Goal: Task Accomplishment & Management: Complete application form

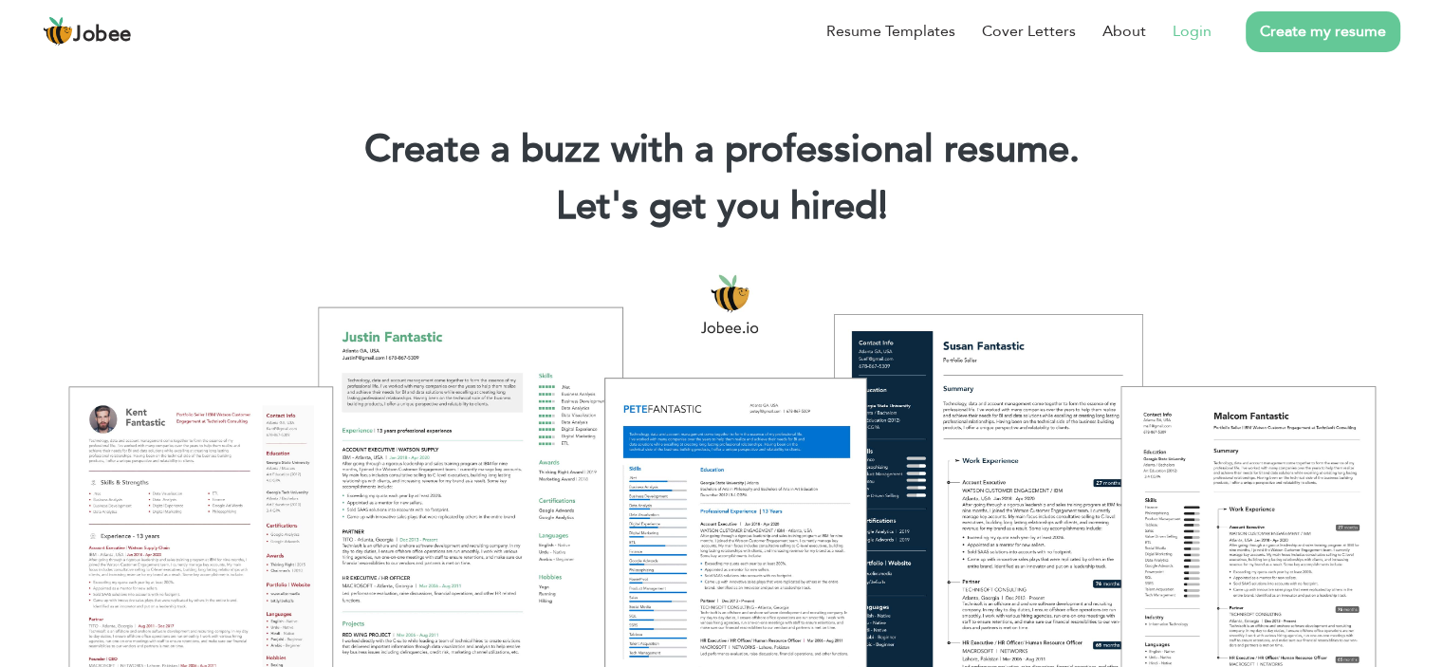
click at [1191, 38] on li "Login" at bounding box center [1178, 31] width 65 height 49
click at [1195, 44] on li "Login" at bounding box center [1178, 31] width 65 height 49
click at [1197, 33] on link "Login" at bounding box center [1192, 31] width 39 height 23
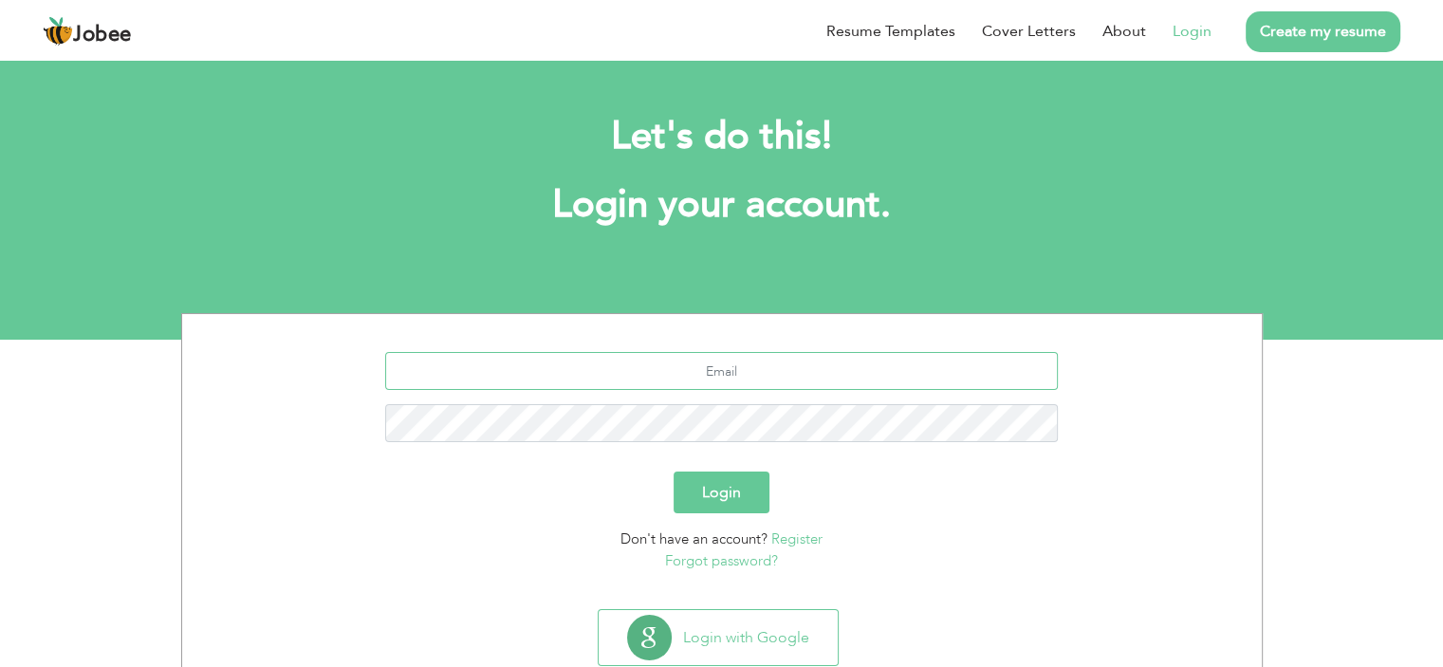
click at [688, 385] on input "text" at bounding box center [721, 371] width 673 height 38
click at [706, 376] on input "text" at bounding box center [721, 371] width 673 height 38
type input "[EMAIL_ADDRESS][DOMAIN_NAME]"
click at [674, 472] on button "Login" at bounding box center [722, 493] width 96 height 42
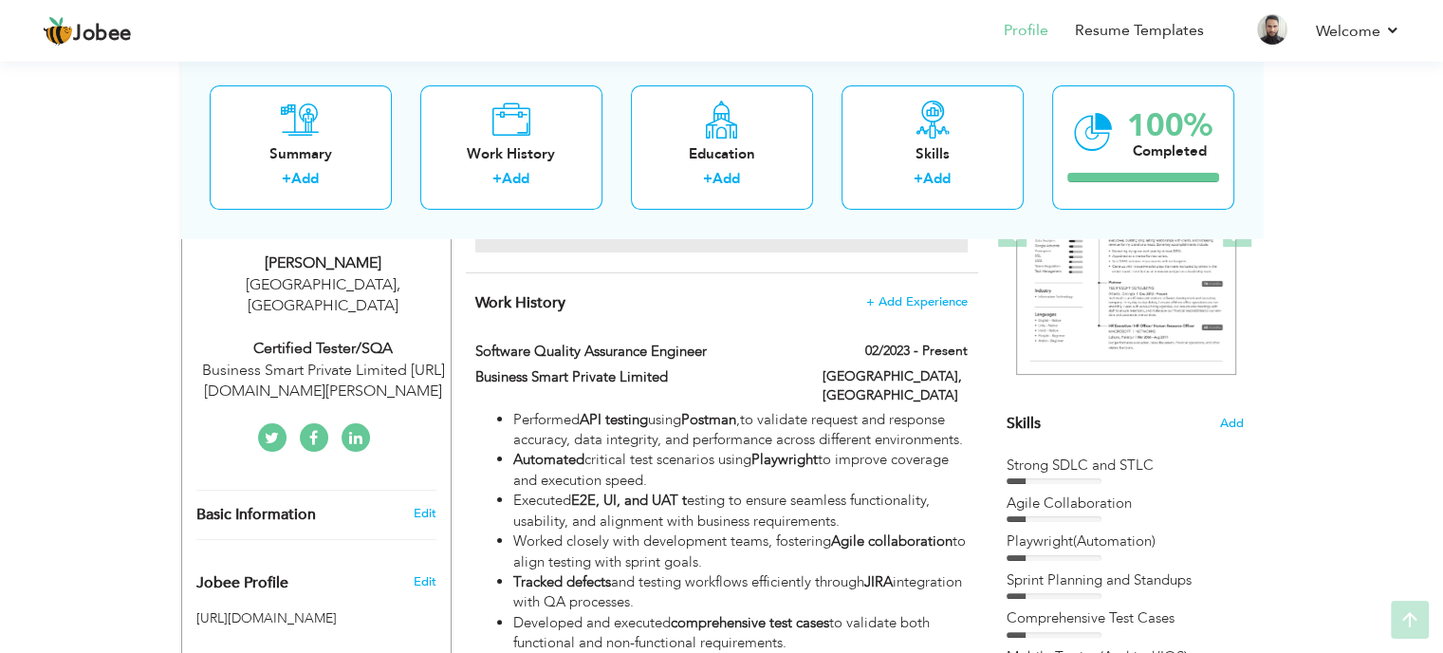
scroll to position [379, 0]
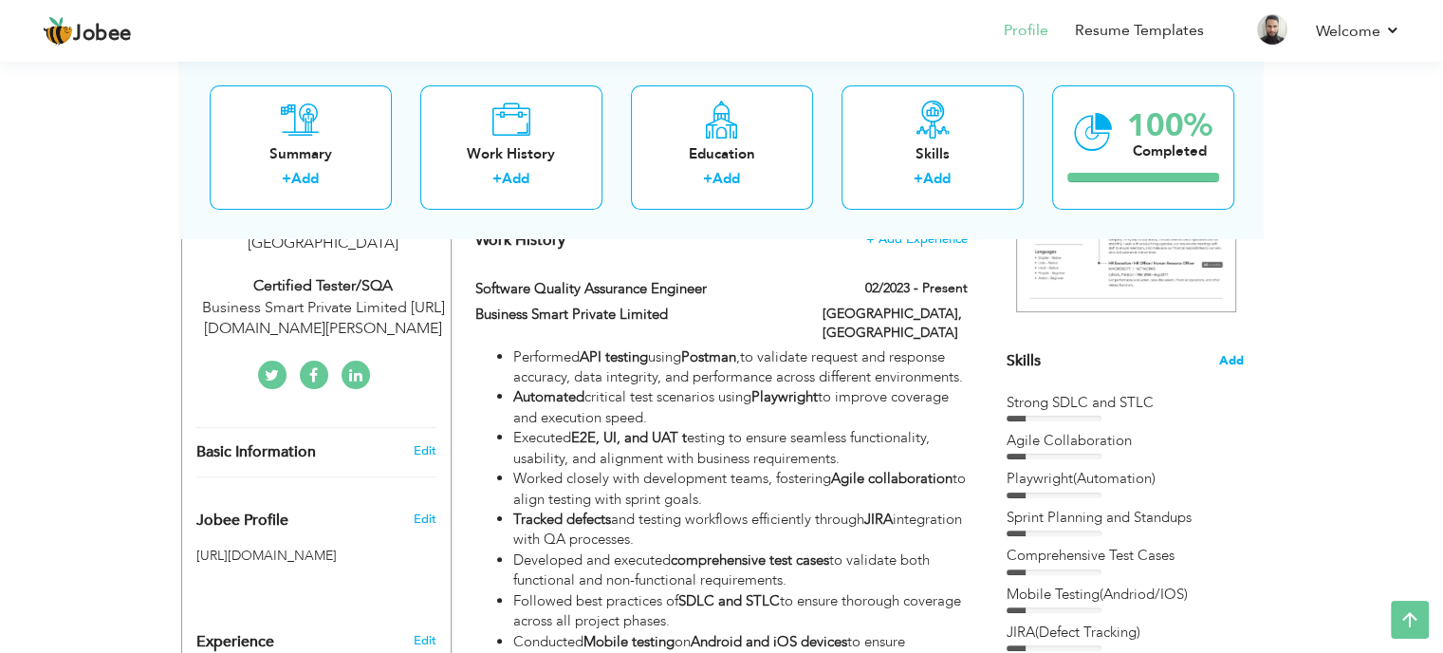
click at [1236, 353] on span "Add" at bounding box center [1231, 361] width 25 height 18
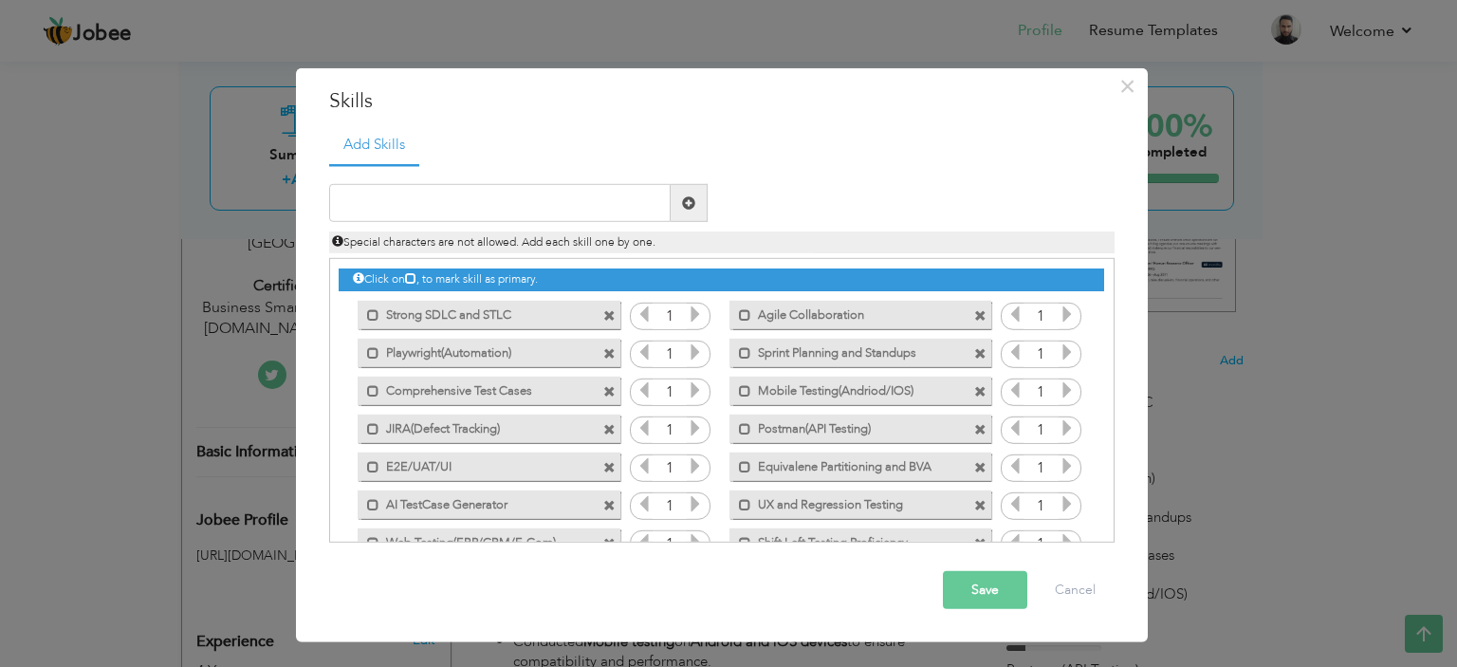
click at [614, 314] on span at bounding box center [611, 310] width 17 height 20
click at [614, 313] on span at bounding box center [611, 310] width 17 height 20
click at [974, 316] on span at bounding box center [980, 315] width 12 height 12
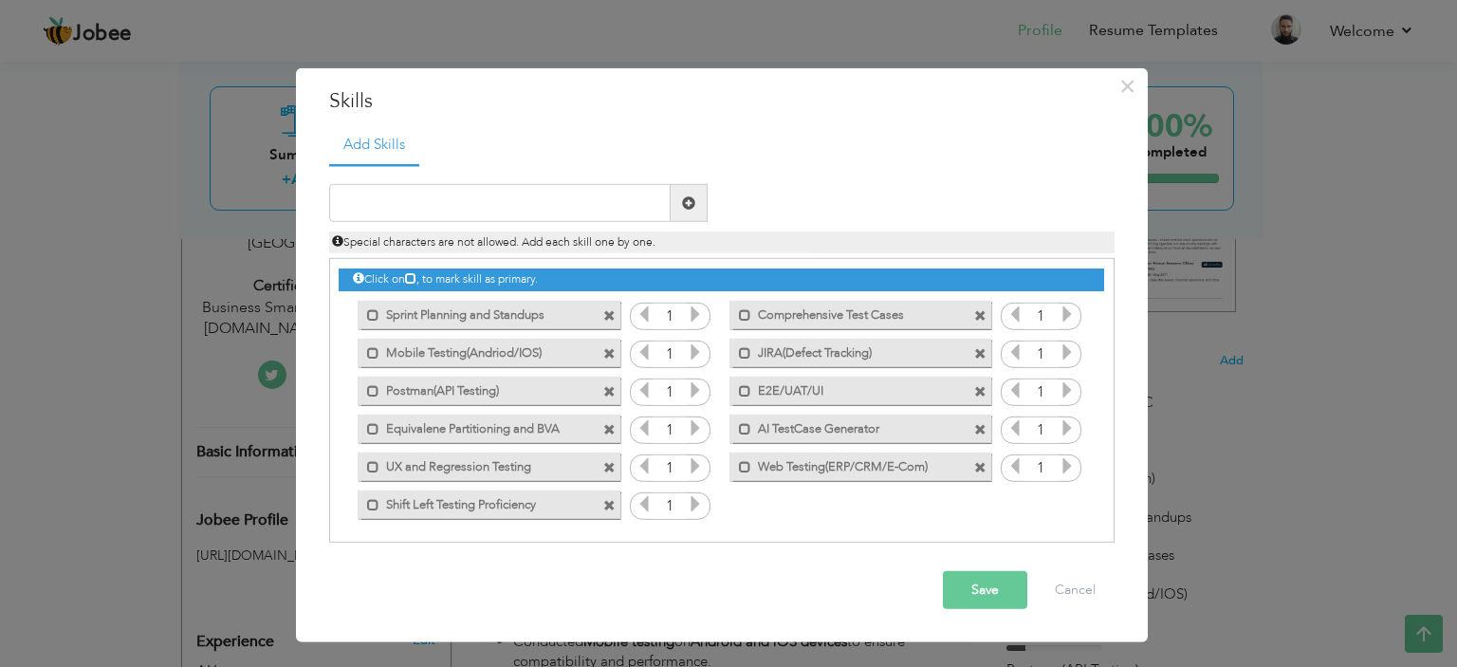
click at [605, 316] on span at bounding box center [609, 315] width 12 height 12
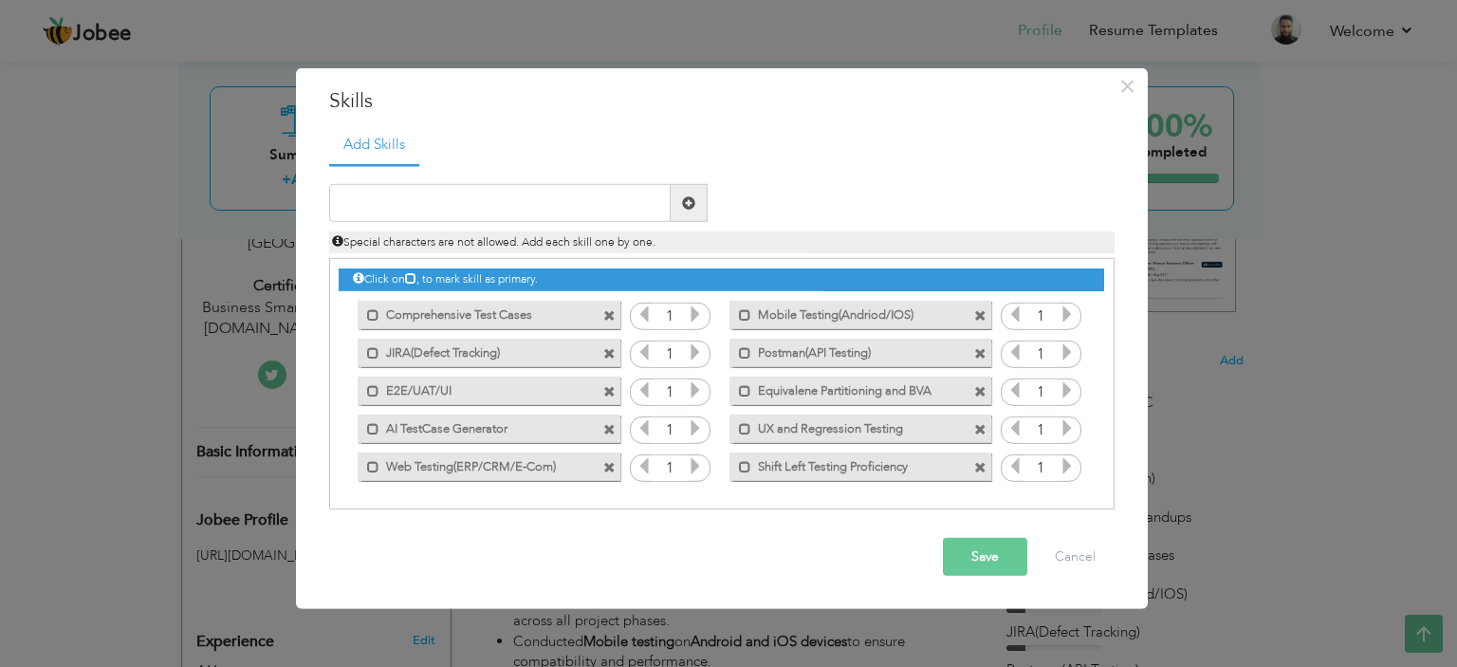
click at [605, 316] on span at bounding box center [609, 315] width 12 height 12
click at [974, 316] on span at bounding box center [980, 315] width 12 height 12
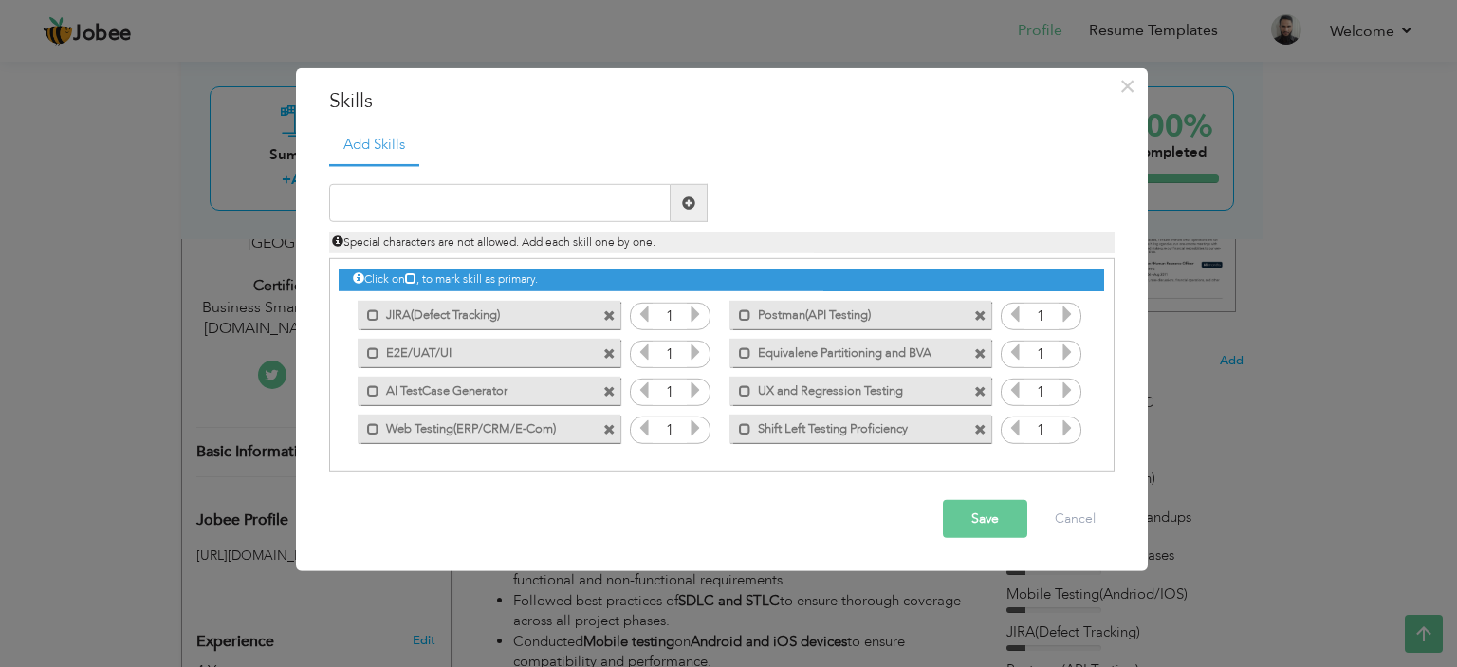
click at [605, 316] on span at bounding box center [609, 315] width 12 height 12
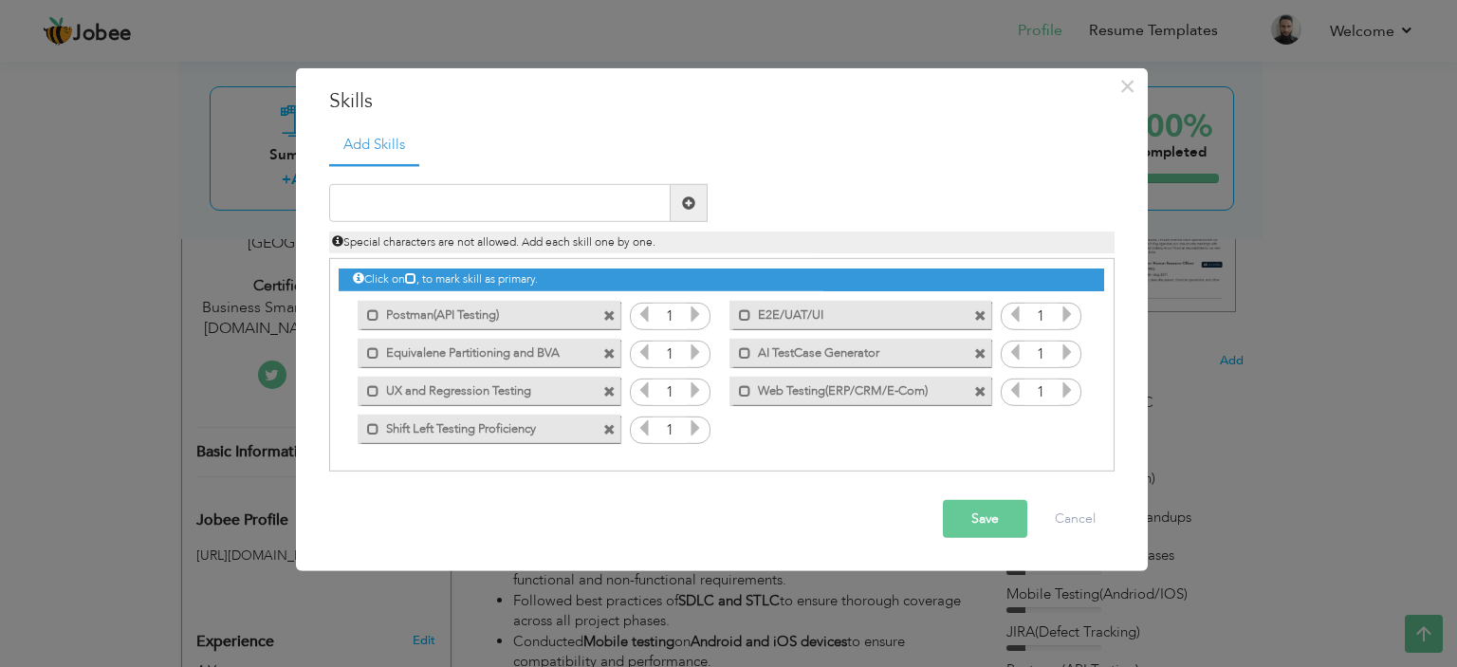
click at [605, 316] on span at bounding box center [609, 315] width 12 height 12
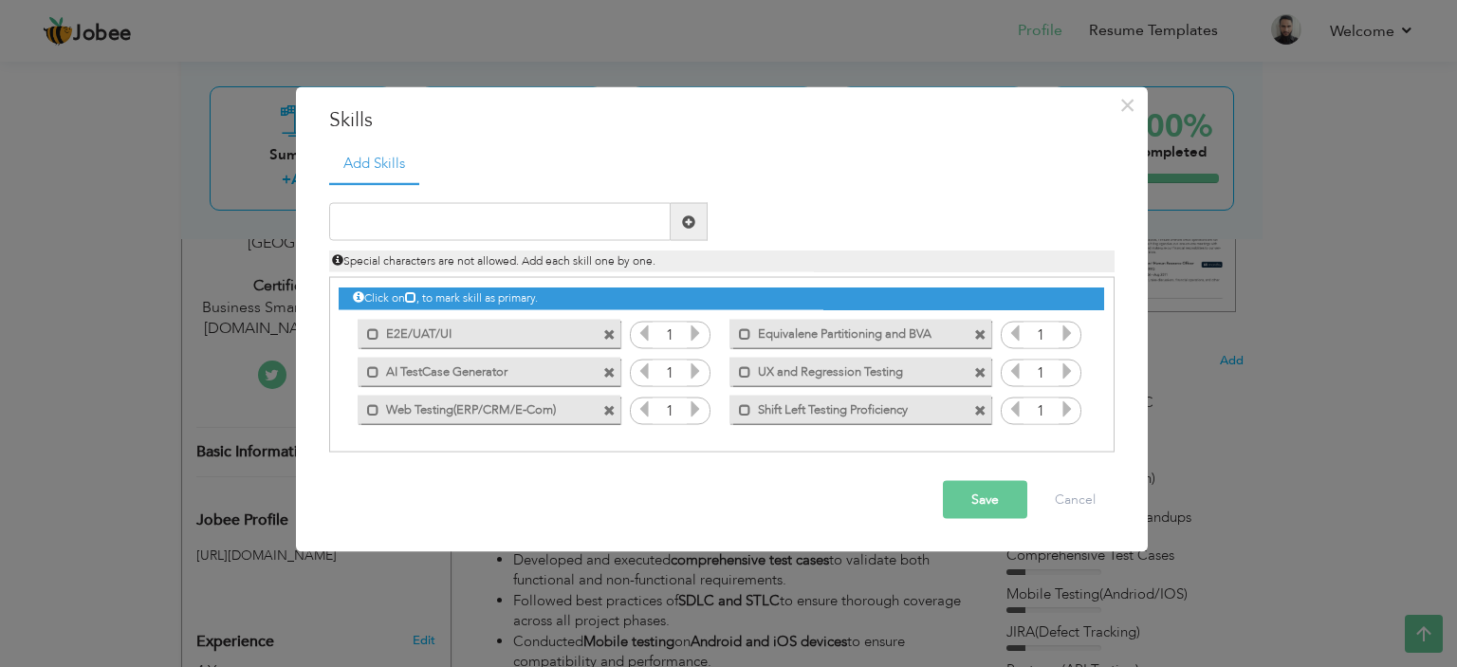
click at [605, 316] on div "Mark as primary skill. E2E/UAT/UI" at bounding box center [484, 333] width 290 height 38
drag, startPoint x: 605, startPoint y: 316, endPoint x: 615, endPoint y: 337, distance: 22.9
click at [608, 318] on div "Mark as primary skill. E2E/UAT/UI" at bounding box center [484, 333] width 290 height 38
click at [613, 336] on span at bounding box center [609, 334] width 12 height 12
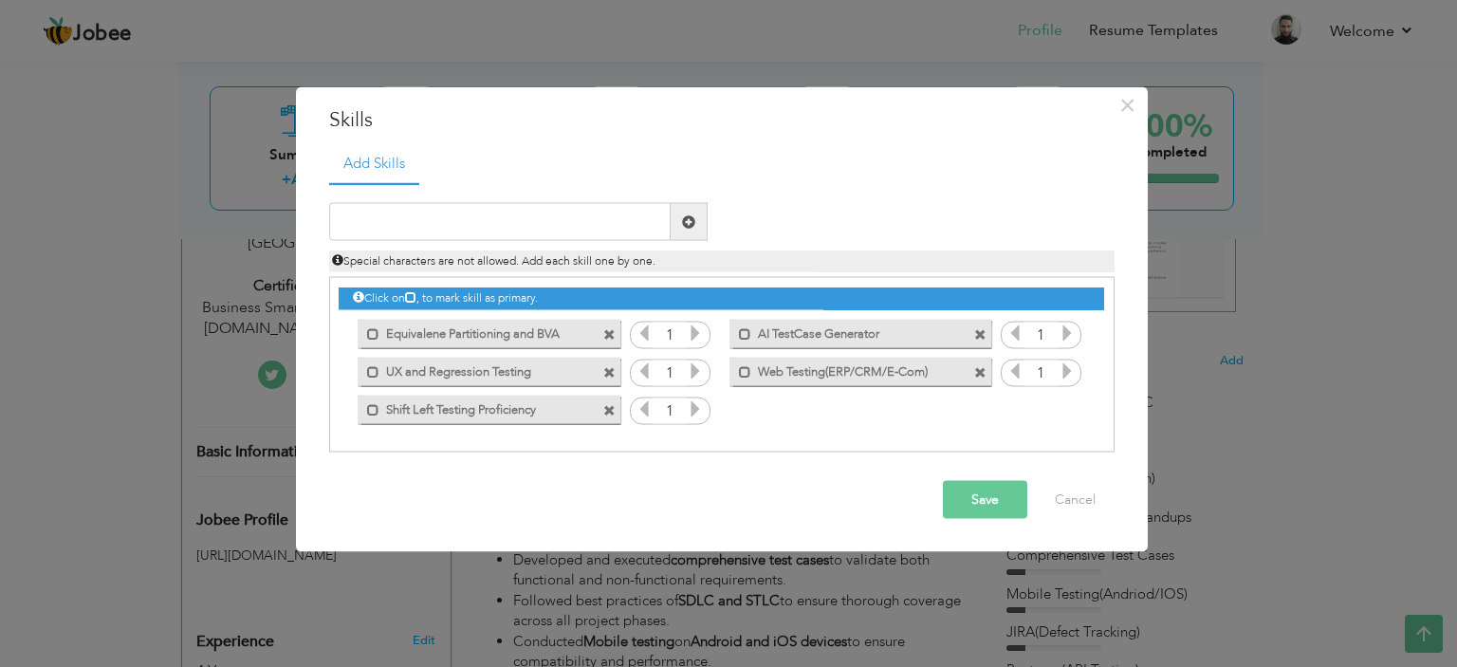
click at [613, 336] on span at bounding box center [609, 334] width 12 height 12
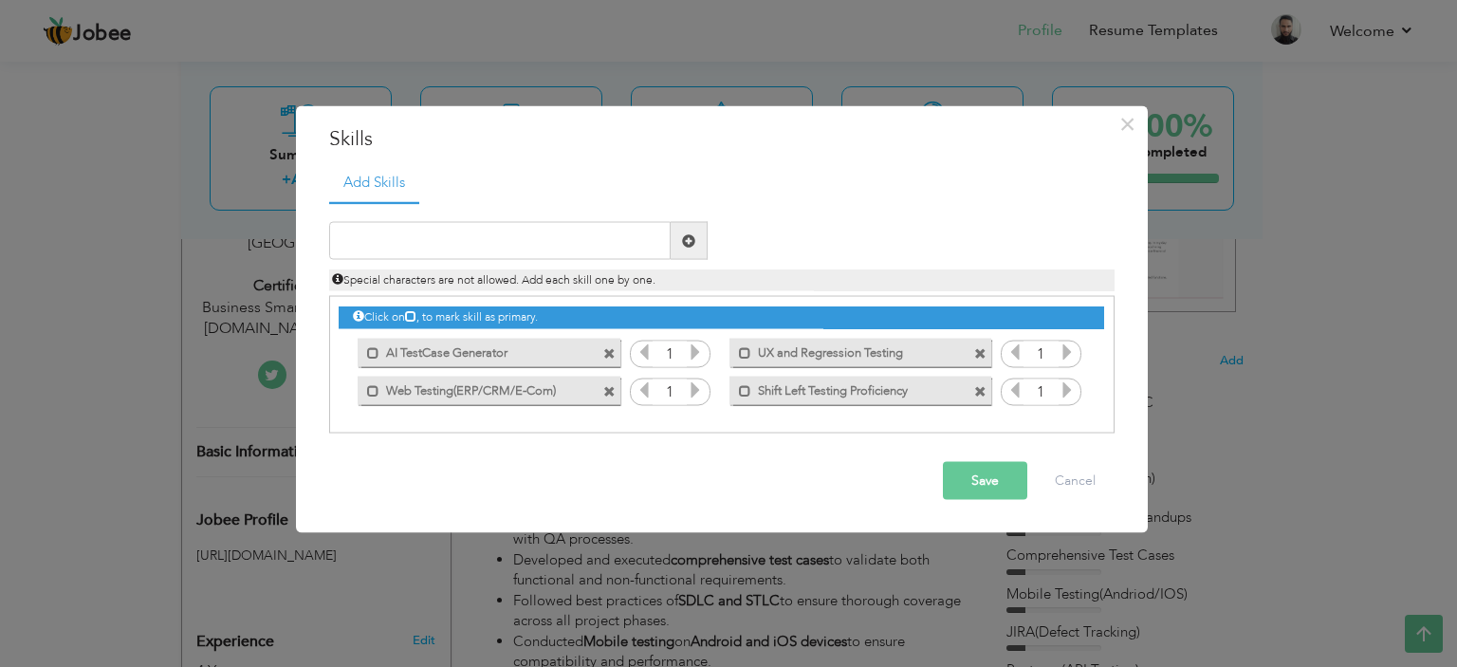
click at [613, 336] on div "Mark as primary skill. AI TestCase Generator" at bounding box center [484, 352] width 290 height 38
click at [611, 347] on span at bounding box center [609, 353] width 12 height 12
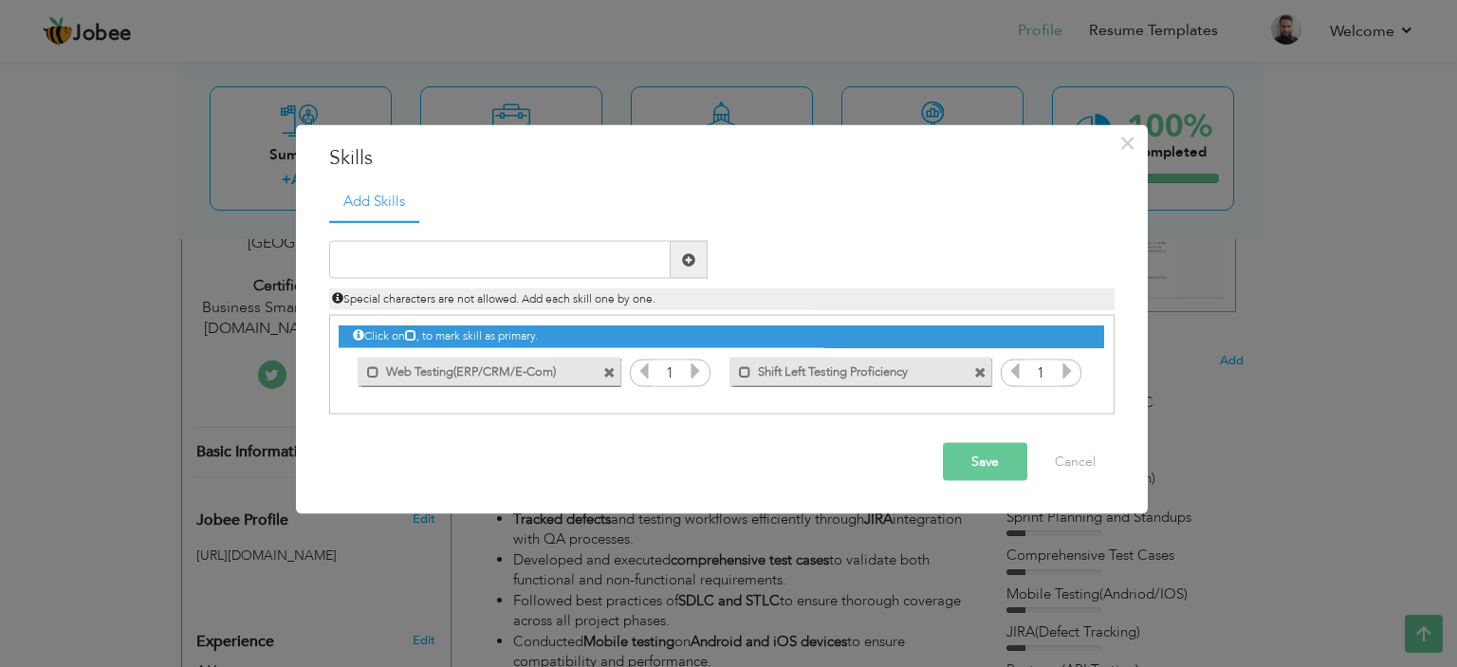
drag, startPoint x: 611, startPoint y: 347, endPoint x: 608, endPoint y: 359, distance: 11.7
click at [611, 348] on div "Click on , to mark skill as primary. Mark as primary skill. Strong SDLC and STL…" at bounding box center [721, 353] width 765 height 74
click at [608, 359] on span at bounding box center [611, 367] width 17 height 20
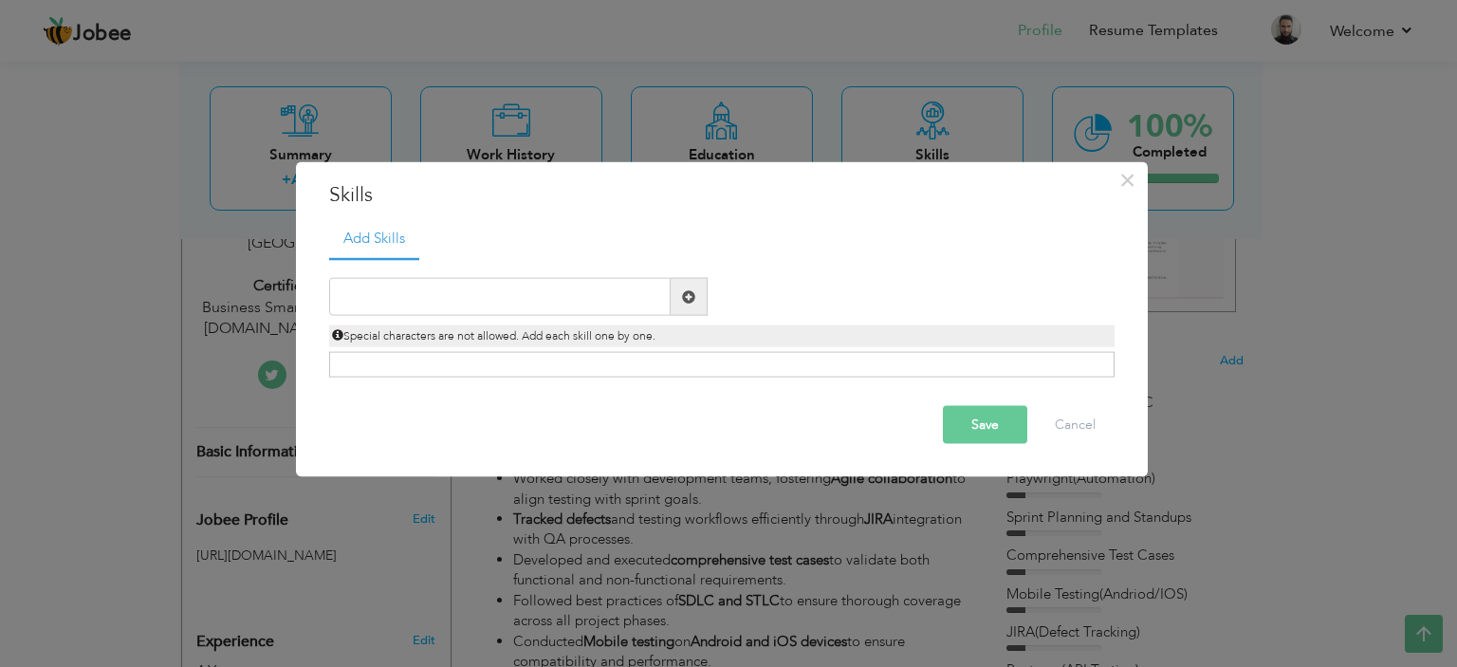
click at [608, 367] on div "Click on , to mark skill as primary." at bounding box center [722, 365] width 786 height 26
click at [502, 280] on input "text" at bounding box center [500, 297] width 342 height 38
type input "A"
type input "Map Based System (Fleet Management)"
click at [686, 306] on span at bounding box center [689, 297] width 37 height 38
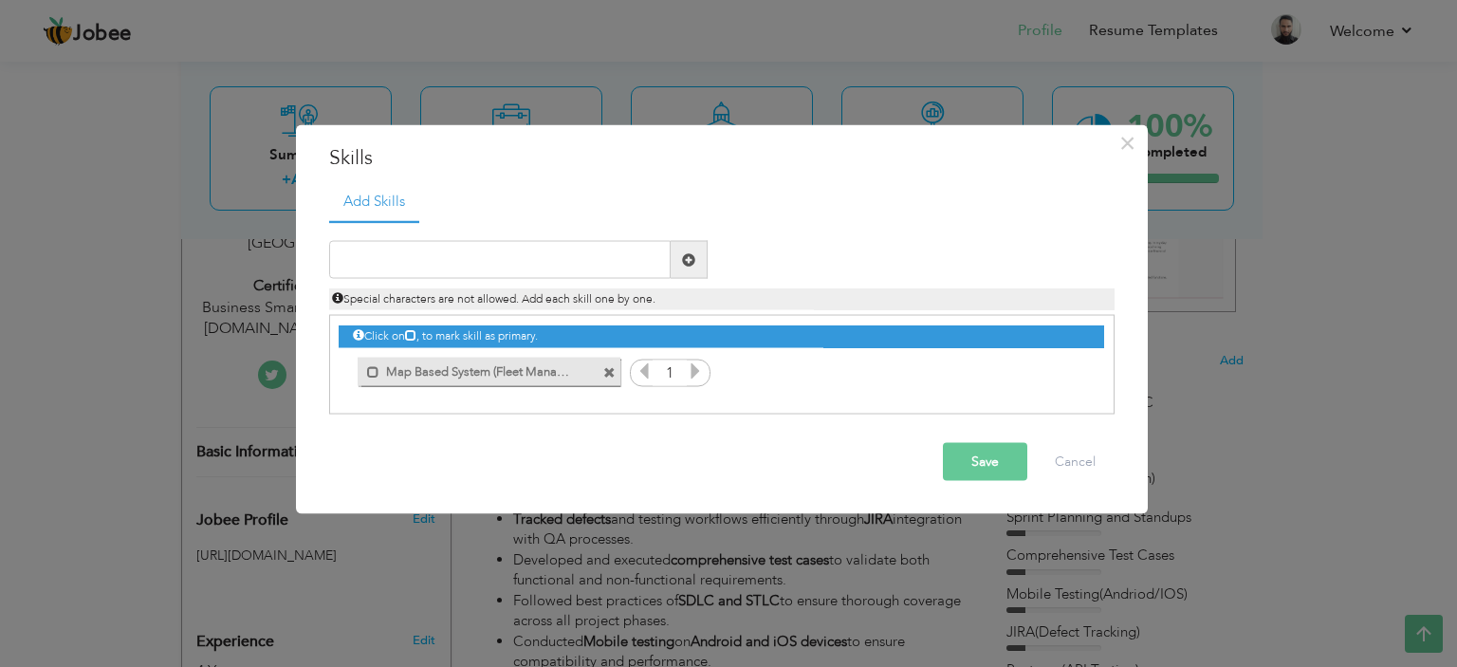
click at [1025, 458] on button "Save" at bounding box center [985, 462] width 84 height 38
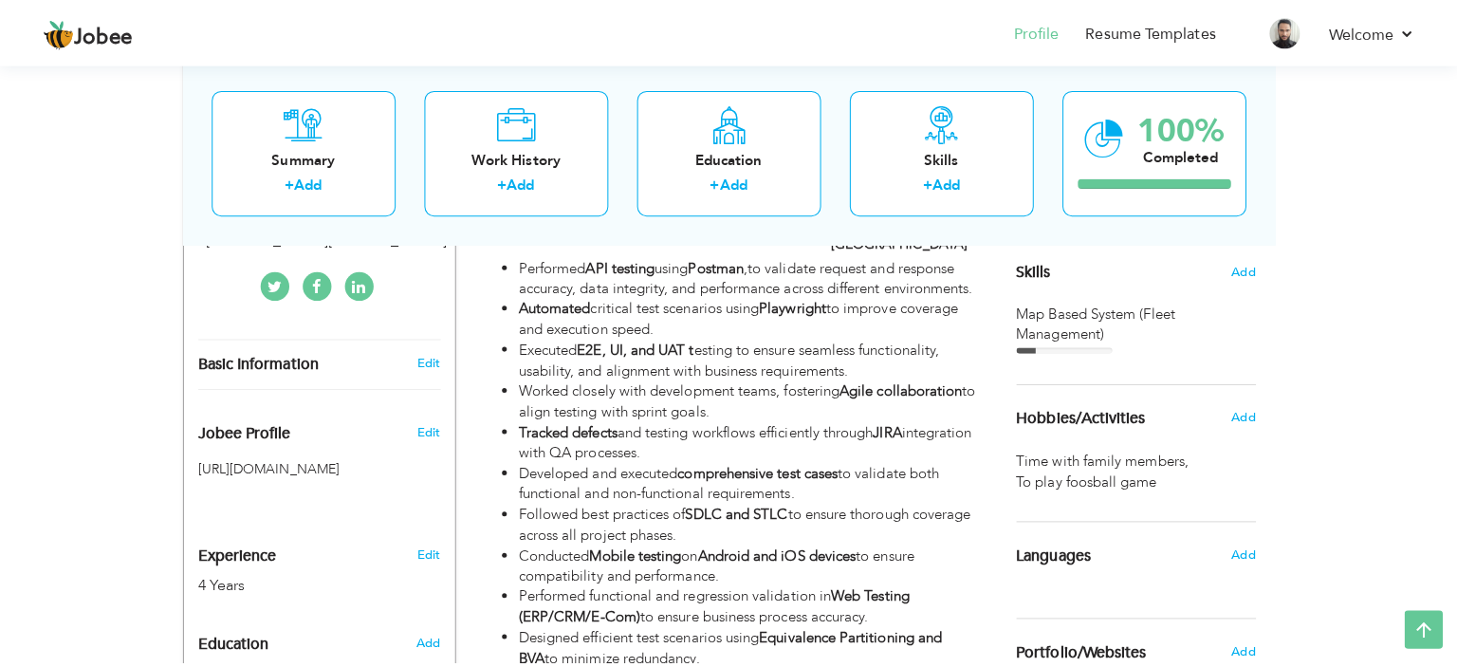
scroll to position [285, 0]
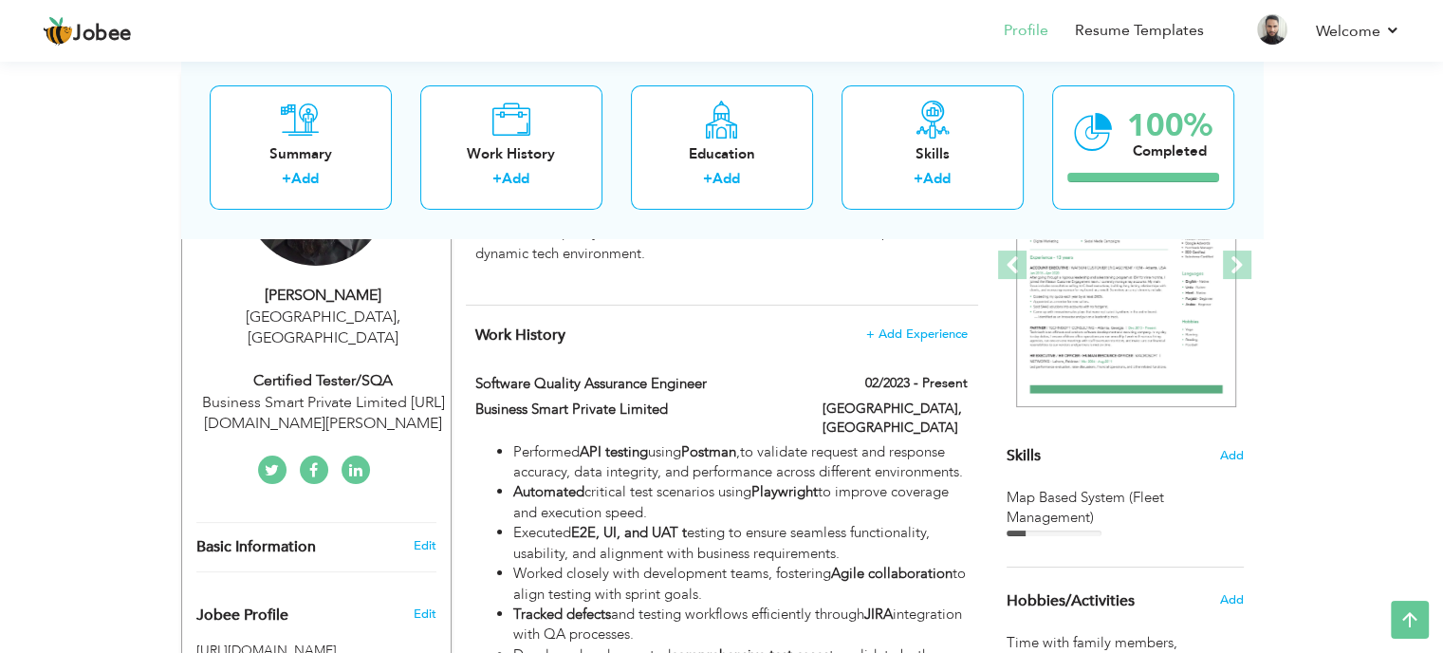
click at [1231, 464] on div "Skills Add" at bounding box center [1125, 270] width 237 height 394
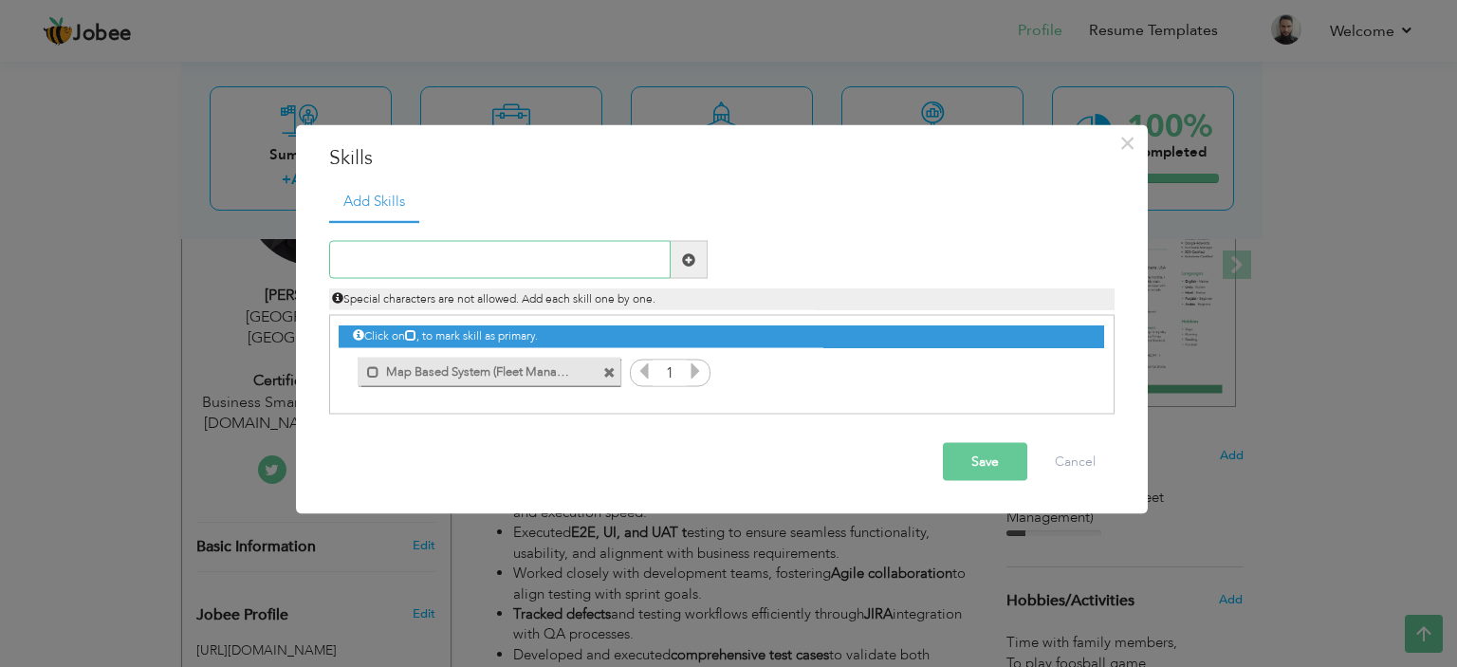
click at [524, 268] on input "text" at bounding box center [500, 260] width 342 height 38
type input "A"
type input "Scrum STLC"
click at [698, 255] on span at bounding box center [689, 260] width 37 height 38
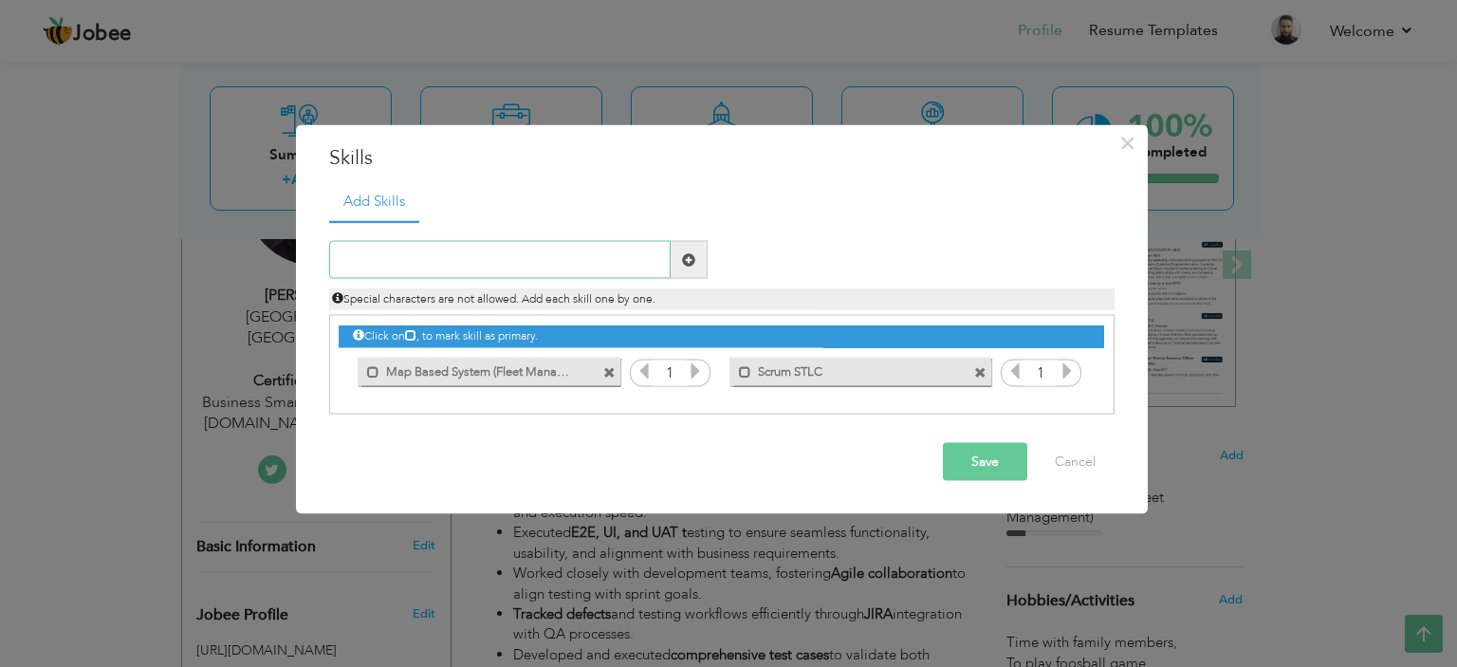
click at [421, 257] on input "text" at bounding box center [500, 260] width 342 height 38
type input "N"
type input "Manual Tesing Ownership"
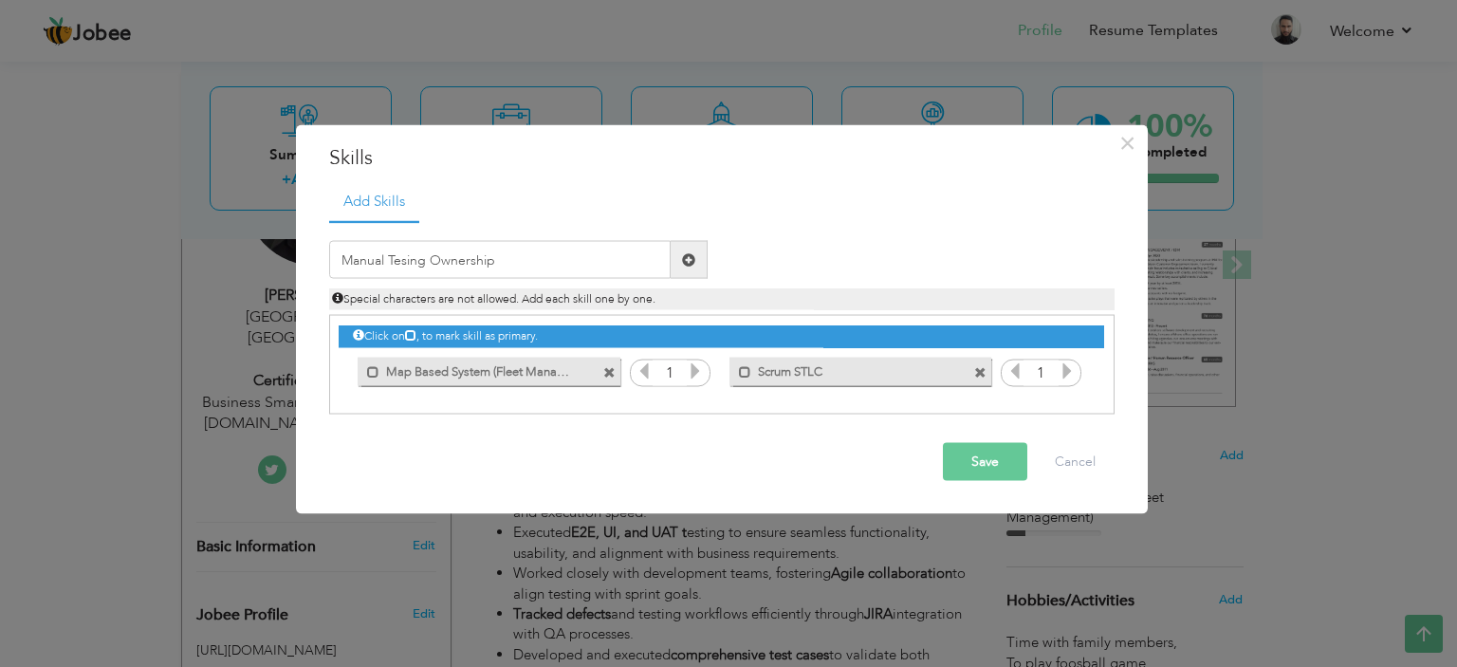
click at [679, 257] on span at bounding box center [689, 260] width 37 height 38
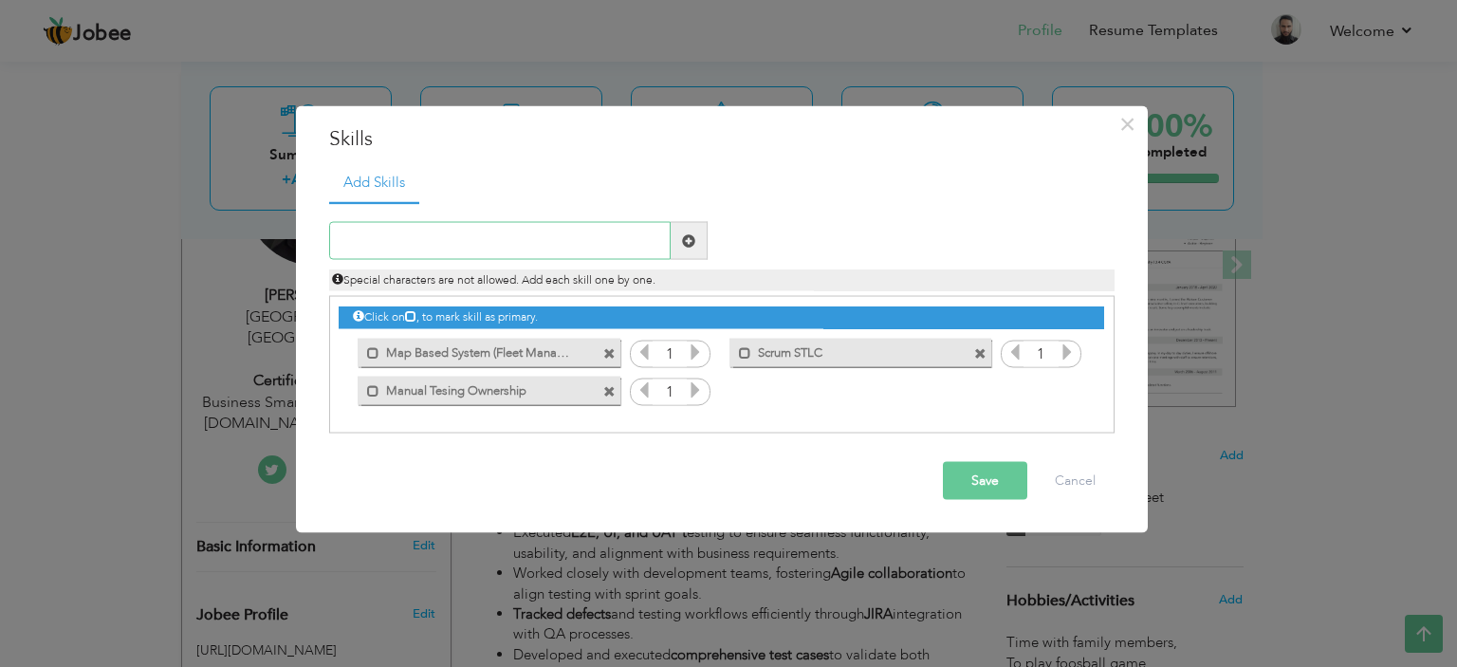
click at [444, 246] on input "text" at bounding box center [500, 241] width 342 height 38
type input "V"
type input "Boundary Value and -ve Cases"
click at [684, 233] on span at bounding box center [688, 239] width 13 height 13
click at [414, 266] on div "Special characters are not allowed. Add each skill one by one." at bounding box center [722, 275] width 814 height 31
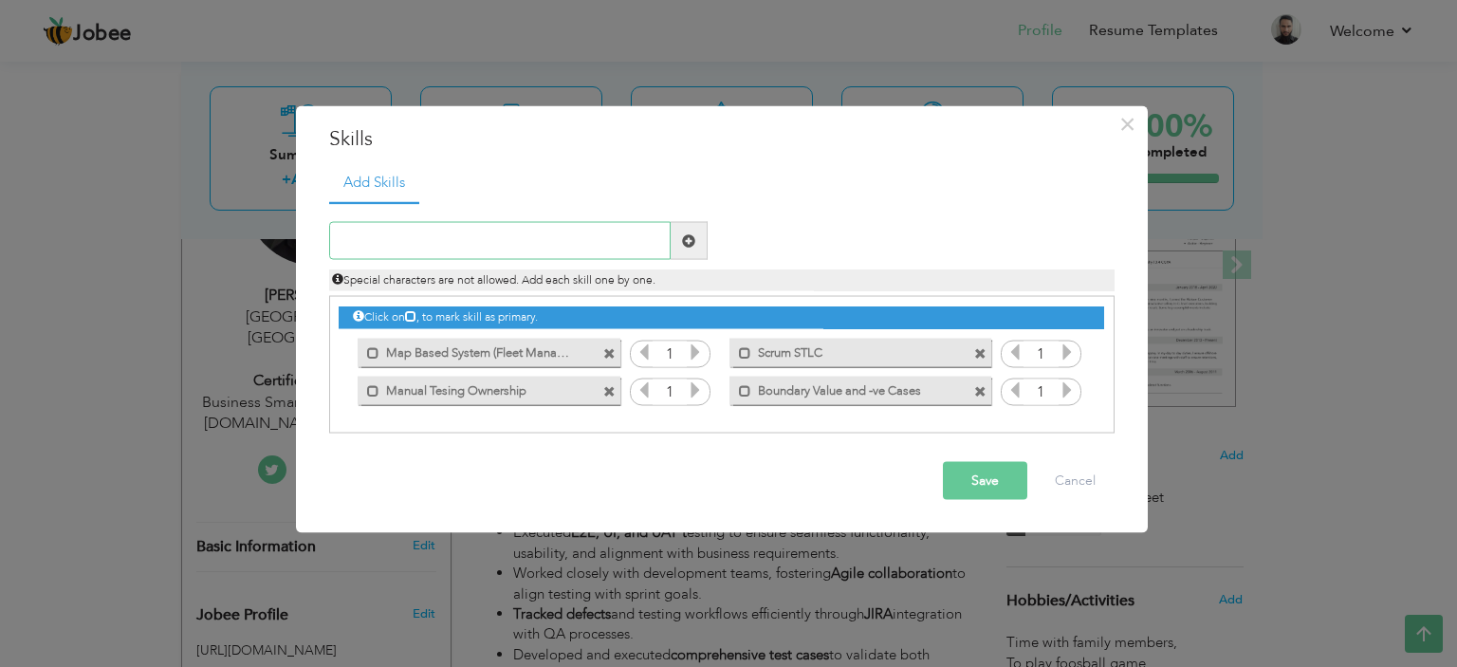
click at [414, 250] on input "text" at bounding box center [500, 241] width 342 height 38
type input "API Testing(Postman)"
click at [692, 237] on span at bounding box center [688, 239] width 13 height 13
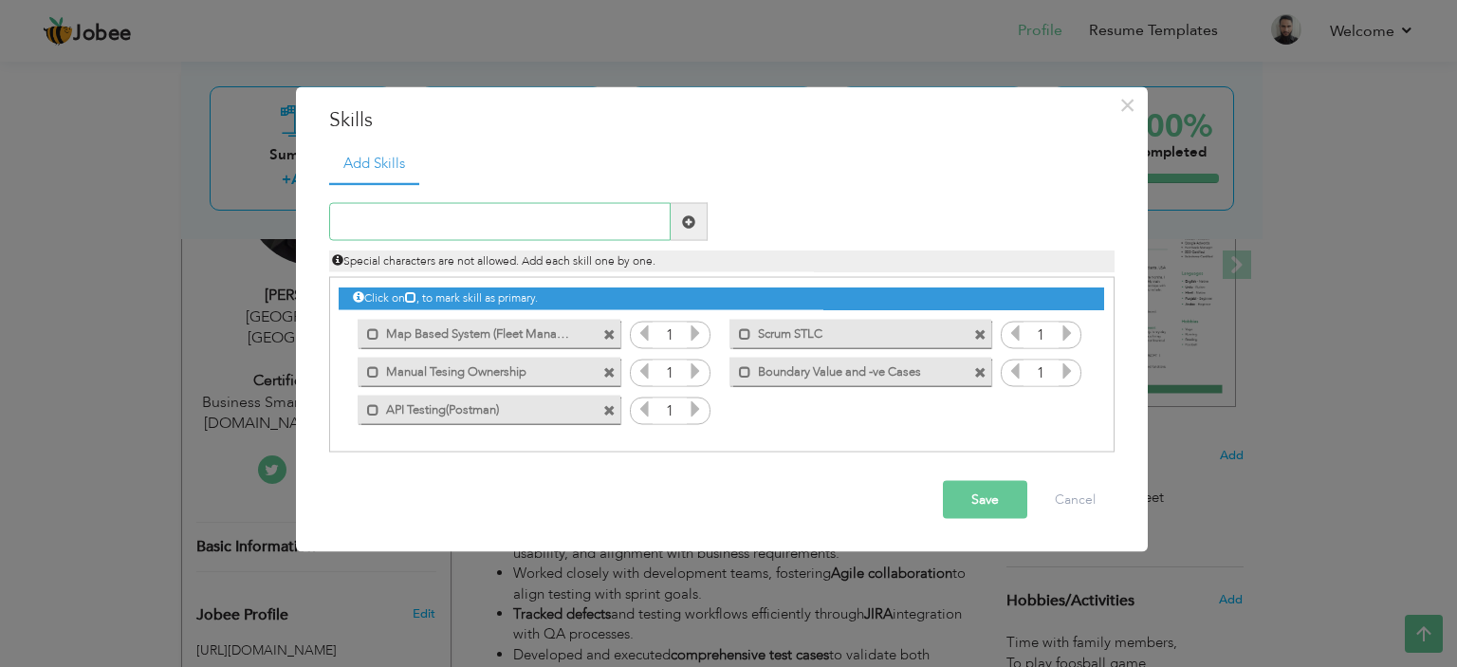
drag, startPoint x: 452, startPoint y: 226, endPoint x: 439, endPoint y: 208, distance: 21.8
click at [452, 225] on input "text" at bounding box center [500, 222] width 342 height 38
paste input "Applitools"
type input "UI Autoamation(Applitools)"
drag, startPoint x: 686, startPoint y: 221, endPoint x: 564, endPoint y: 101, distance: 171.1
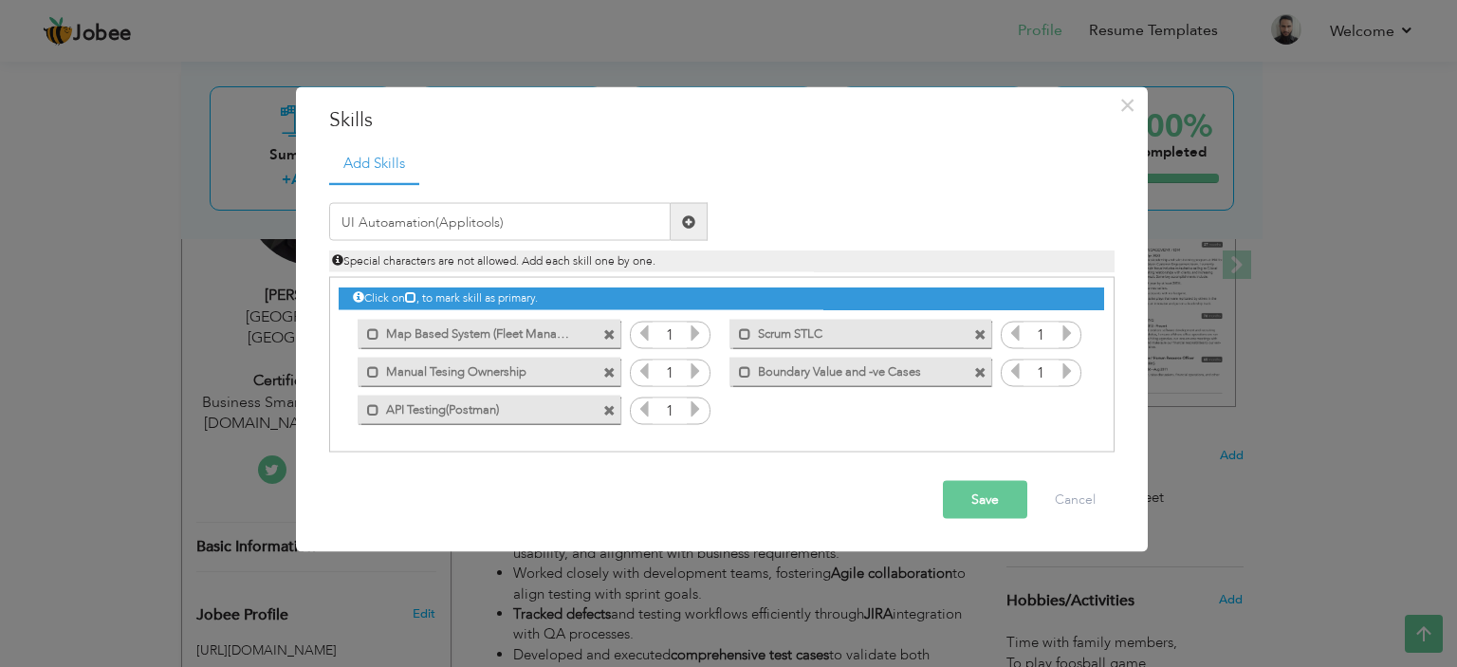
click at [686, 222] on span at bounding box center [688, 220] width 13 height 13
click at [471, 221] on input "text" at bounding box center [500, 222] width 342 height 38
type input "JIRA(Defect Tracking)"
drag, startPoint x: 691, startPoint y: 226, endPoint x: 605, endPoint y: 201, distance: 88.9
click at [690, 224] on span at bounding box center [688, 220] width 13 height 13
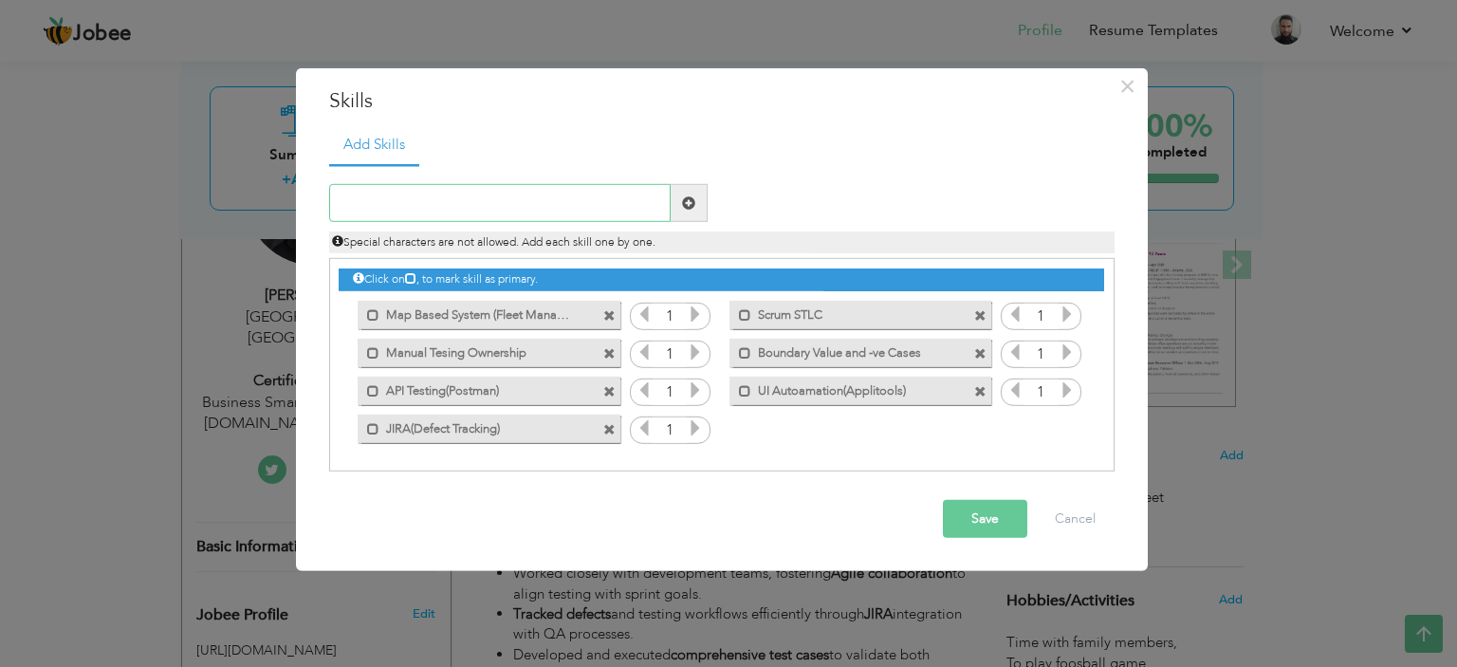
click at [429, 208] on input "text" at bounding box center [500, 203] width 342 height 38
click at [293, 620] on div "× Skills Add Skills Duplicate entry Mark as primary skill. 1 1 1" at bounding box center [728, 333] width 1457 height 667
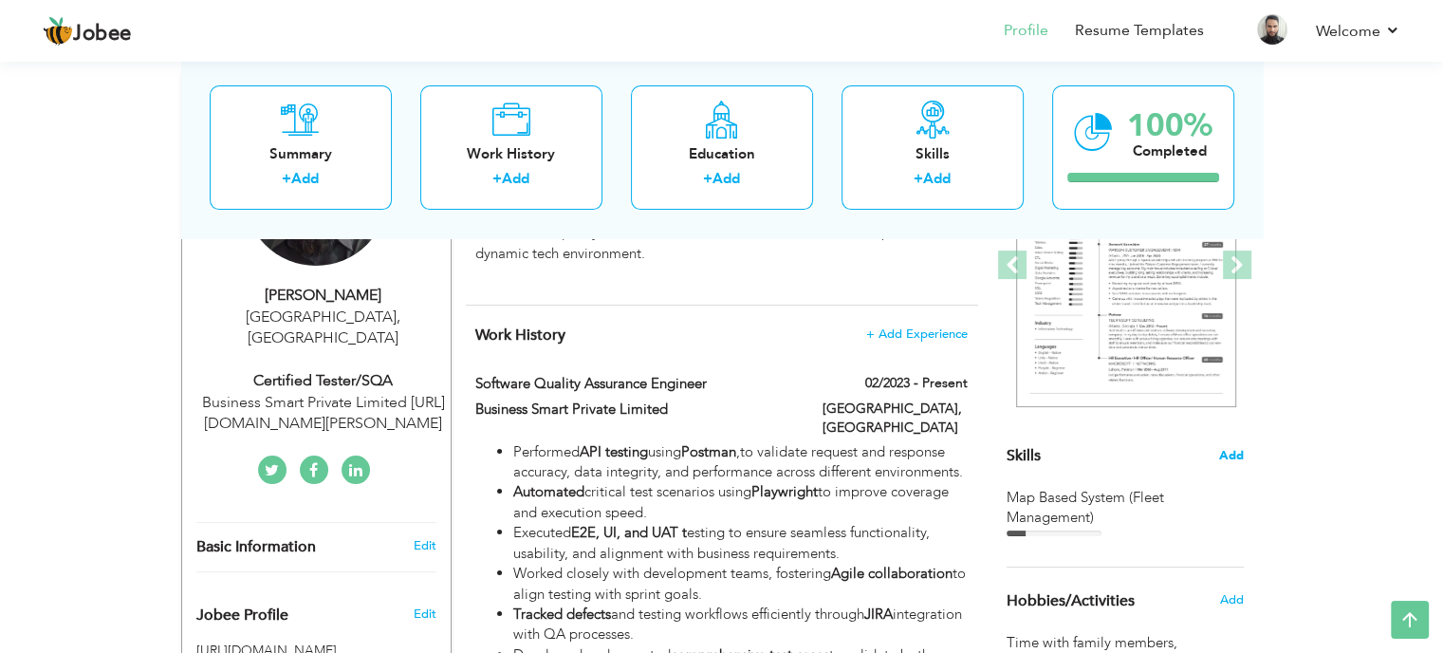
click at [1228, 448] on span "Add" at bounding box center [1231, 456] width 25 height 18
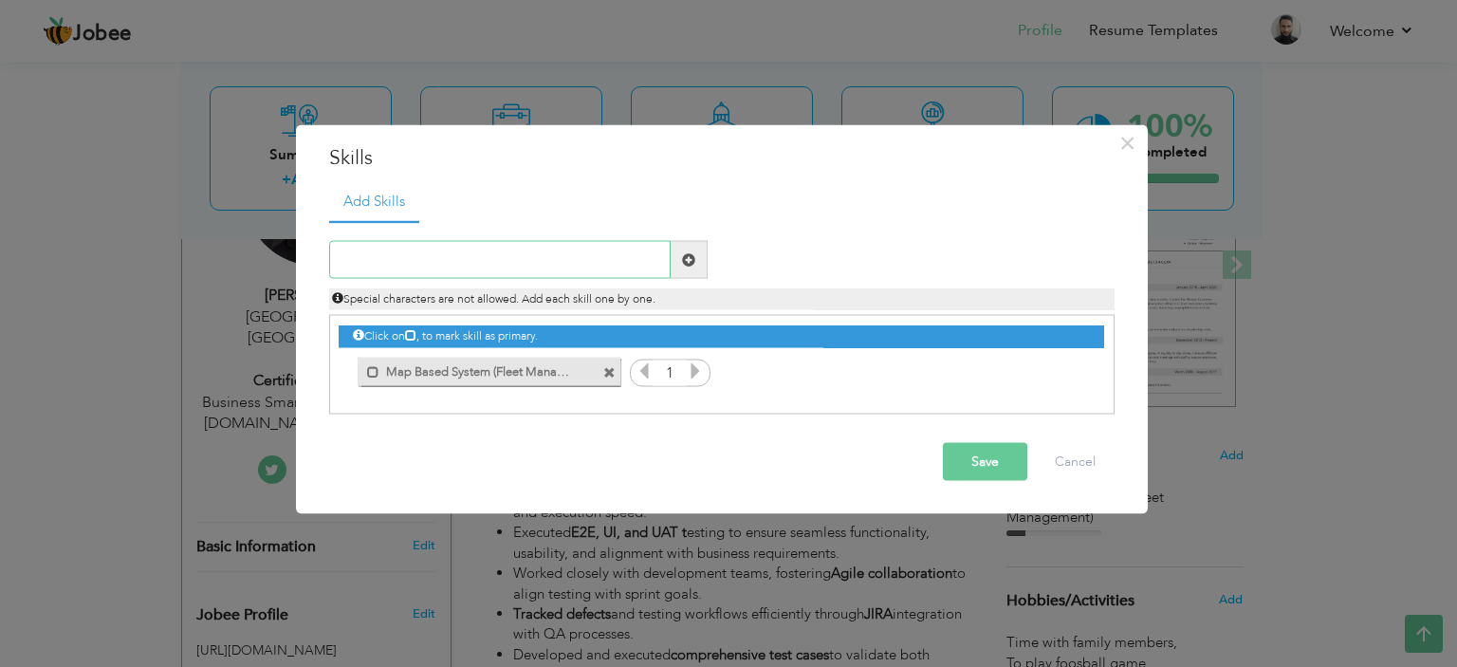
click at [496, 273] on input "text" at bounding box center [500, 260] width 342 height 38
type input "Scrum STLC"
click at [680, 258] on span at bounding box center [689, 260] width 37 height 38
click at [440, 265] on input "text" at bounding box center [500, 260] width 342 height 38
type input "N"
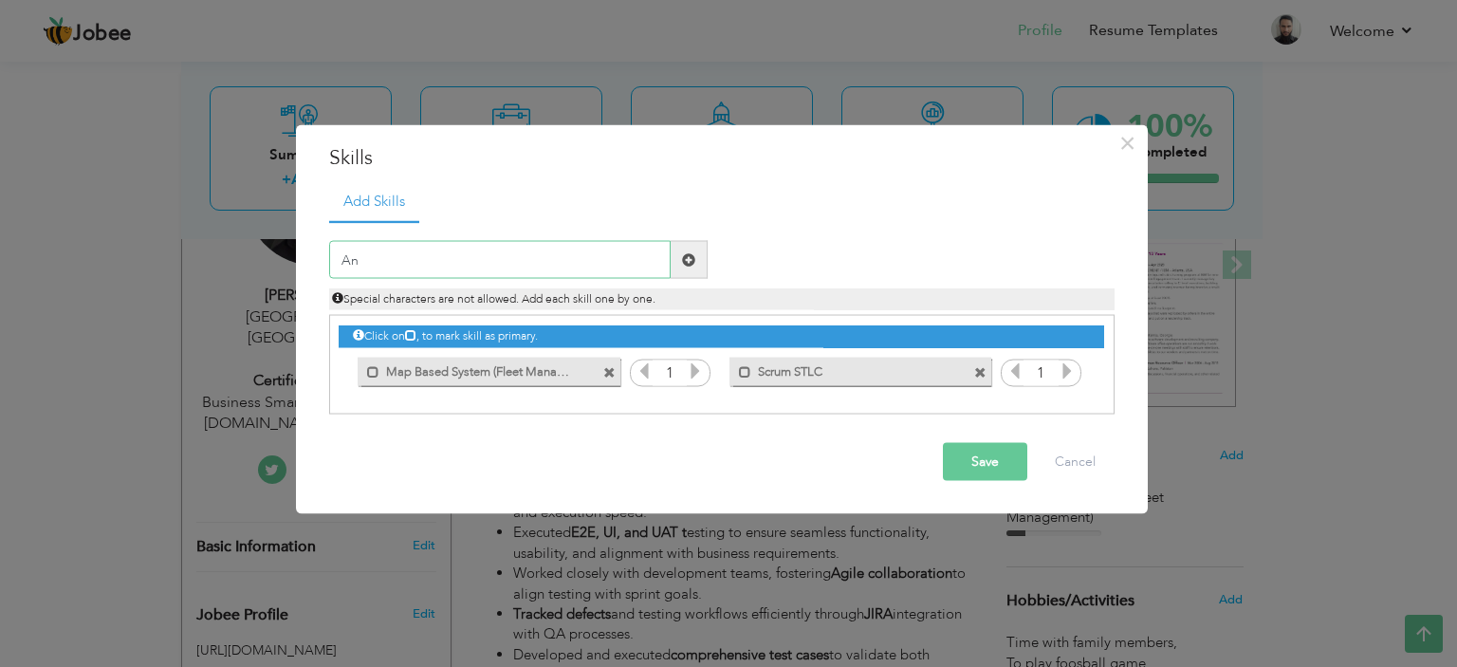
type input "A"
type input "Manual Testing Ownership"
click at [691, 267] on span at bounding box center [689, 260] width 37 height 38
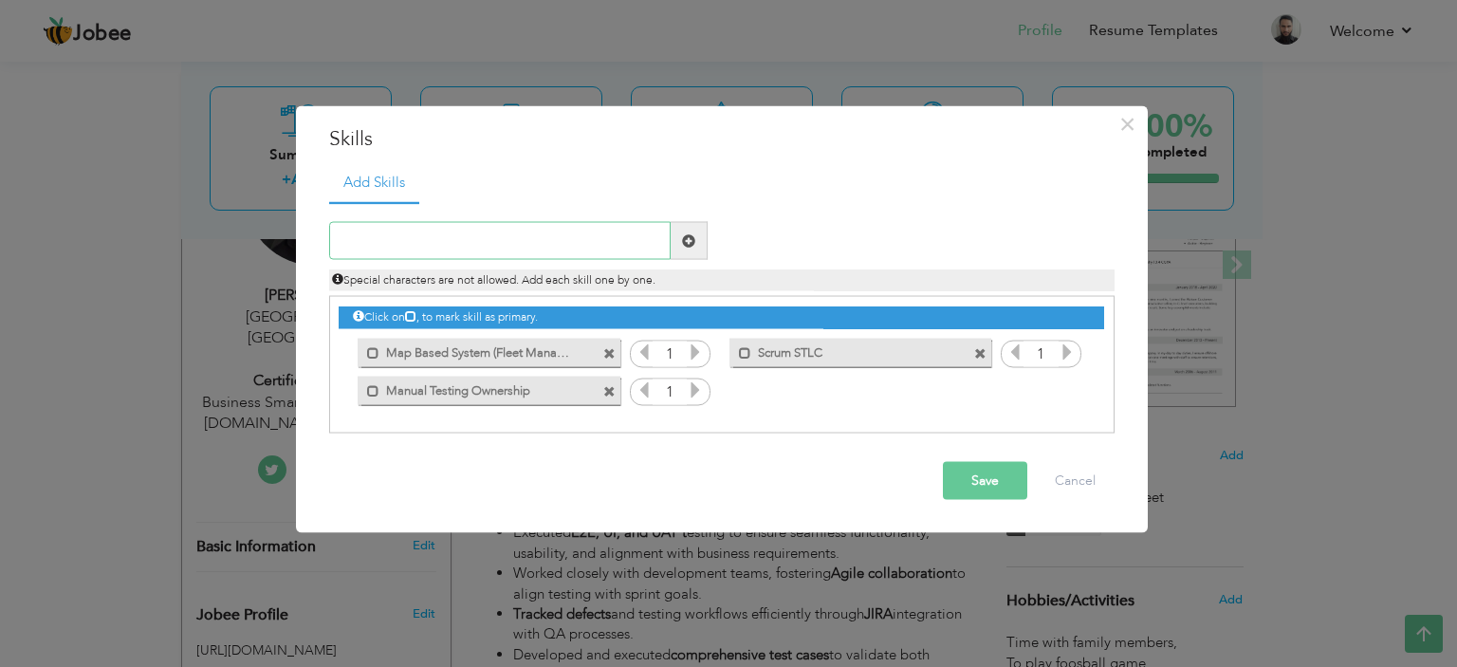
click at [467, 240] on input "text" at bounding box center [500, 241] width 342 height 38
type input "Boundary Value and -ve testing"
click at [687, 246] on span at bounding box center [688, 239] width 13 height 13
click at [452, 243] on input "text" at bounding box center [500, 241] width 342 height 38
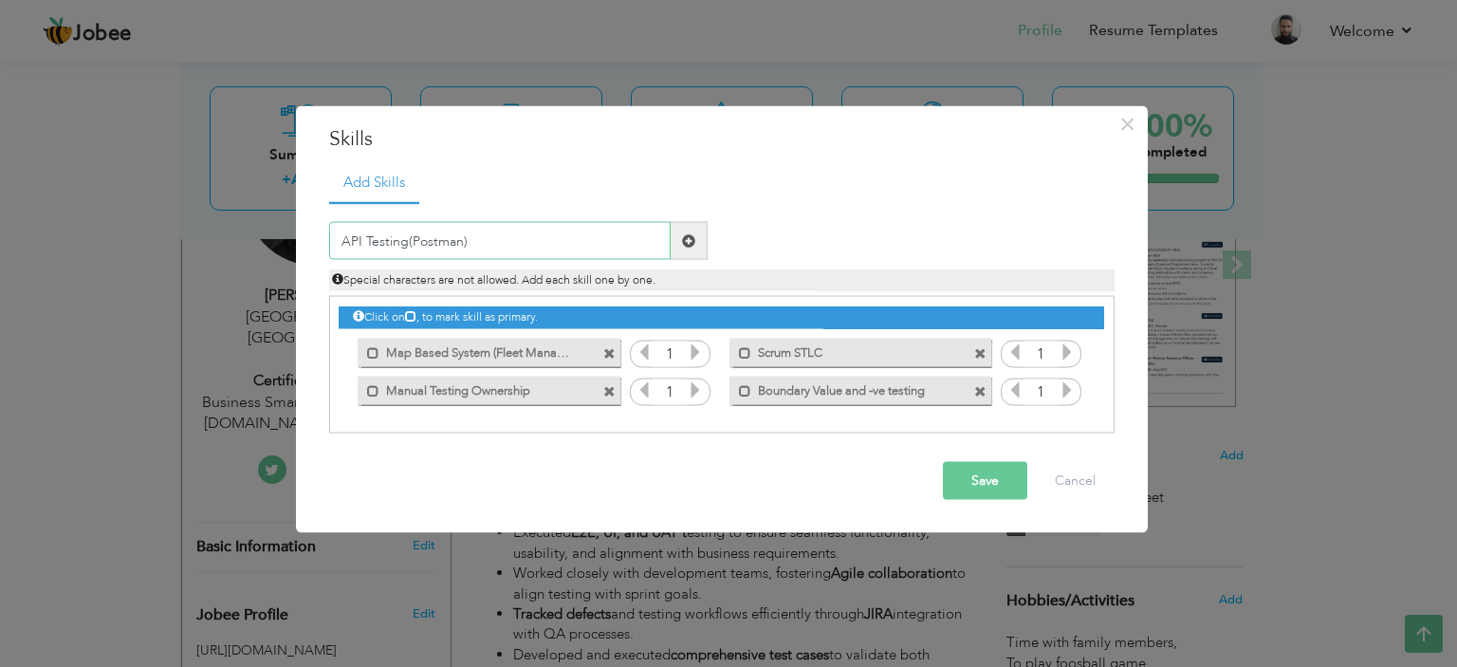
type input "API Testing(Postman)"
click at [689, 247] on span at bounding box center [688, 239] width 13 height 13
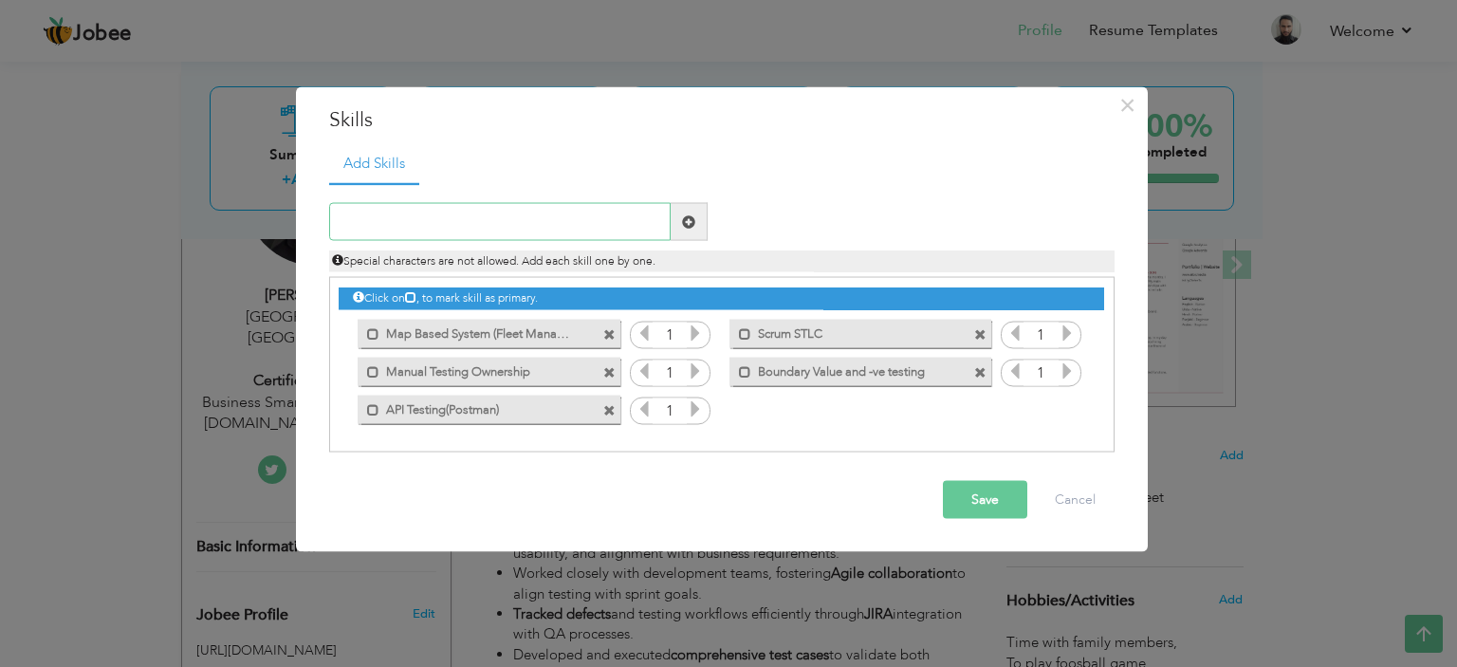
click at [438, 230] on input "text" at bounding box center [500, 222] width 342 height 38
paste input "Applitools"
type input "Applitools(UI Automation)"
click at [685, 221] on span at bounding box center [688, 220] width 13 height 13
click at [421, 214] on input "text" at bounding box center [500, 222] width 342 height 38
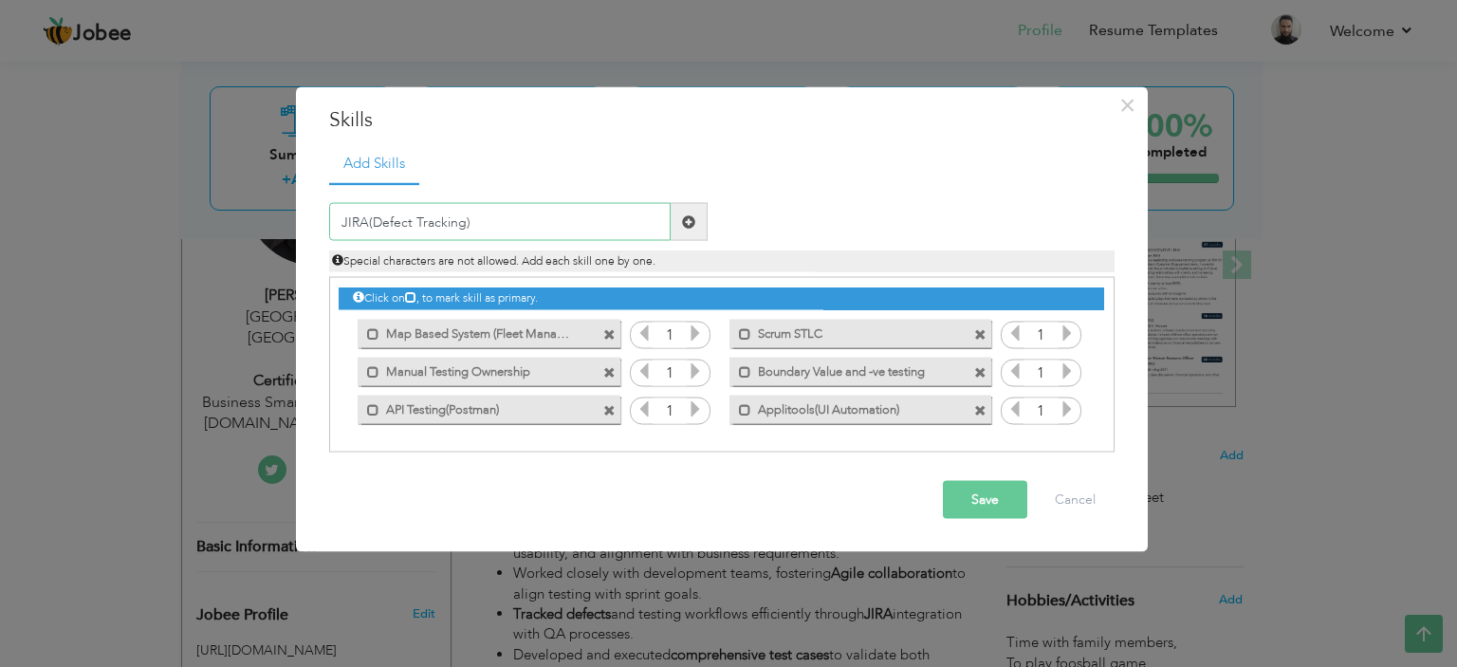
type input "JIRA(Defect Tracking)"
click at [686, 223] on span at bounding box center [688, 220] width 13 height 13
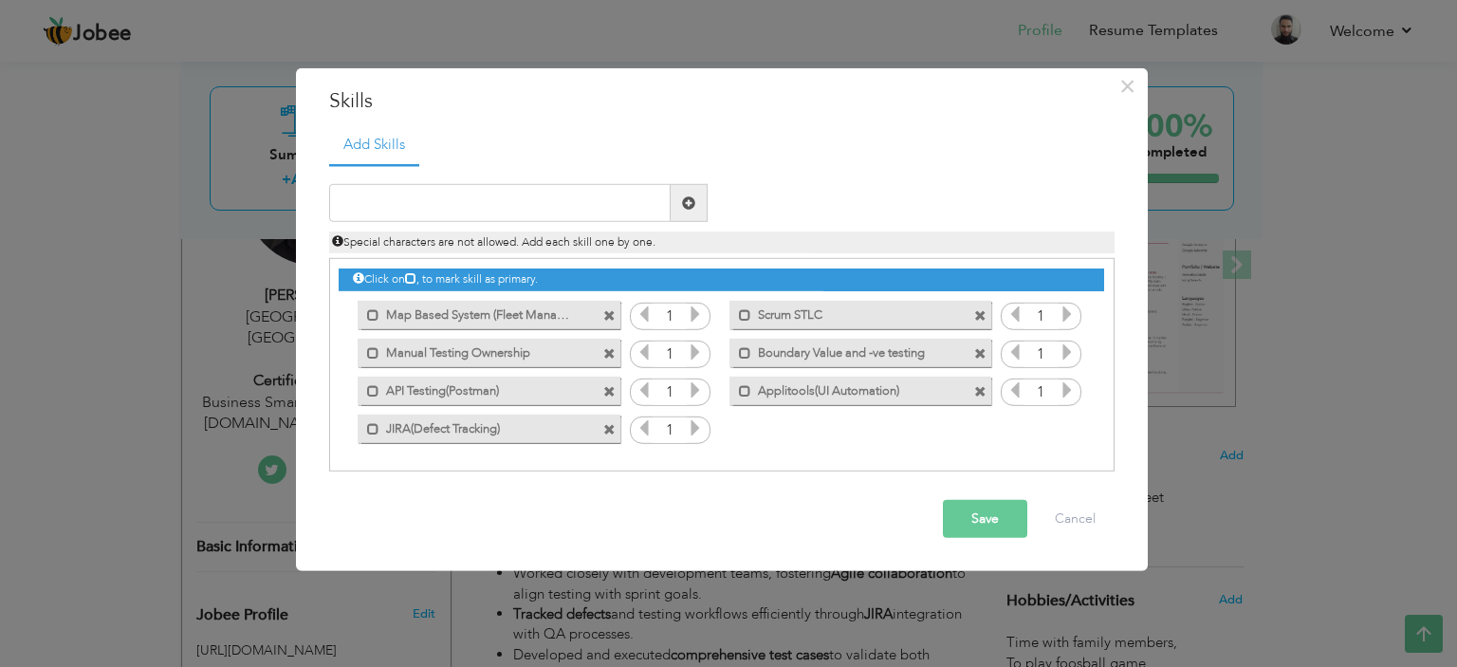
drag, startPoint x: 968, startPoint y: 516, endPoint x: 860, endPoint y: 547, distance: 111.7
click at [968, 515] on button "Save" at bounding box center [985, 519] width 84 height 38
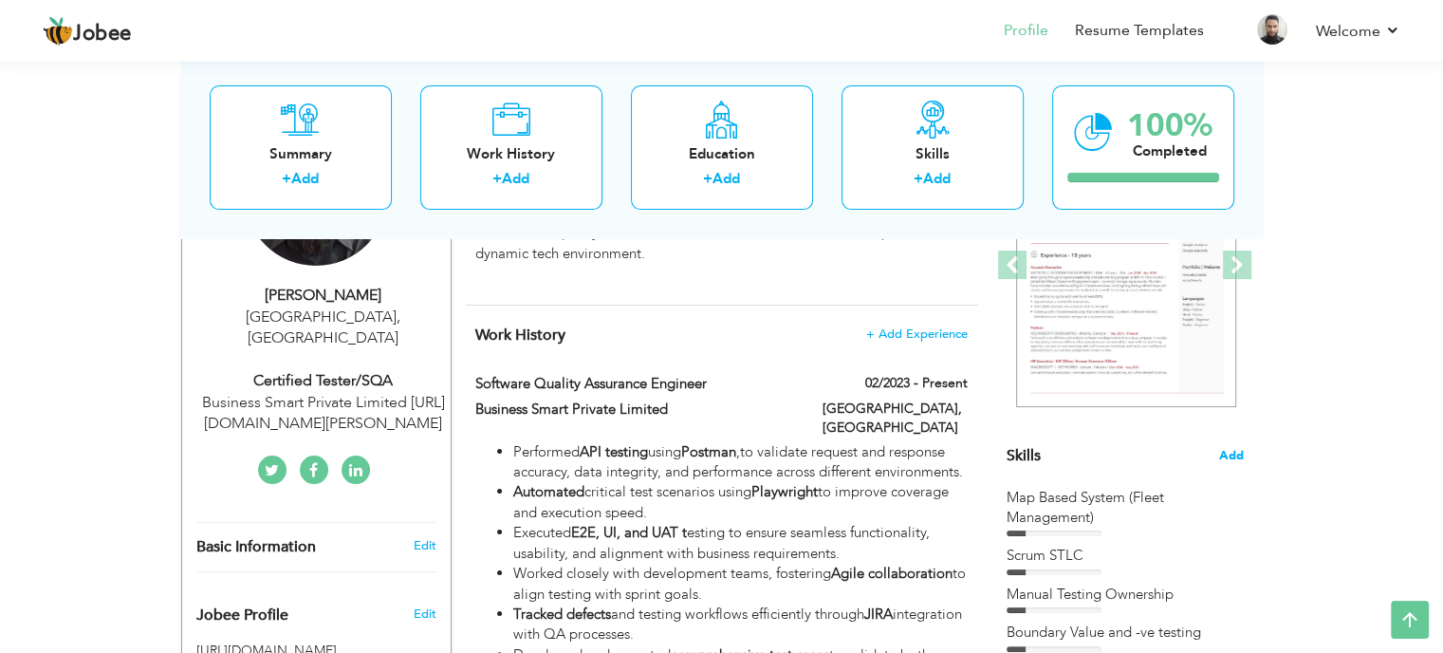
click at [1226, 450] on span "Add" at bounding box center [1231, 456] width 25 height 18
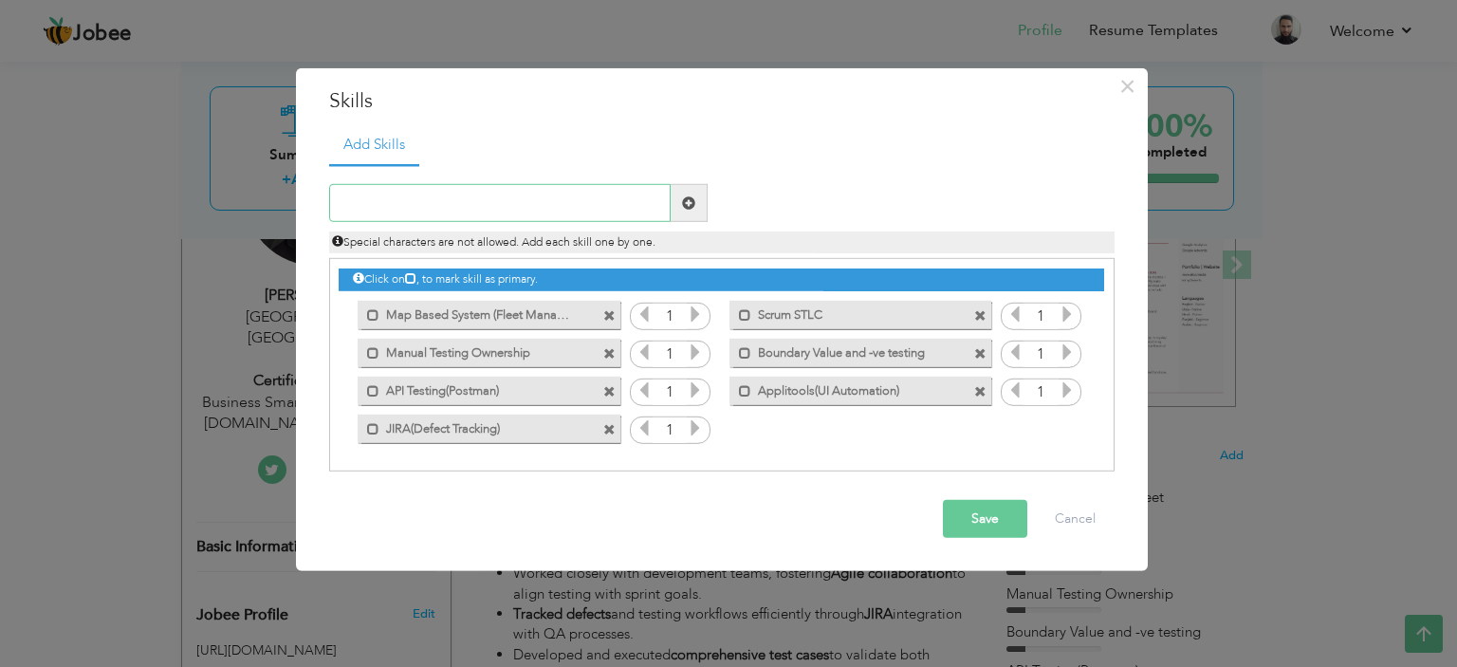
click at [477, 200] on input "text" at bounding box center [500, 203] width 342 height 38
type input "C"
click at [470, 201] on input "Comp" at bounding box center [500, 203] width 342 height 38
type input "C"
drag, startPoint x: 516, startPoint y: 201, endPoint x: 443, endPoint y: 204, distance: 73.1
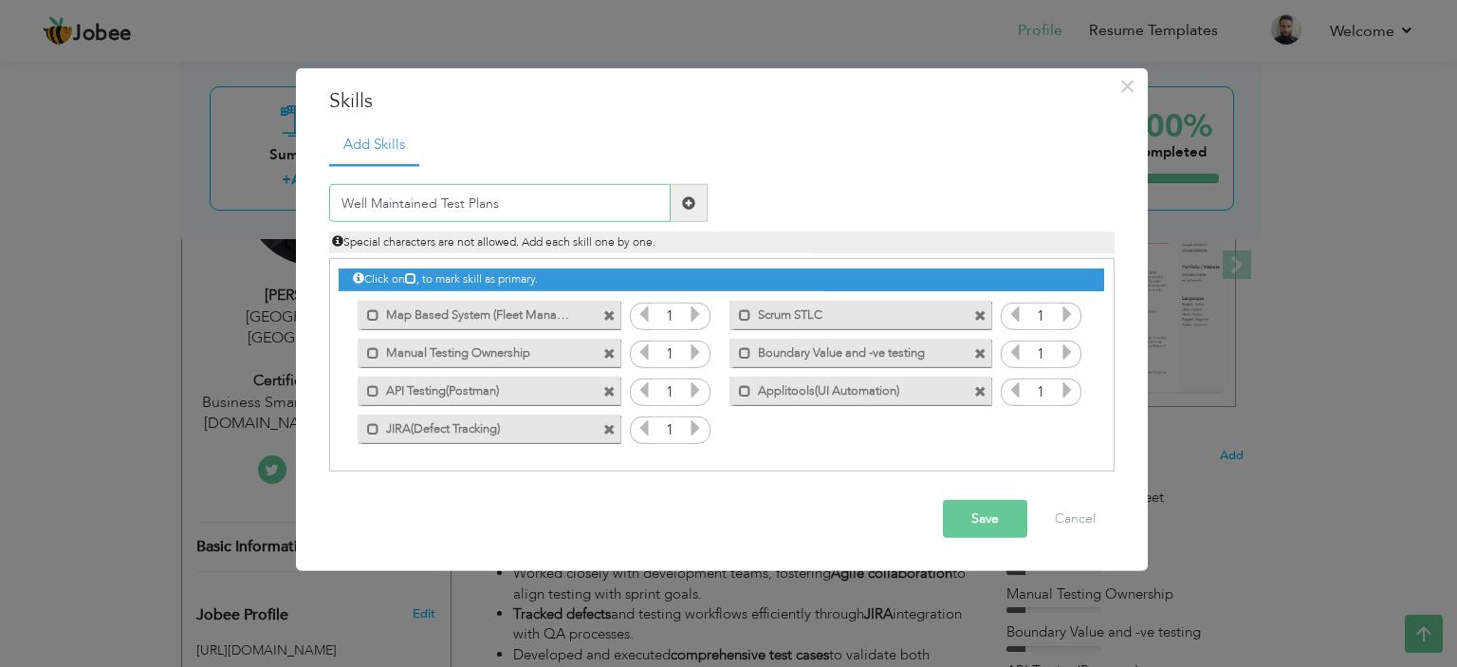
click at [443, 204] on input "Well Maintained Test Plans" at bounding box center [500, 203] width 342 height 38
type input "Well Maintained Documentation"
click at [692, 204] on span at bounding box center [688, 202] width 13 height 13
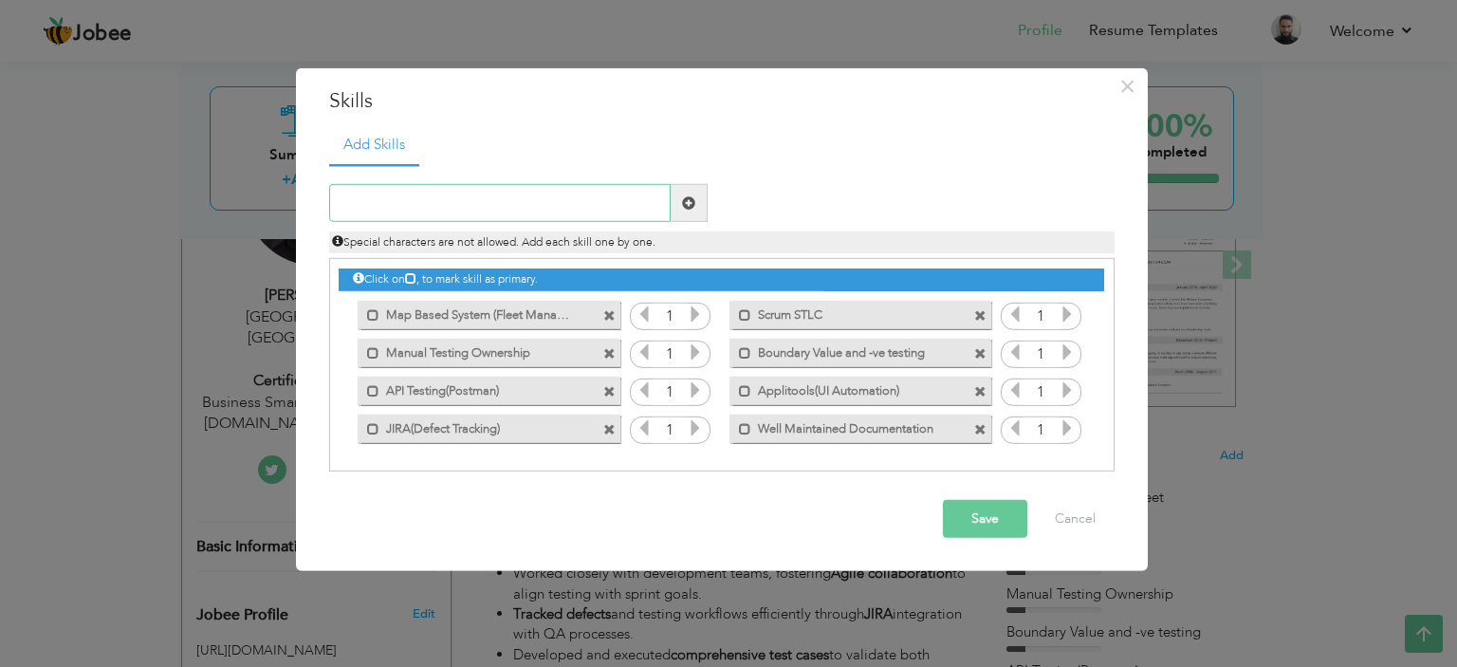
click at [424, 204] on input "text" at bounding box center [500, 203] width 342 height 38
type input "Multiplatform Testing(Andriod/IOS)"
click at [691, 204] on span at bounding box center [688, 202] width 13 height 13
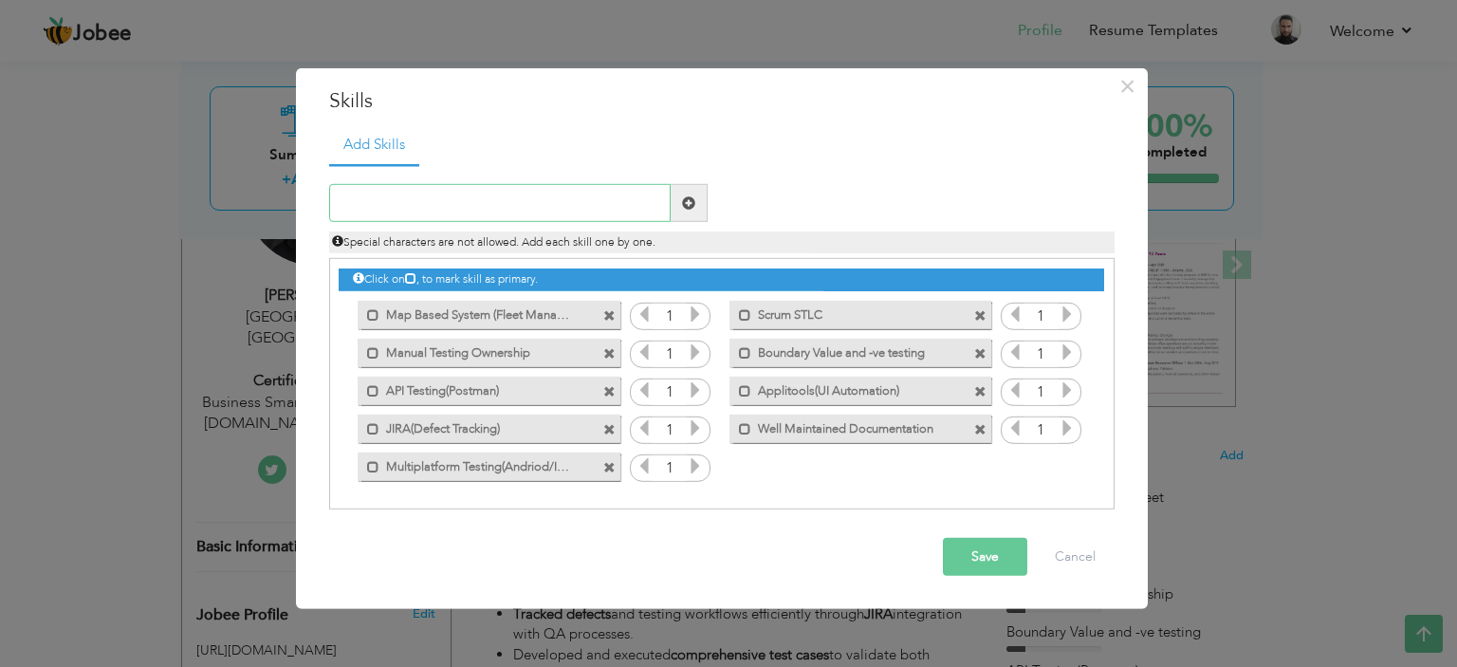
click at [518, 216] on input "text" at bounding box center [500, 203] width 342 height 38
type input "Cross [PERSON_NAME] Testing"
click at [675, 204] on span at bounding box center [689, 203] width 37 height 38
click at [469, 214] on input "text" at bounding box center [500, 203] width 342 height 38
click at [372, 200] on input "Release Management" at bounding box center [500, 203] width 342 height 38
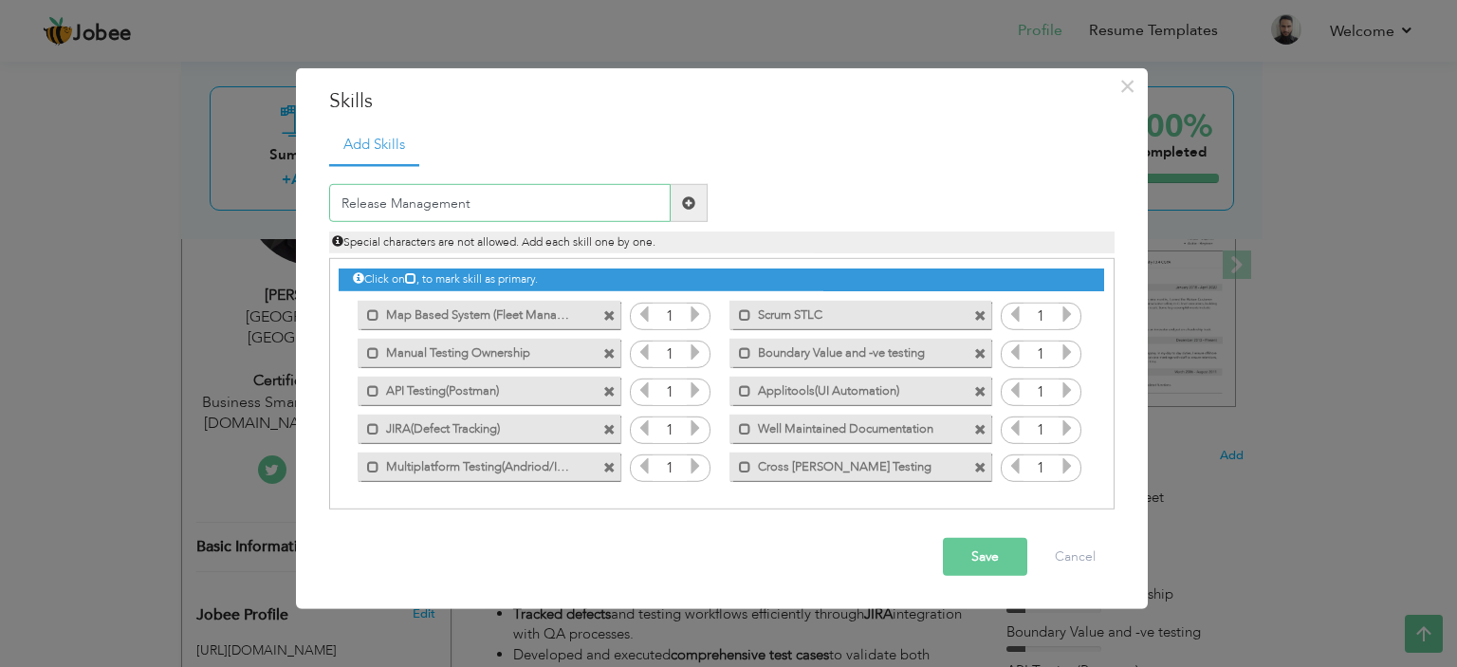
drag, startPoint x: 406, startPoint y: 202, endPoint x: 422, endPoint y: 208, distance: 17.1
click at [406, 202] on input "Release Management" at bounding box center [500, 203] width 342 height 38
type input "Release Management"
click at [704, 202] on span at bounding box center [689, 203] width 37 height 38
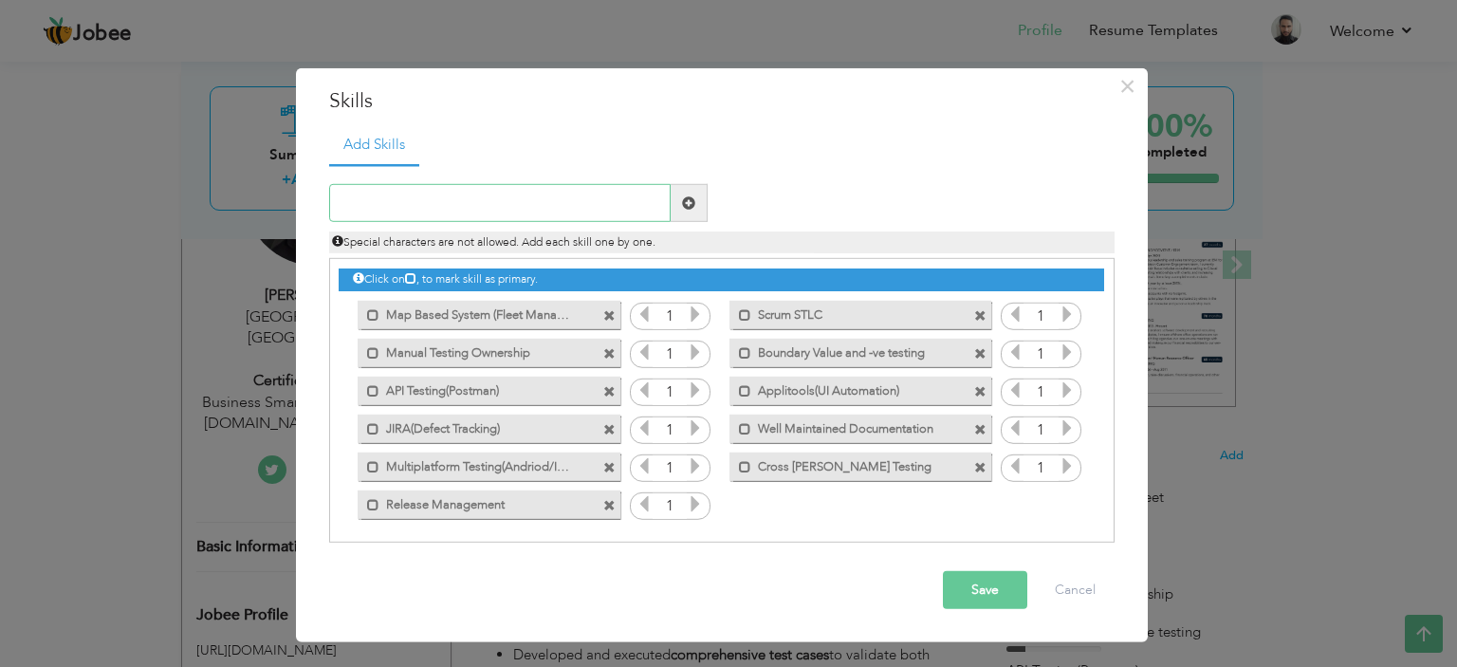
click at [441, 208] on input "text" at bounding box center [500, 203] width 342 height 38
type input "QA Artifacts(Test Plans/Cases)"
click at [690, 191] on span at bounding box center [689, 203] width 37 height 38
click at [909, 546] on div "Add Skills Duplicate entry 1 Scrum STLC 1" at bounding box center [722, 340] width 814 height 433
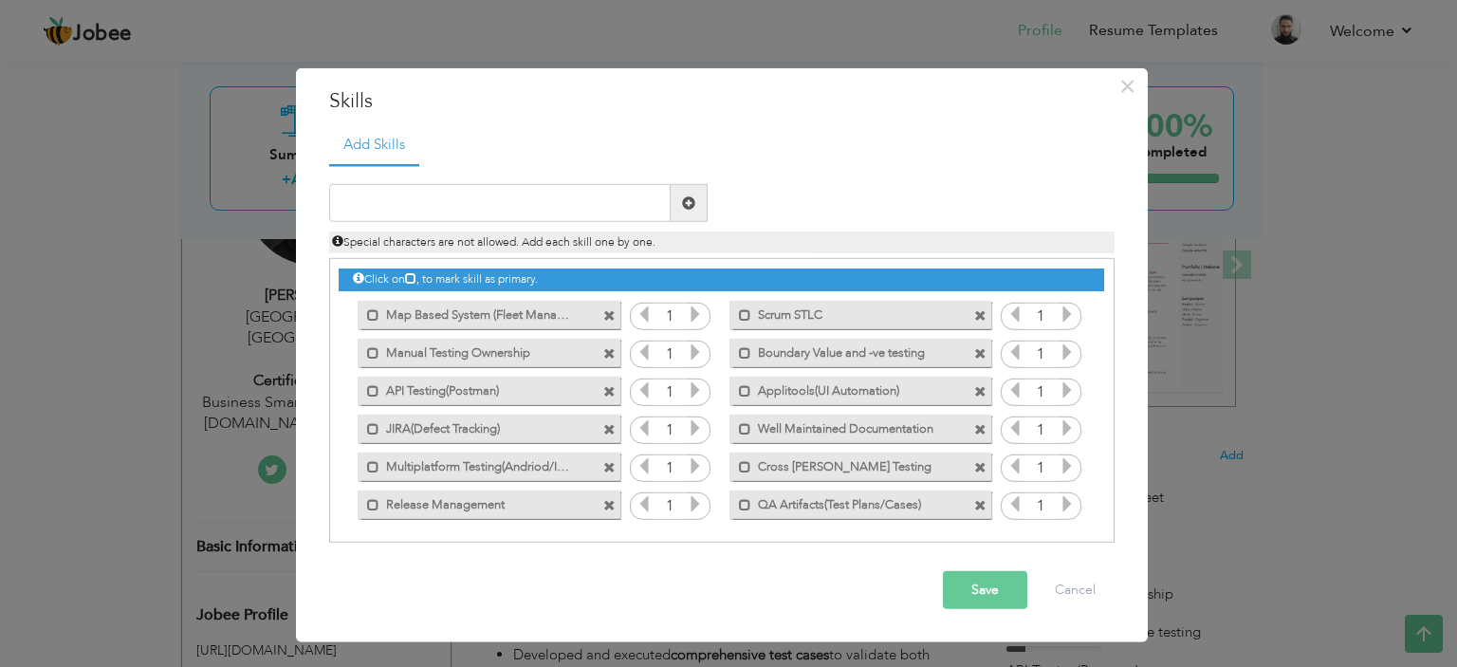
click at [979, 504] on span at bounding box center [980, 505] width 12 height 12
click at [504, 220] on input "text" at bounding box center [500, 203] width 342 height 38
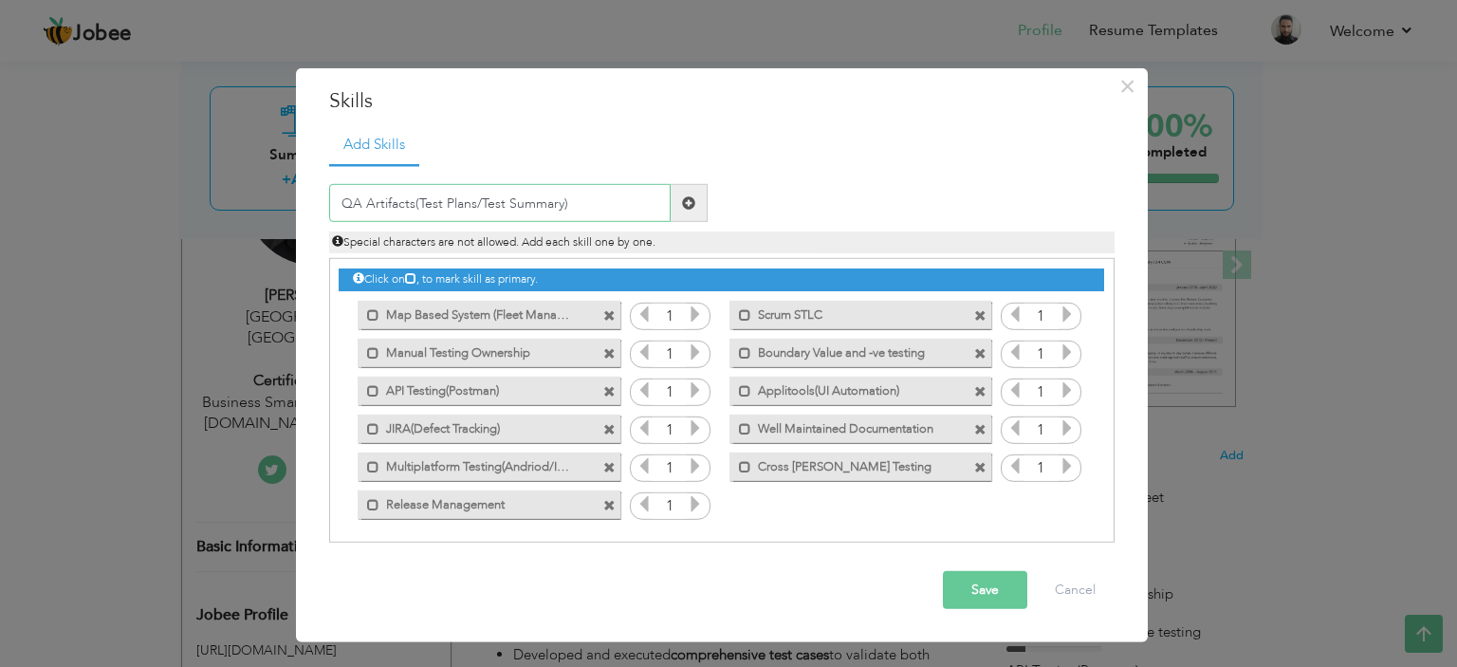
type input "QA Artifacts(Test Plans/Test Summary)"
click at [689, 196] on span at bounding box center [688, 202] width 13 height 13
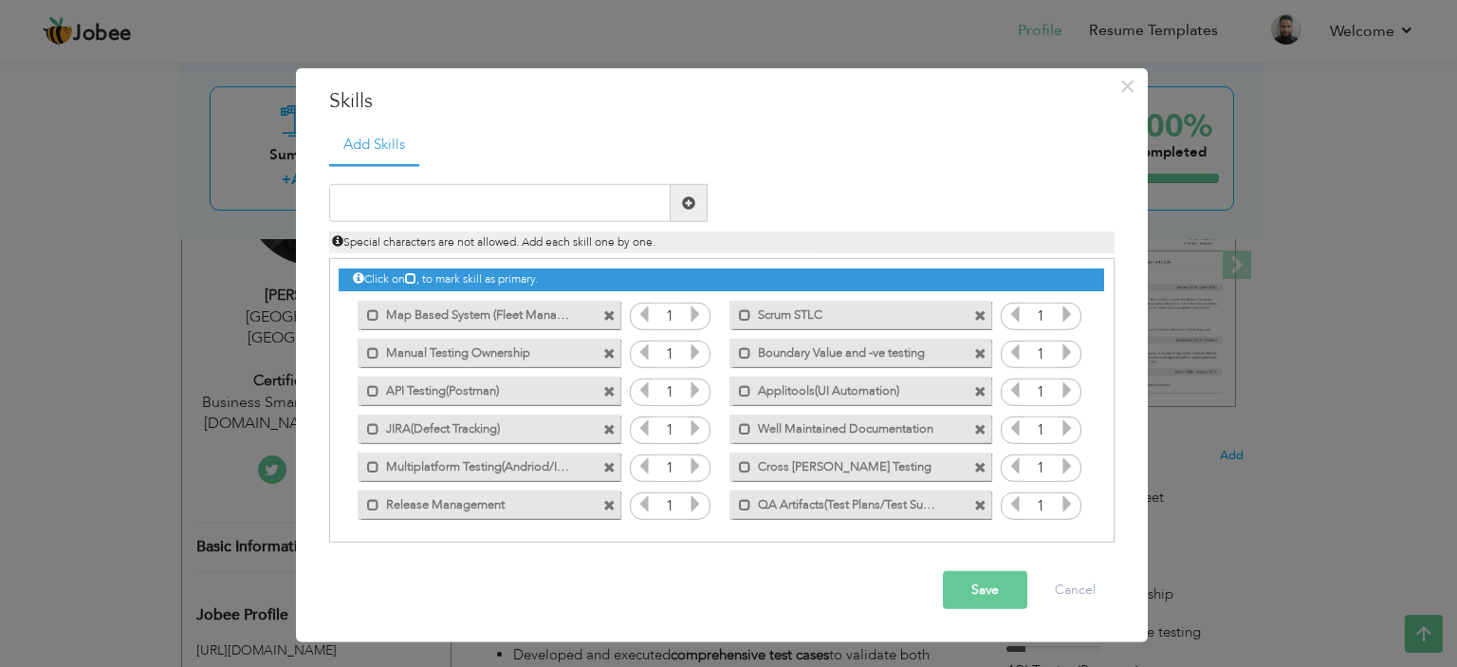
click at [959, 597] on button "Save" at bounding box center [985, 590] width 84 height 38
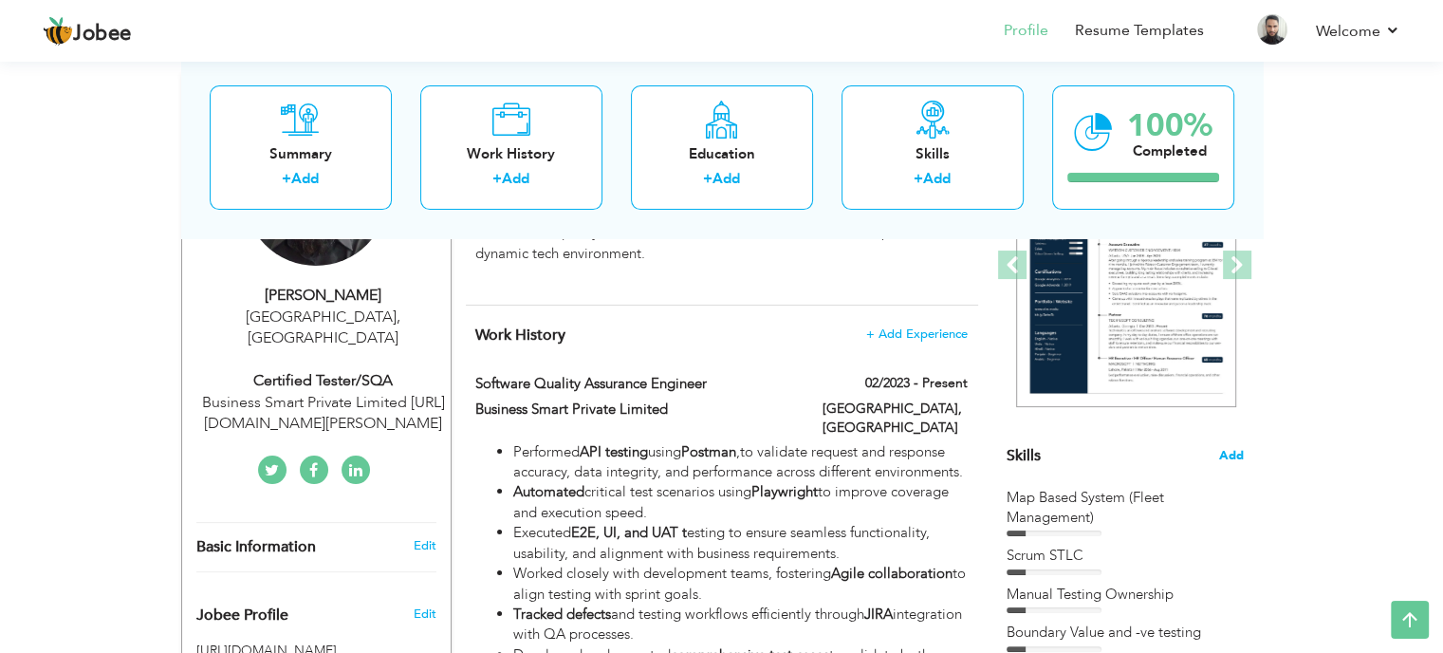
click at [1240, 455] on span "Add" at bounding box center [1231, 456] width 25 height 18
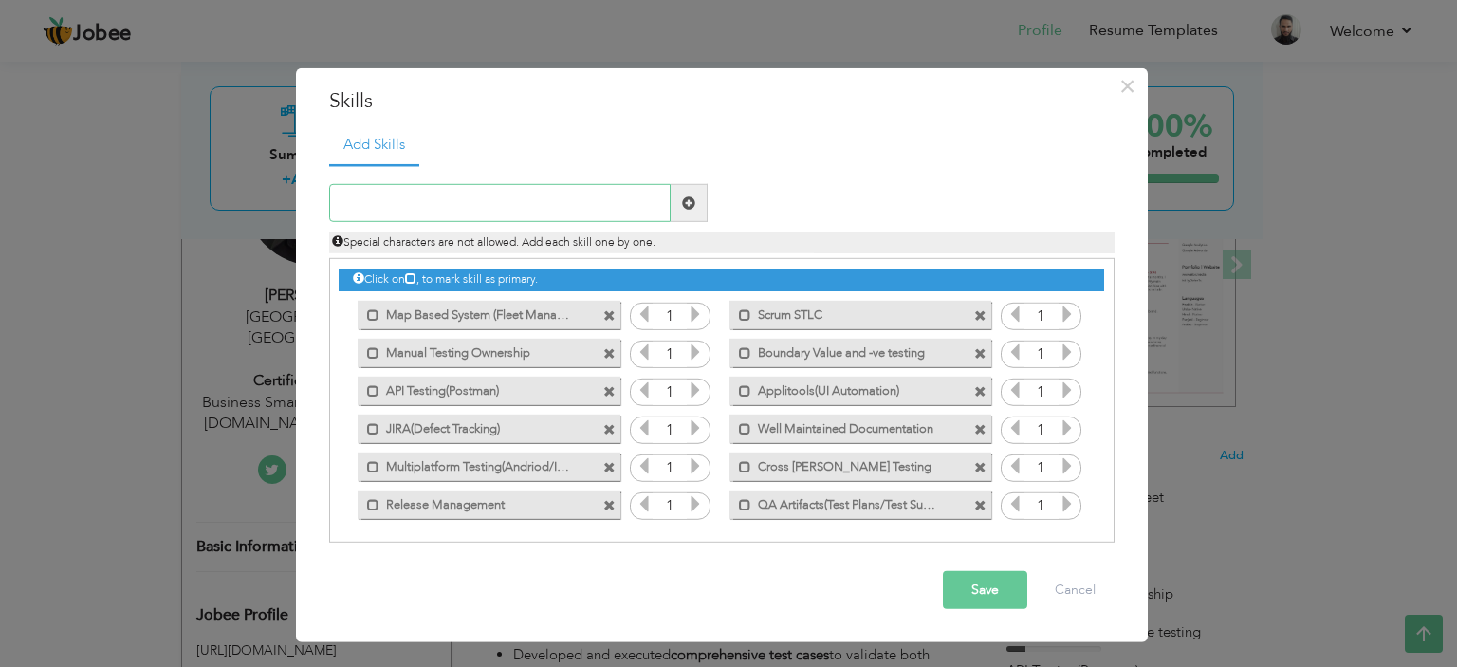
click at [414, 194] on input "text" at bounding box center [500, 203] width 342 height 38
type input "P"
click at [366, 204] on input "Process Improvement(Ownership)" at bounding box center [500, 203] width 342 height 38
click at [396, 208] on input "Process Improvement(Ownership)" at bounding box center [500, 203] width 342 height 38
click at [493, 206] on input "Process Improvement(Ownership)" at bounding box center [500, 203] width 342 height 38
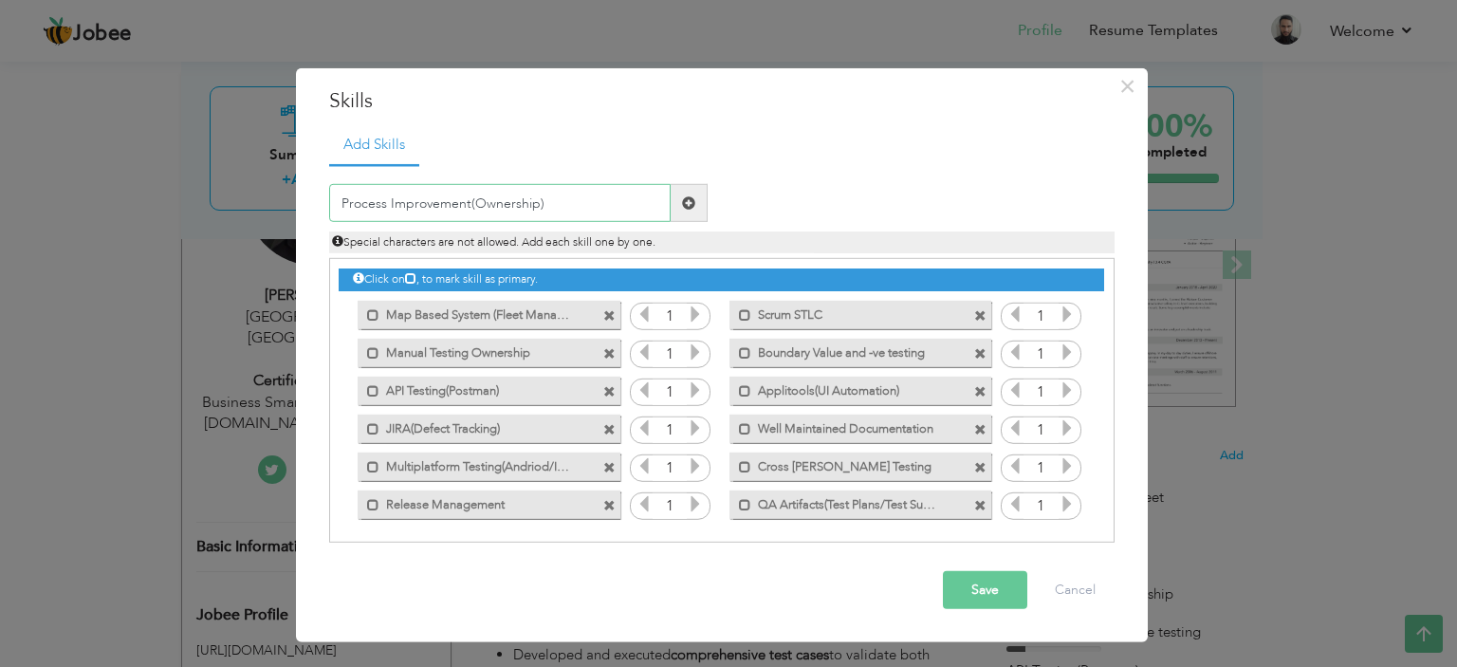
type input "Process Improvement(Ownership)"
click at [689, 200] on span at bounding box center [688, 202] width 13 height 13
click at [981, 584] on button "Save" at bounding box center [985, 590] width 84 height 38
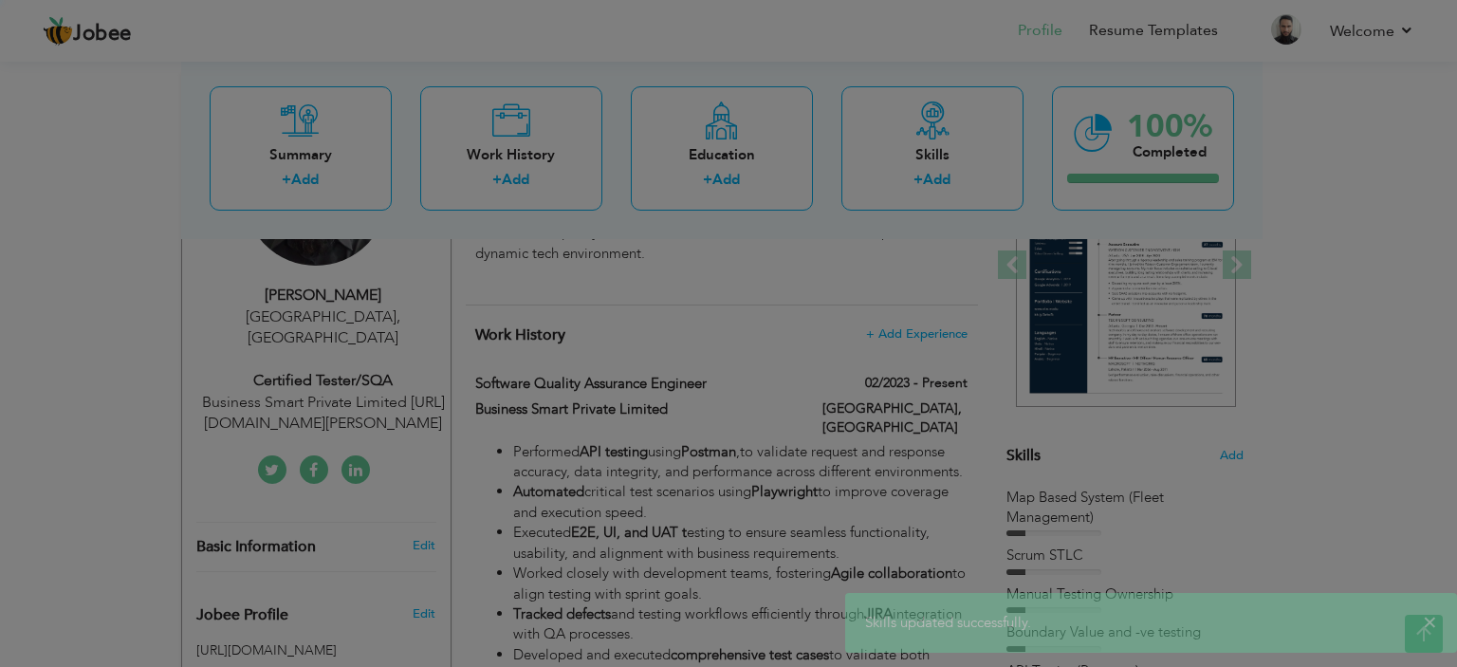
scroll to position [0, 0]
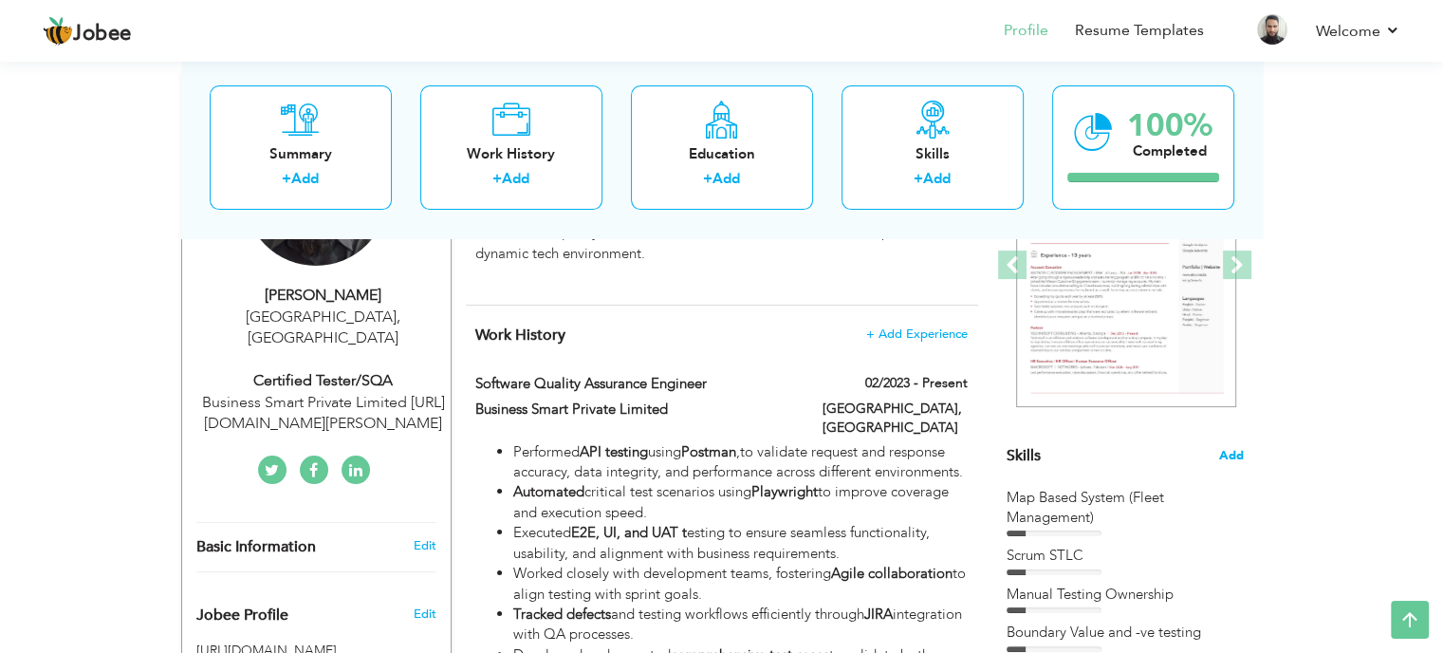
click at [1234, 461] on span "Add" at bounding box center [1231, 456] width 25 height 18
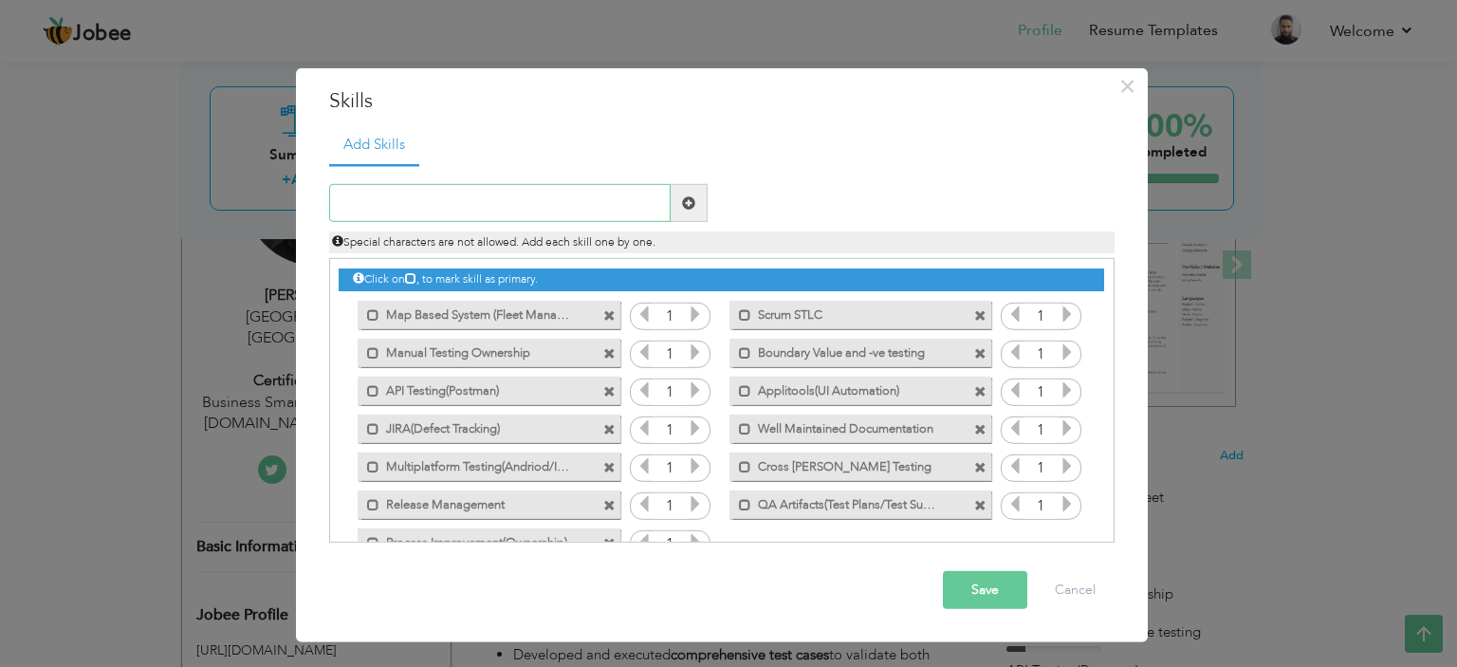
scroll to position [42, 0]
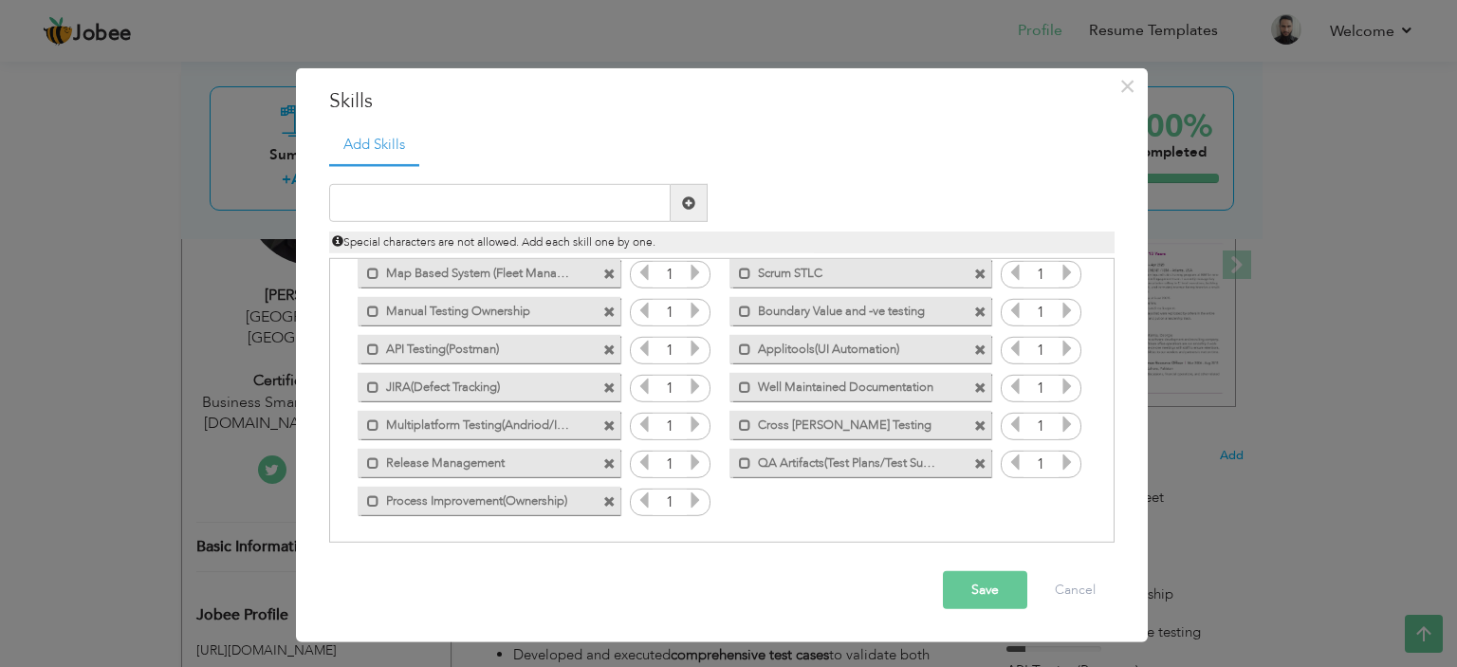
click at [603, 500] on span at bounding box center [609, 501] width 12 height 12
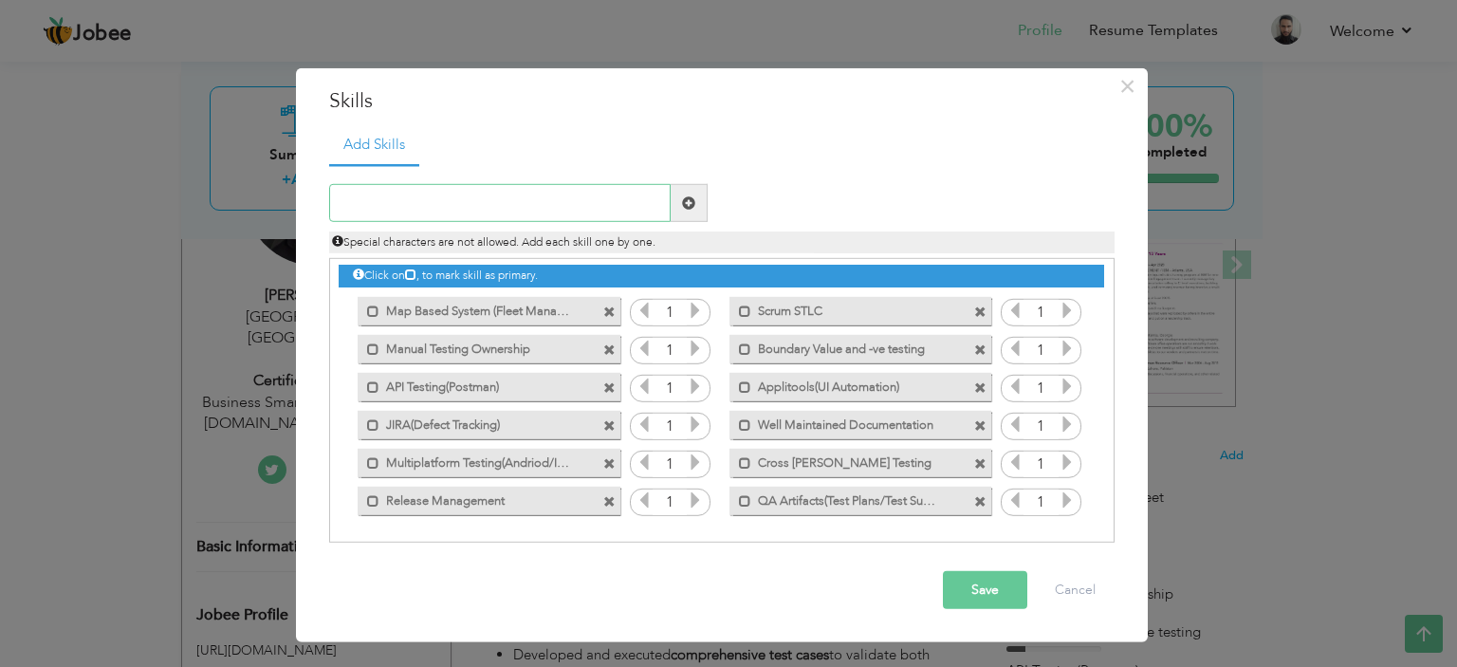
click at [421, 195] on input "text" at bounding box center [500, 203] width 342 height 38
type input "Process Improvement Ownership"
drag, startPoint x: 309, startPoint y: 220, endPoint x: 428, endPoint y: 194, distance: 121.3
click at [311, 220] on div "× Skills Add Skills Process Improvement Ownership Duplicate entry 1 1" at bounding box center [722, 354] width 852 height 575
click at [429, 194] on input "Process Improvement Ownership" at bounding box center [500, 203] width 342 height 38
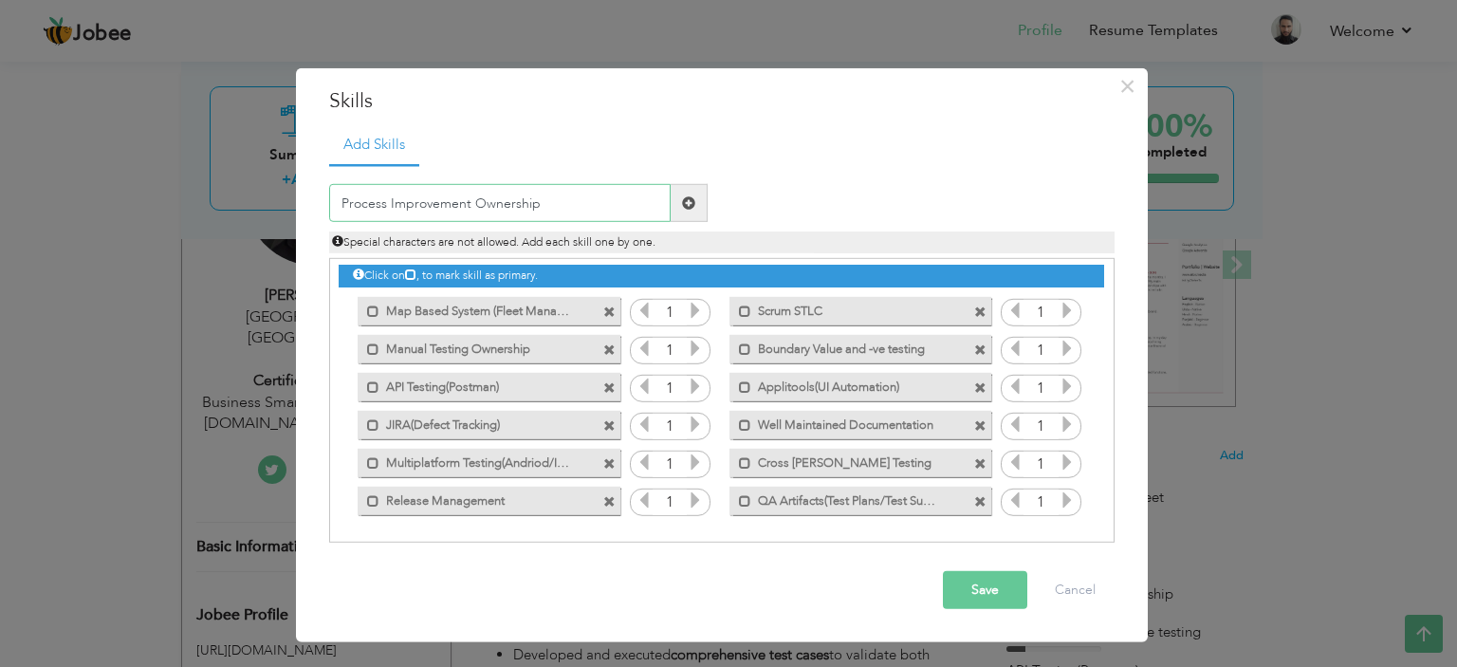
click at [421, 204] on input "Process Improvement Ownership" at bounding box center [500, 203] width 342 height 38
click at [490, 199] on input "Process Improvement Ownership" at bounding box center [500, 203] width 342 height 38
click at [369, 195] on input "Process Improvement Ownership" at bounding box center [500, 203] width 342 height 38
click at [415, 200] on input "Process Improvement Ownership" at bounding box center [500, 203] width 342 height 38
click at [493, 203] on input "Process Improvement Ownership" at bounding box center [500, 203] width 342 height 38
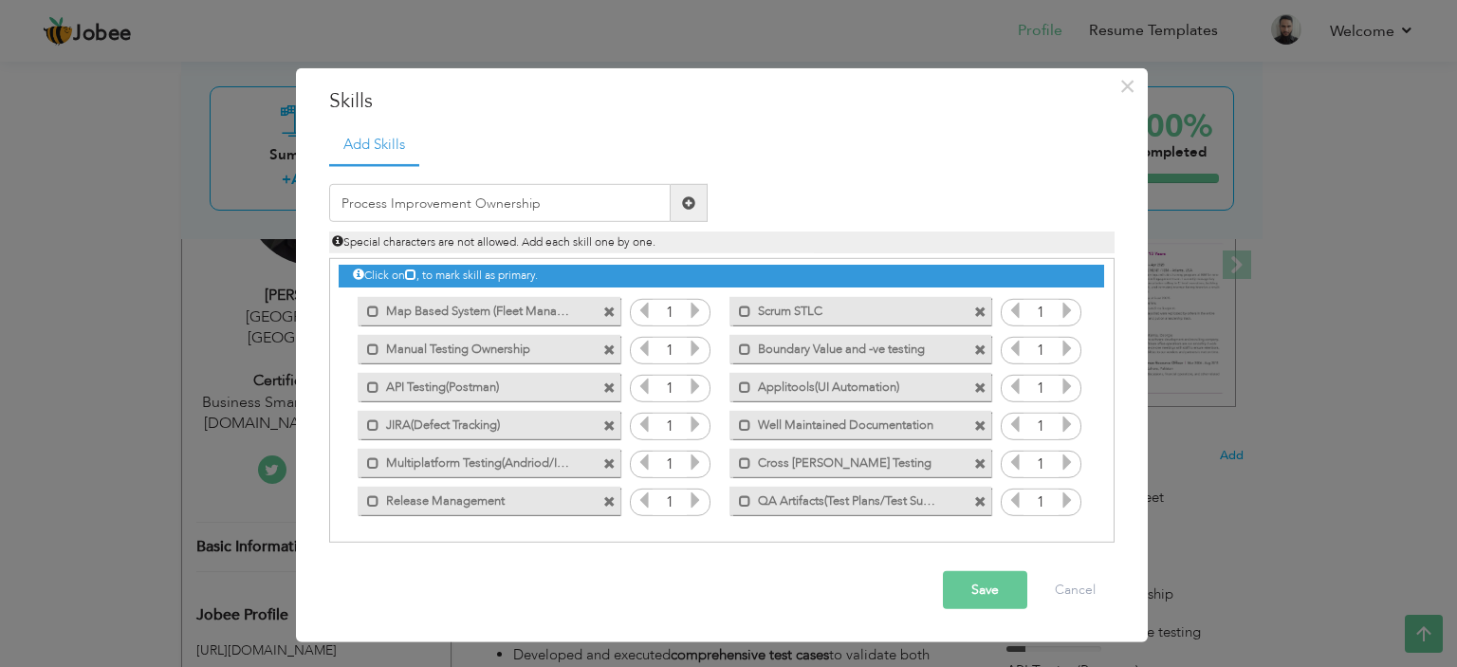
click at [687, 202] on span at bounding box center [688, 202] width 13 height 13
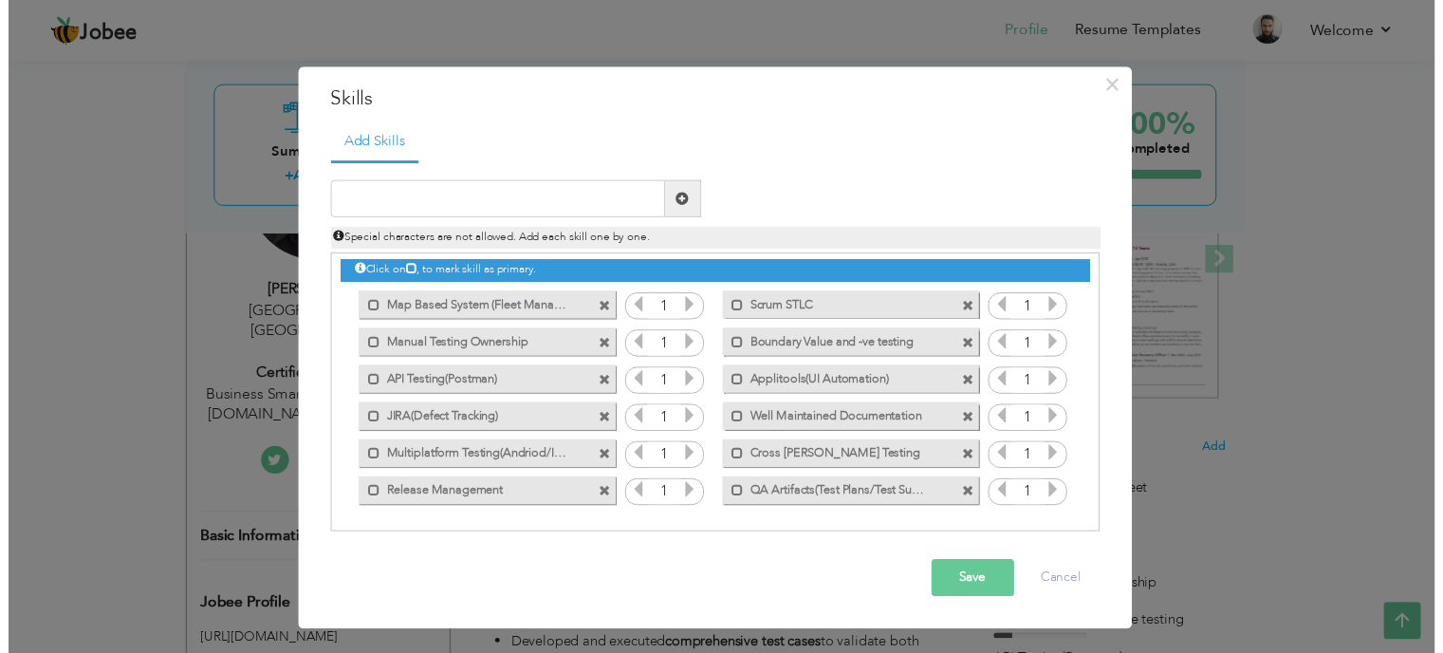
scroll to position [42, 0]
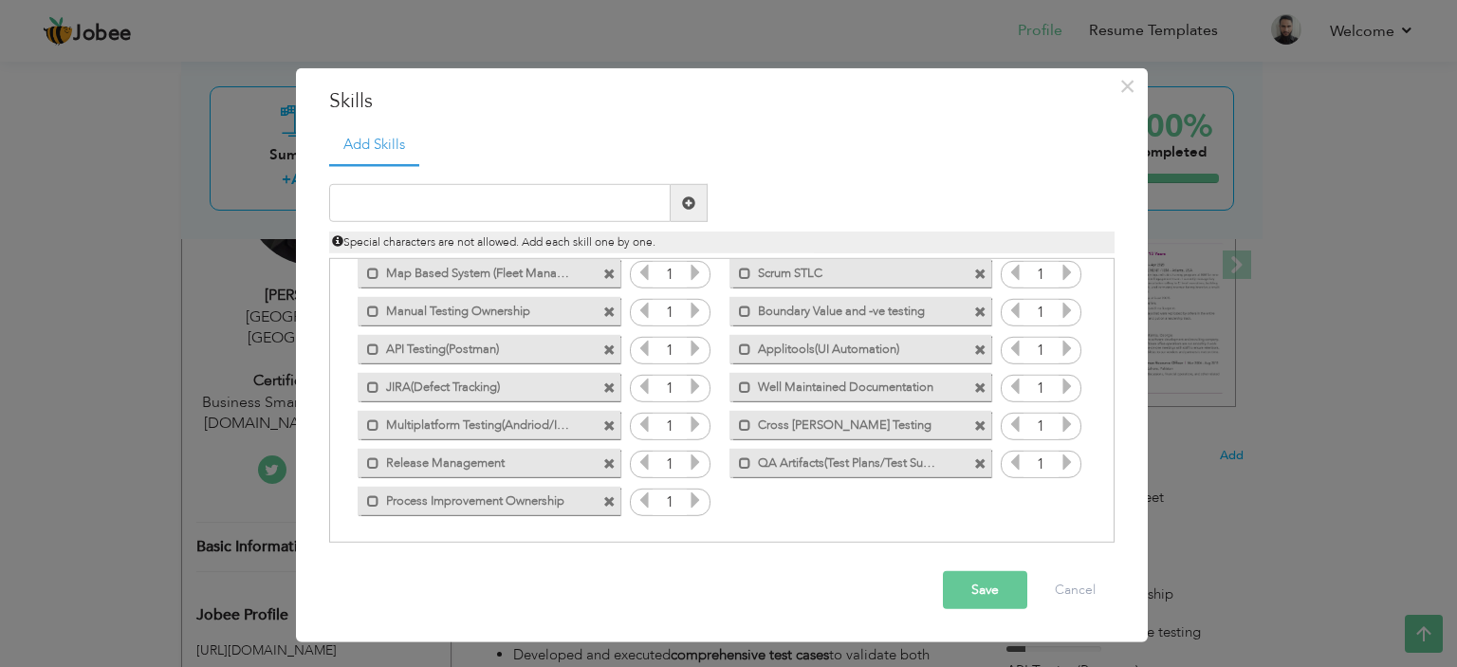
click at [980, 591] on button "Save" at bounding box center [985, 590] width 84 height 38
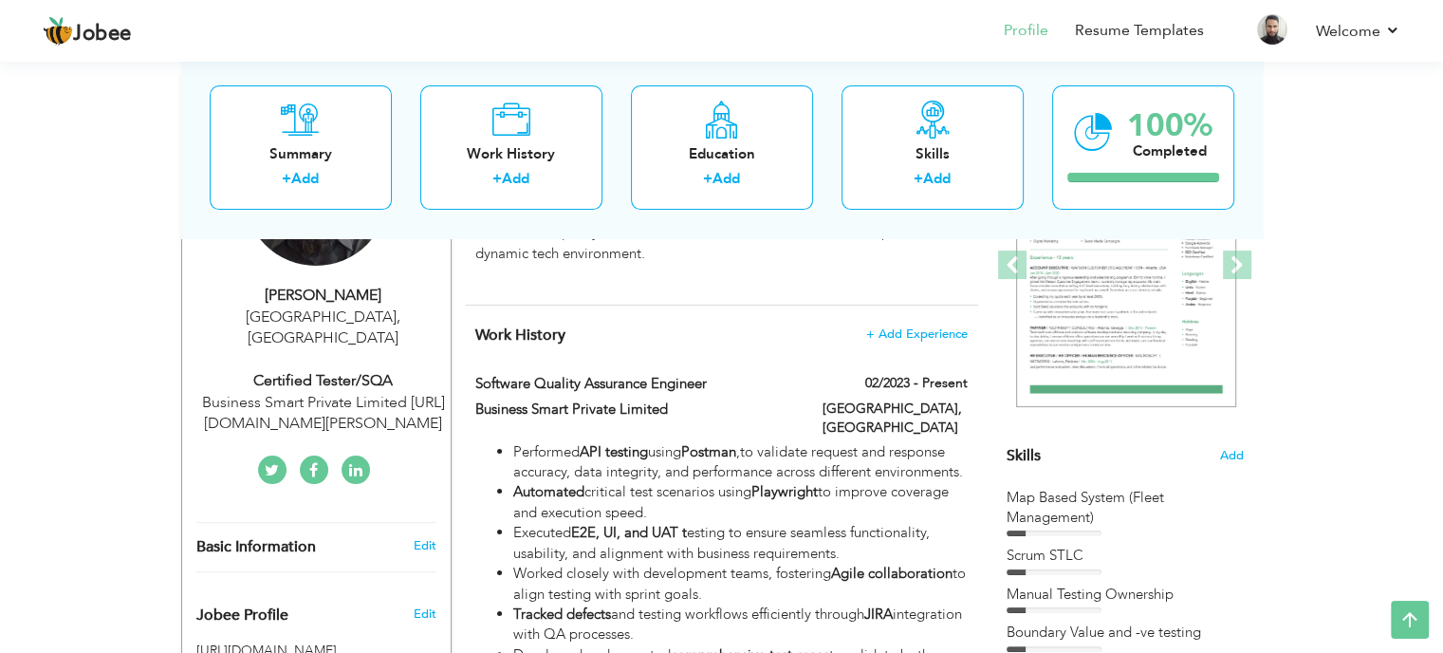
scroll to position [0, 0]
click at [1233, 448] on span "Add" at bounding box center [1231, 456] width 25 height 18
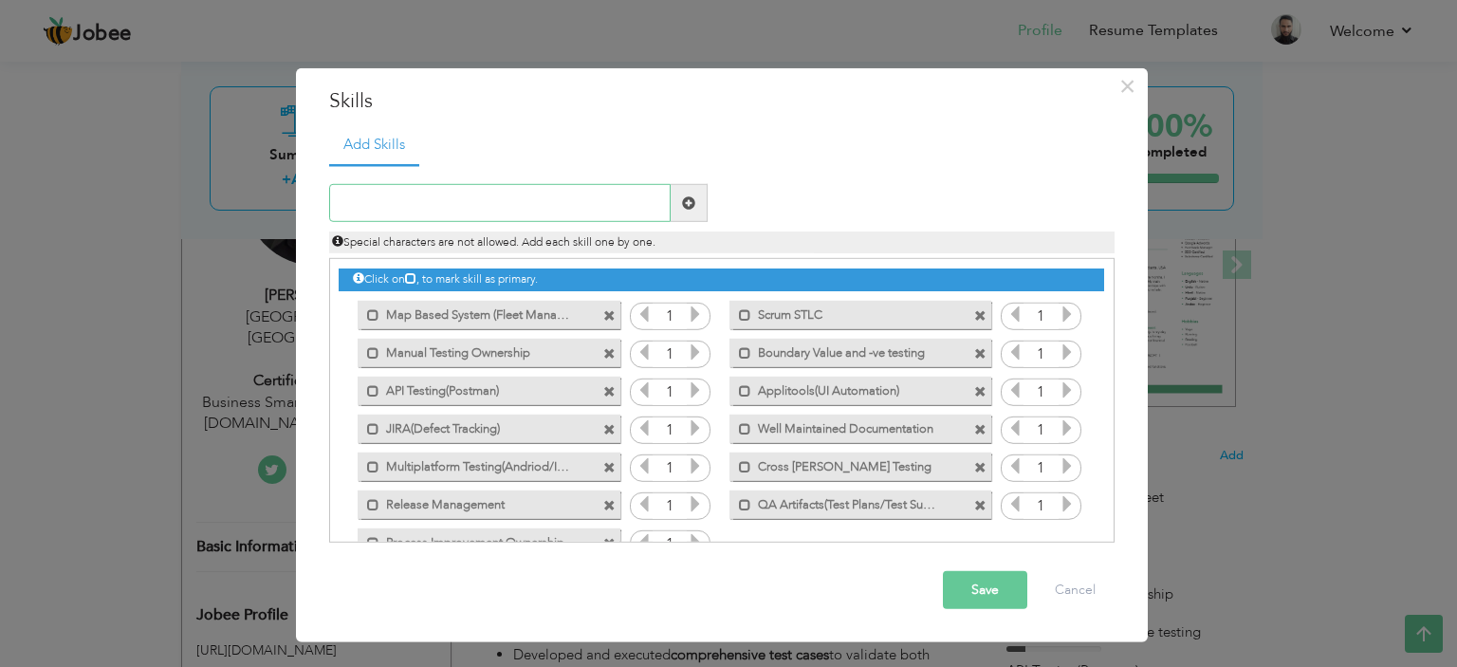
click at [461, 209] on input "text" at bounding box center [500, 203] width 342 height 38
type input "Prioritize ES Issues"
click at [686, 196] on span at bounding box center [688, 202] width 13 height 13
drag, startPoint x: 460, startPoint y: 189, endPoint x: 456, endPoint y: 205, distance: 16.6
click at [459, 190] on input "text" at bounding box center [500, 203] width 342 height 38
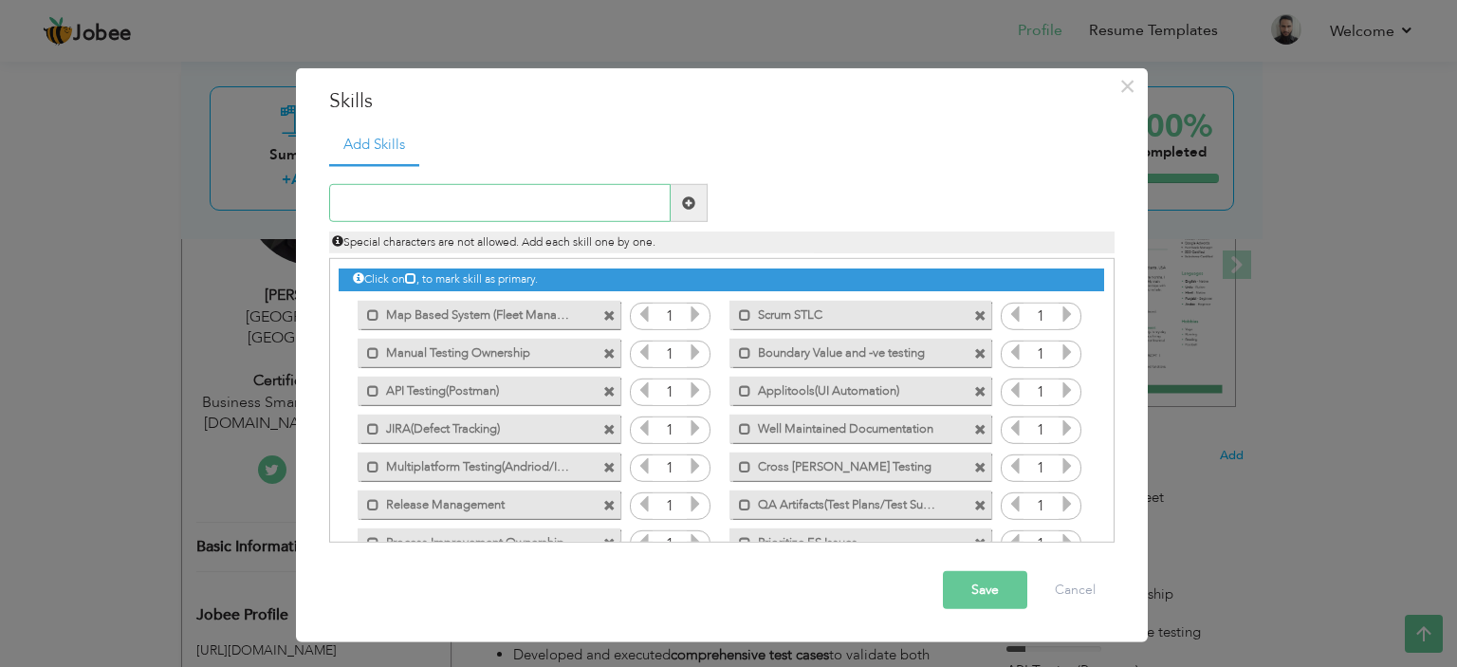
type input "E"
type input "E2E Testing"
click at [688, 200] on span at bounding box center [688, 202] width 13 height 13
click at [963, 583] on button "Save" at bounding box center [985, 590] width 84 height 38
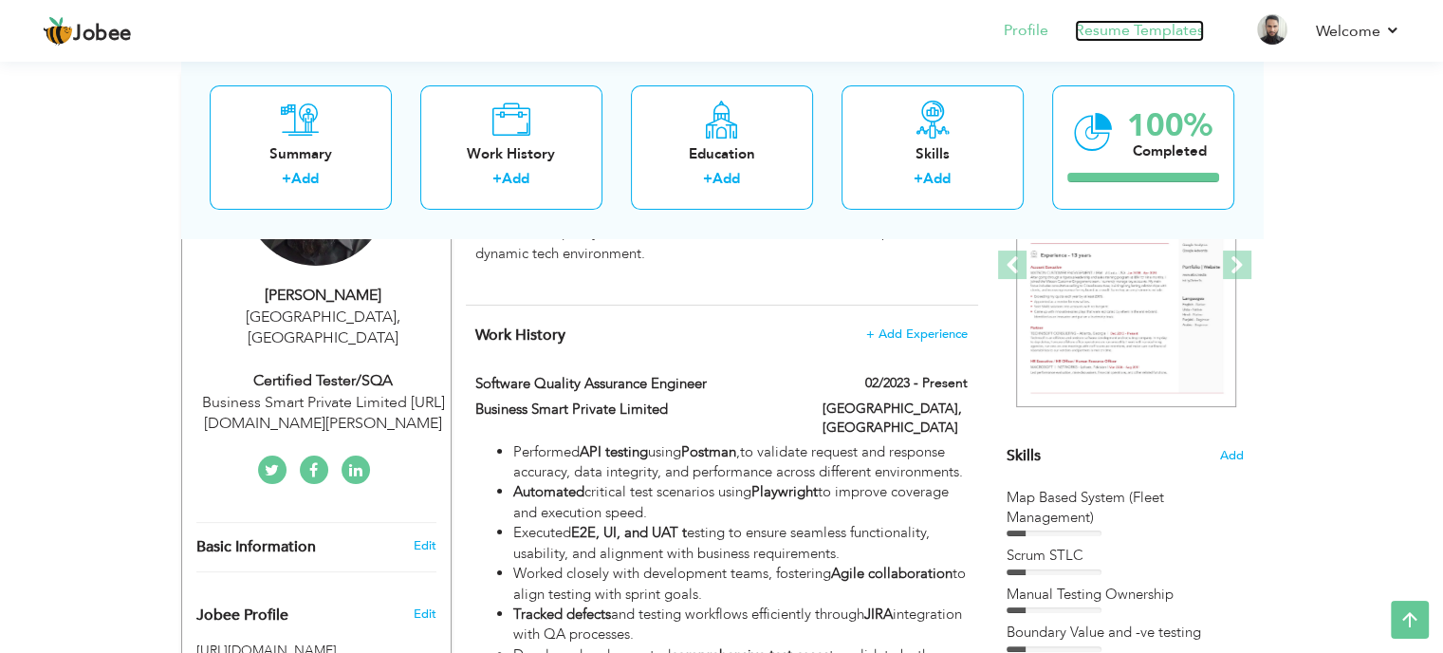
click at [1165, 29] on link "Resume Templates" at bounding box center [1139, 31] width 129 height 22
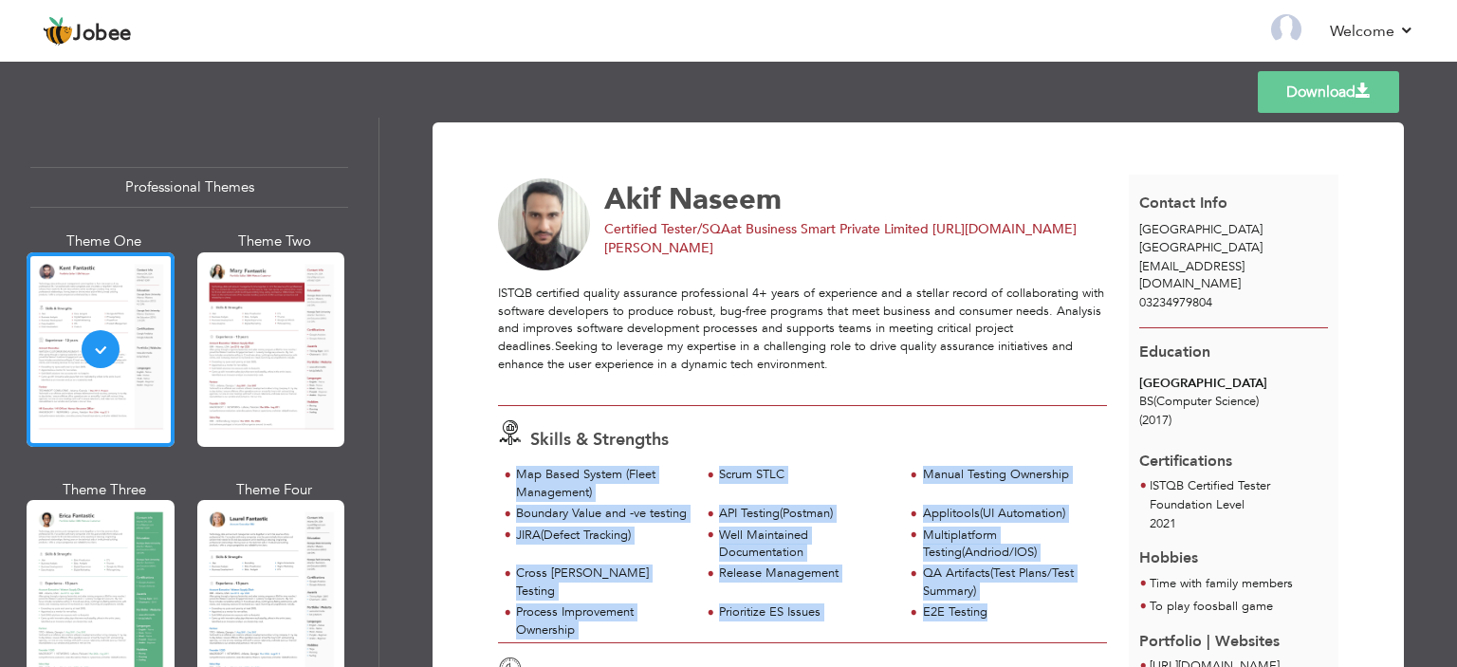
drag, startPoint x: 1015, startPoint y: 586, endPoint x: 508, endPoint y: 461, distance: 522.8
click at [508, 466] on div "Map Based System (Fleet Management) Scrum STLC Manual Testing Ownership Release…" at bounding box center [802, 554] width 609 height 176
drag, startPoint x: 516, startPoint y: 458, endPoint x: 527, endPoint y: 460, distance: 11.5
copy div "Map Based System (Fleet Management) Scrum STLC Manual Testing Ownership Boundar…"
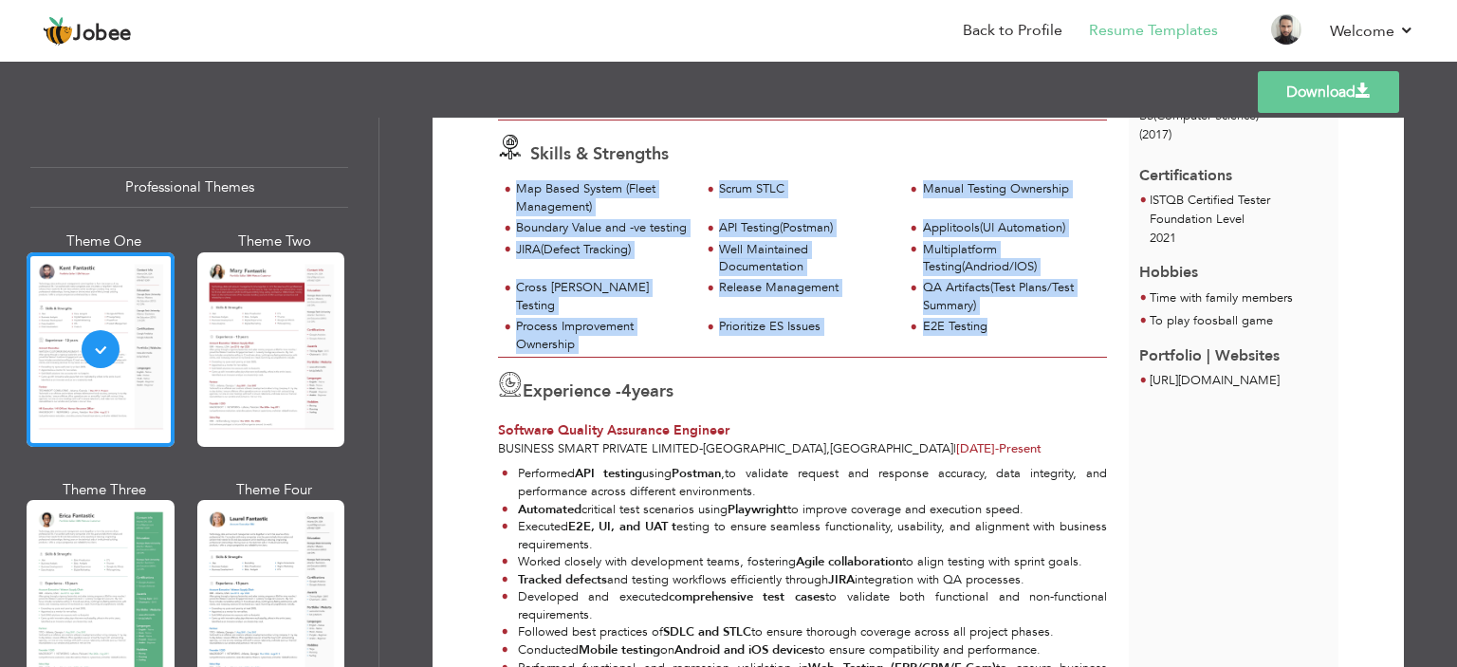
scroll to position [285, 0]
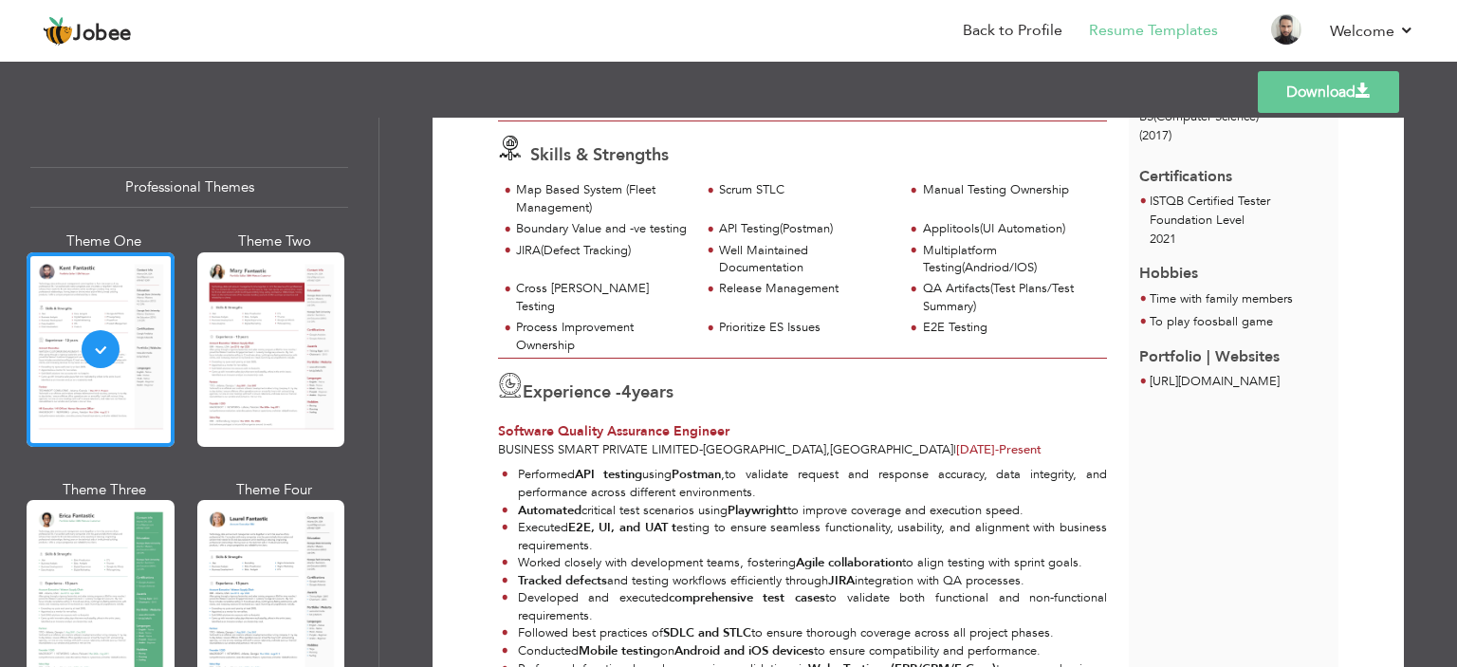
click at [709, 469] on strong "Postman" at bounding box center [696, 474] width 49 height 17
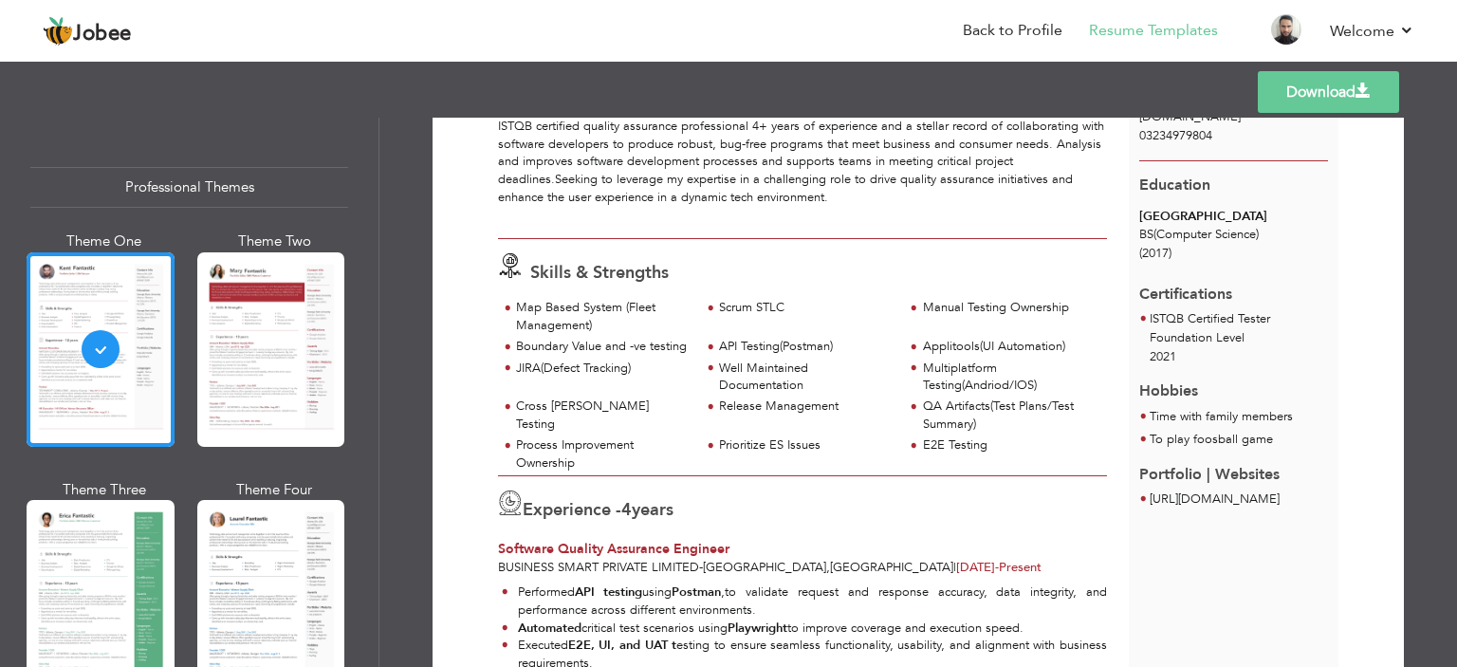
scroll to position [95, 0]
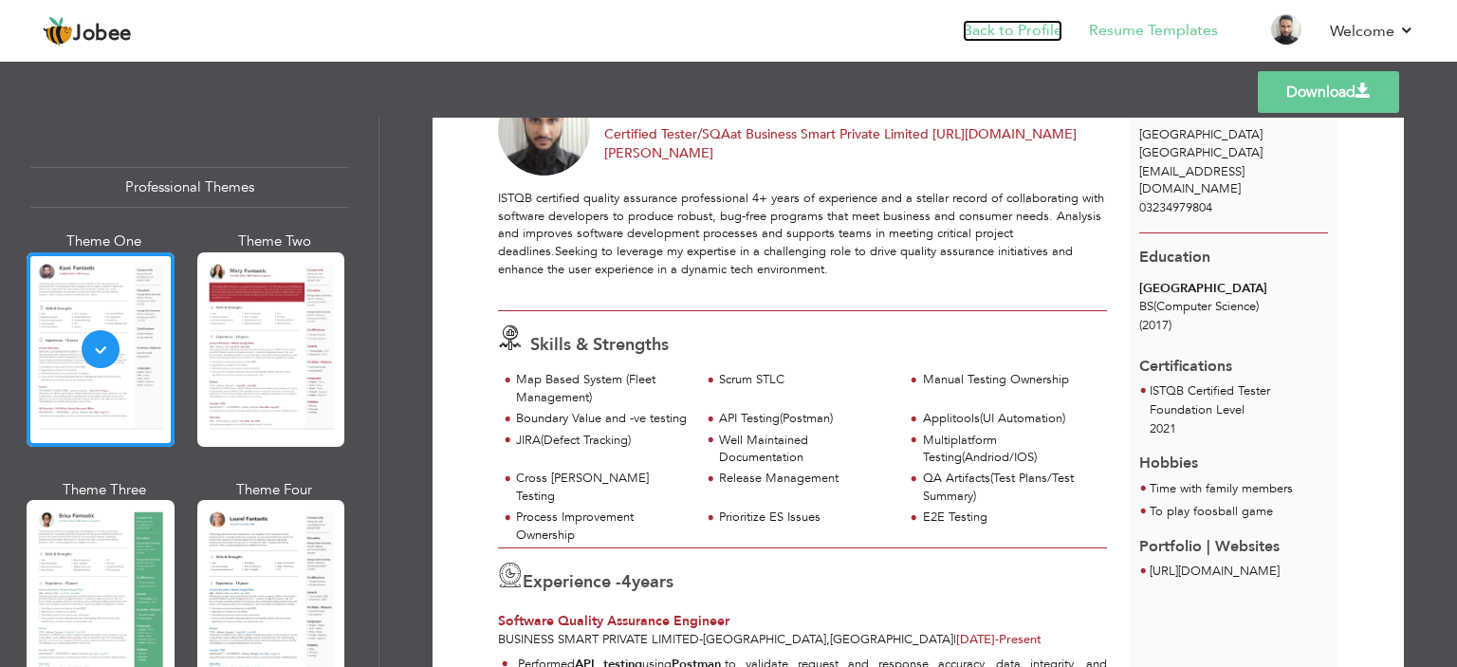
click at [1042, 24] on link "Back to Profile" at bounding box center [1013, 31] width 100 height 22
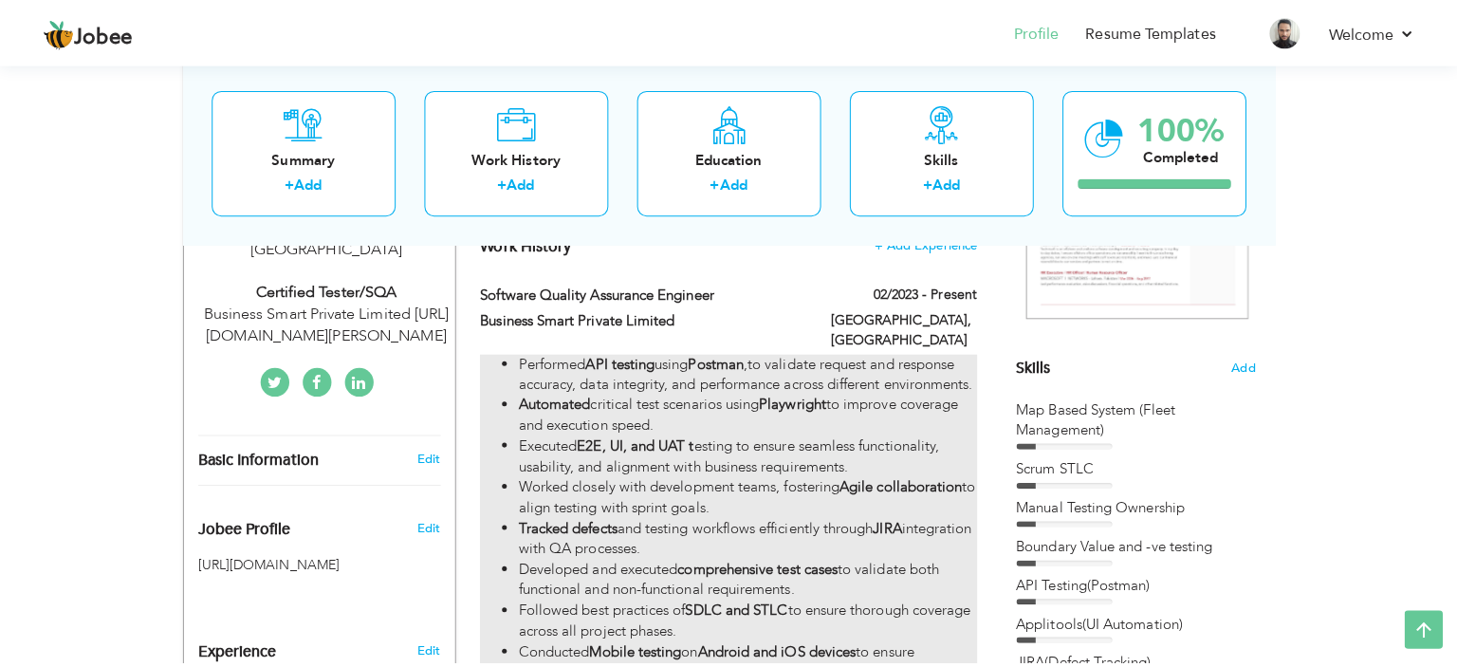
scroll to position [664, 0]
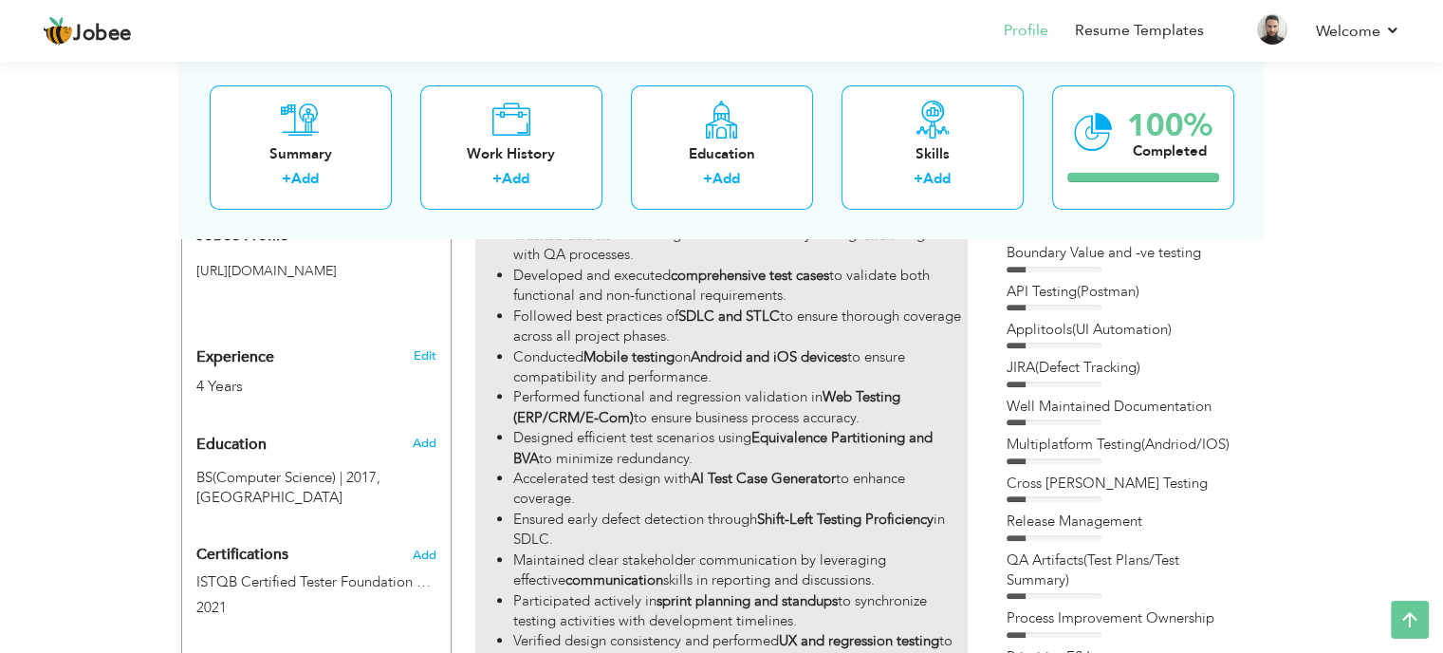
click at [715, 387] on li "Performed functional and regression validation in Web Testing (ERP/CRM/E-Com) t…" at bounding box center [739, 407] width 453 height 41
type input "Software Quality Assurance Engineer"
type input "Business Smart Private Limited"
type input "02/2023"
type input "[GEOGRAPHIC_DATA]"
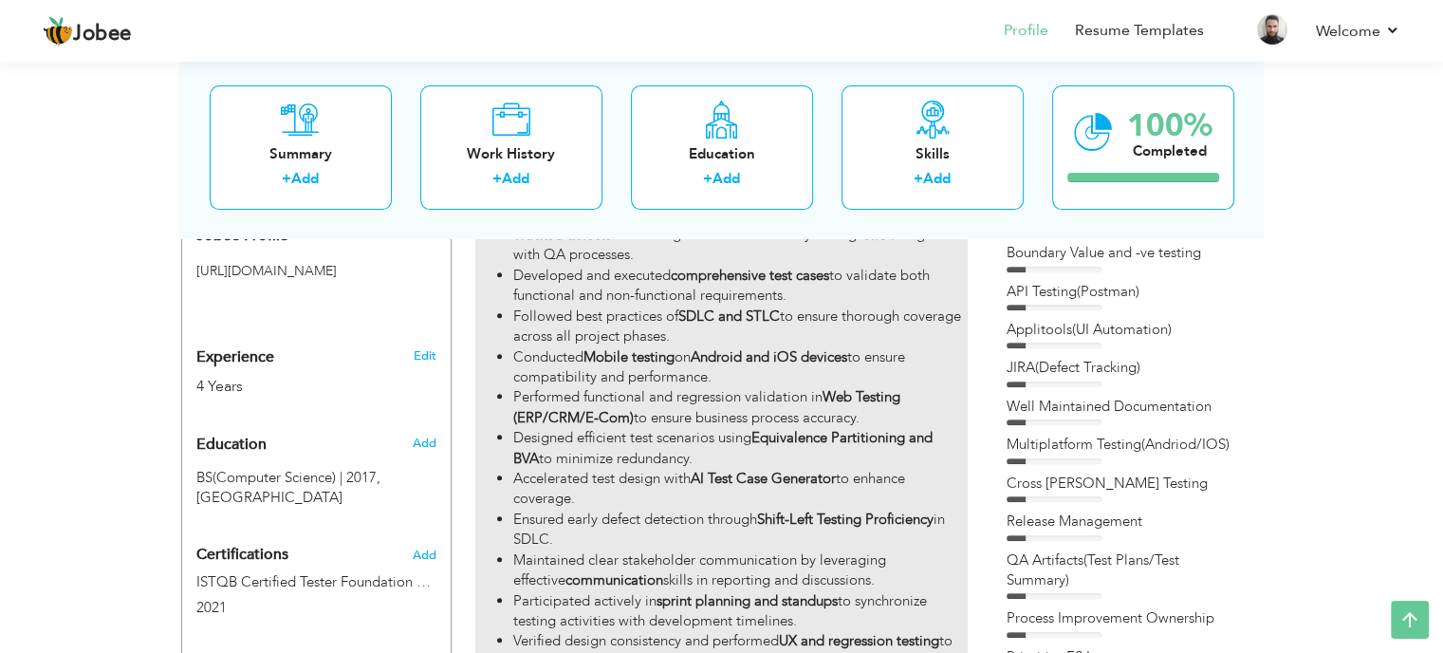
type input "[GEOGRAPHIC_DATA]"
checkbox input "true"
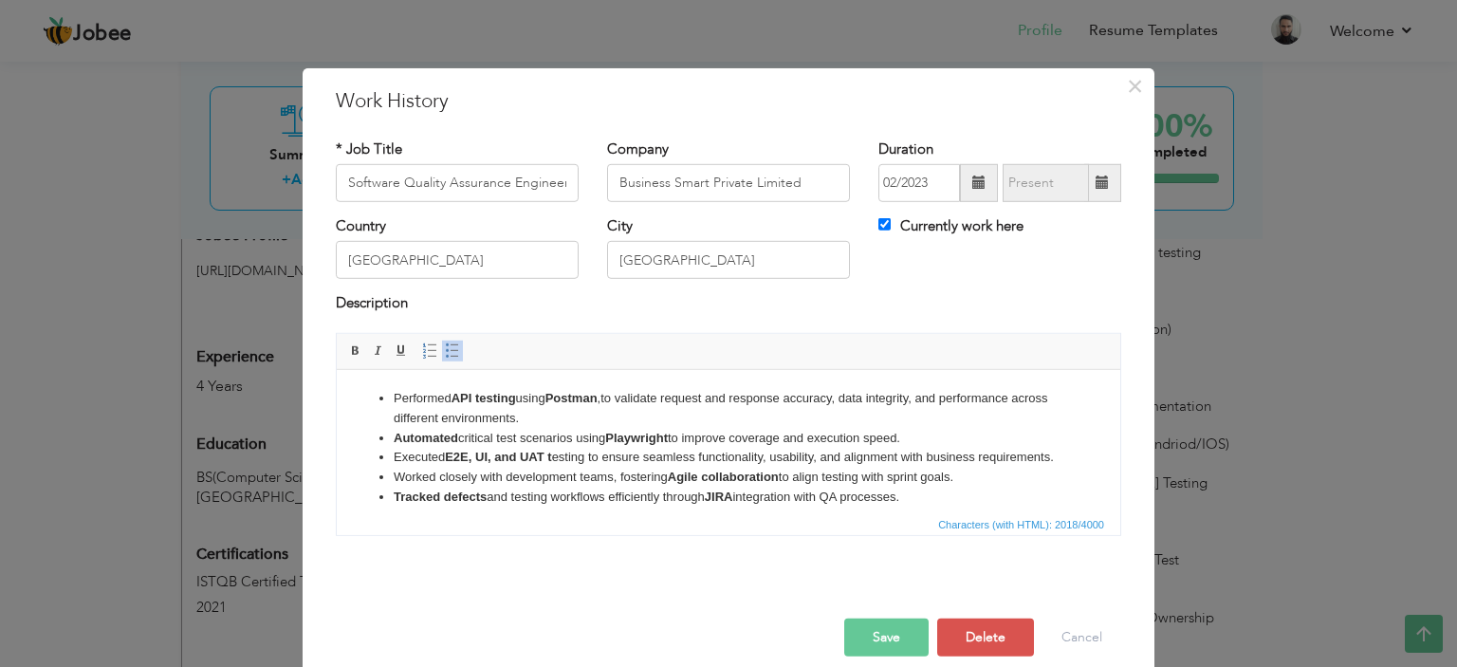
click at [763, 467] on li "Executed E2E, UI, and UAT t esting to ensure seamless functionality, usability,…" at bounding box center [729, 457] width 670 height 20
click at [898, 459] on li "Executed E2E, UI, and UAT t esting to ensure seamless functionality, usability,…" at bounding box center [729, 457] width 670 height 20
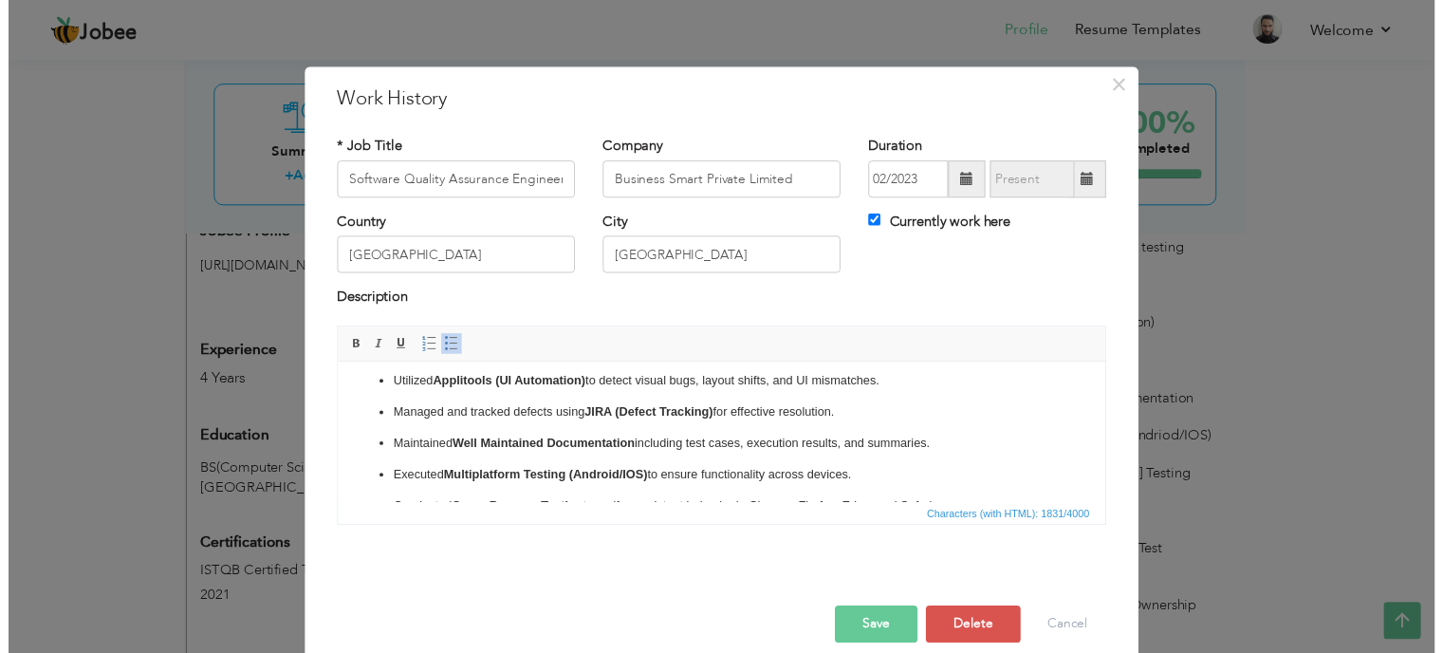
scroll to position [0, 0]
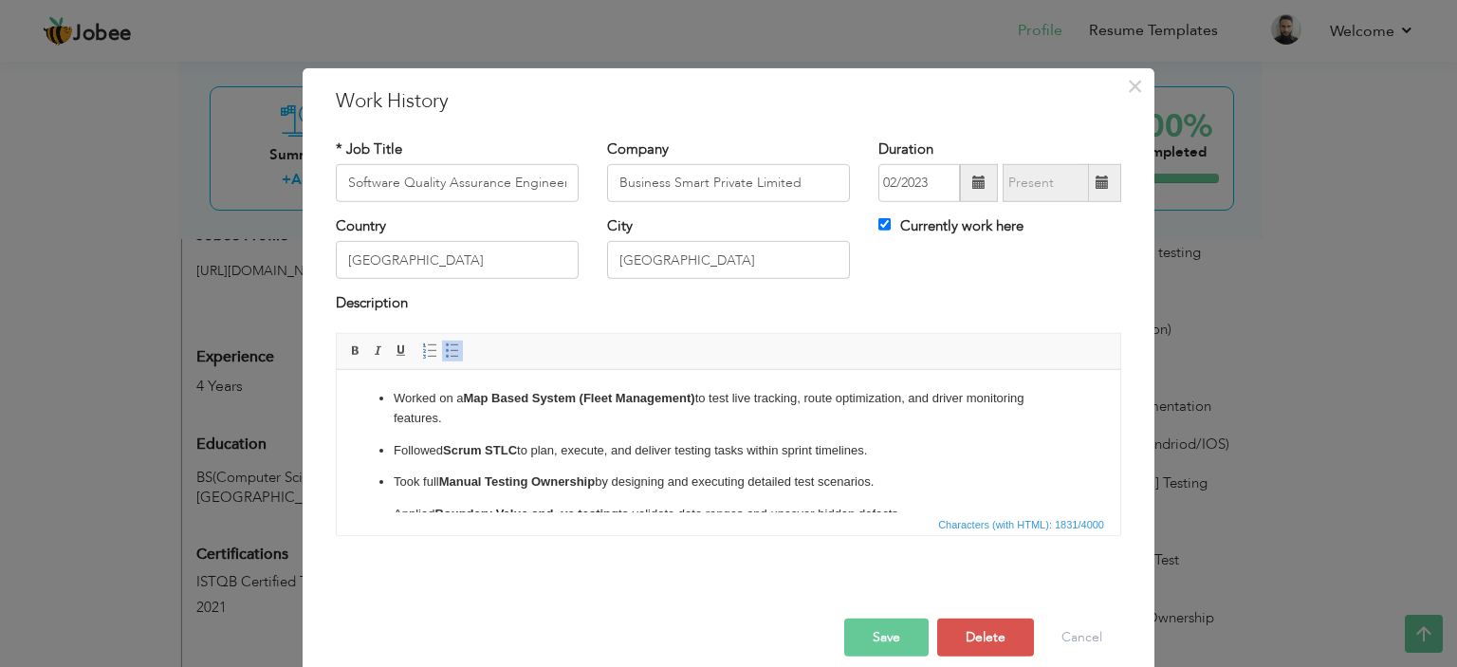
click at [442, 359] on link "Insert/Remove Bulleted List" at bounding box center [452, 351] width 21 height 21
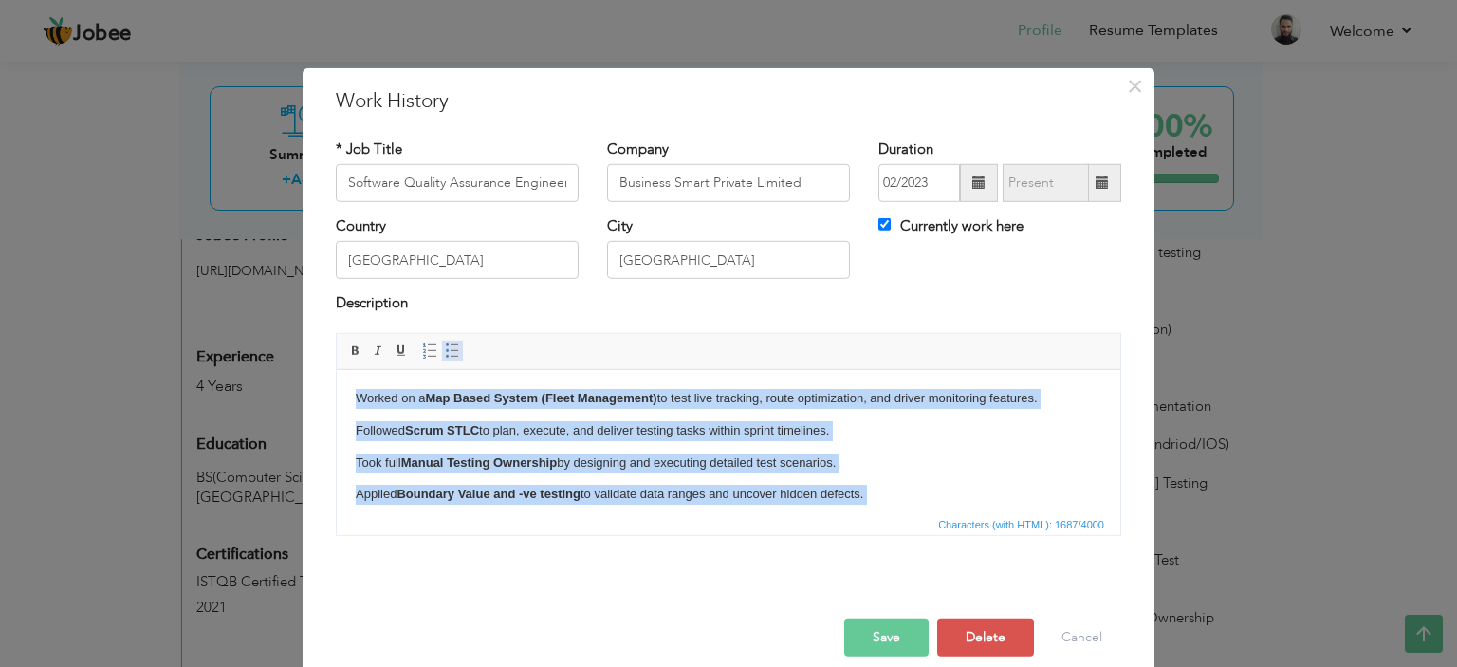
click at [445, 352] on span at bounding box center [452, 350] width 15 height 15
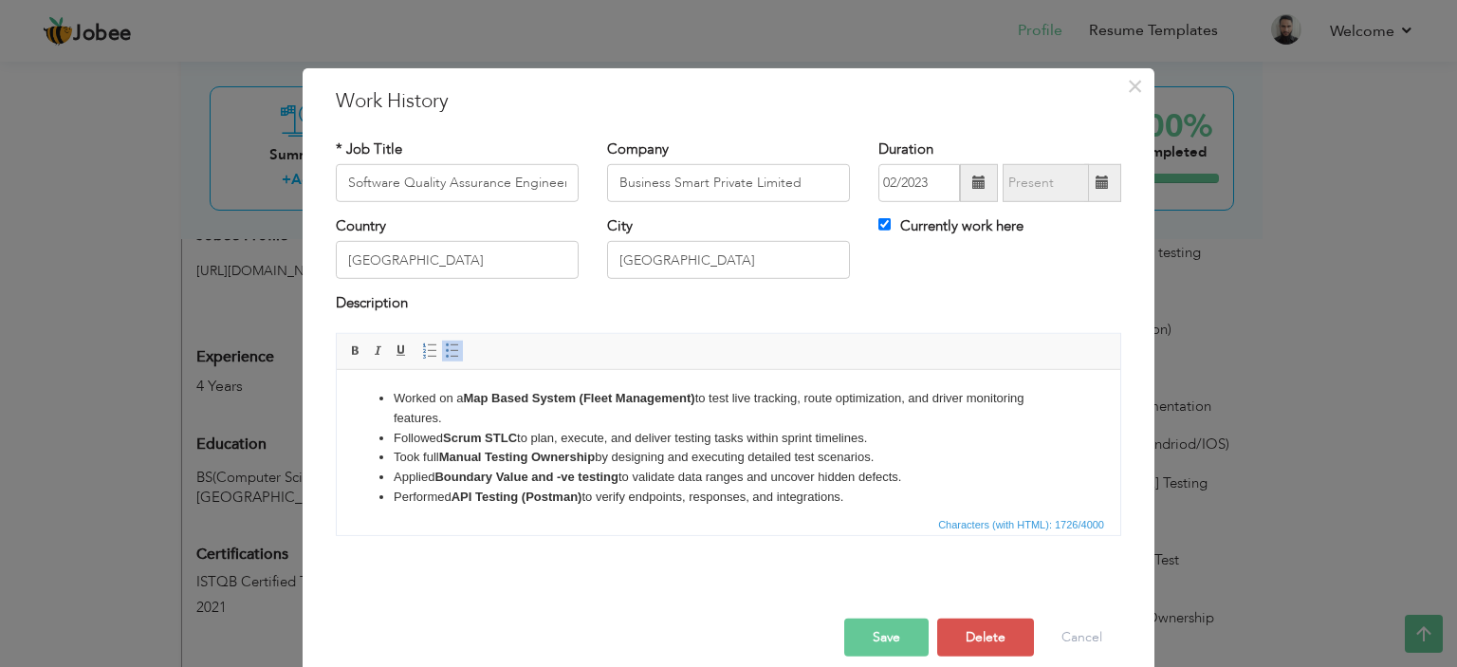
click at [891, 632] on button "Save" at bounding box center [886, 638] width 84 height 38
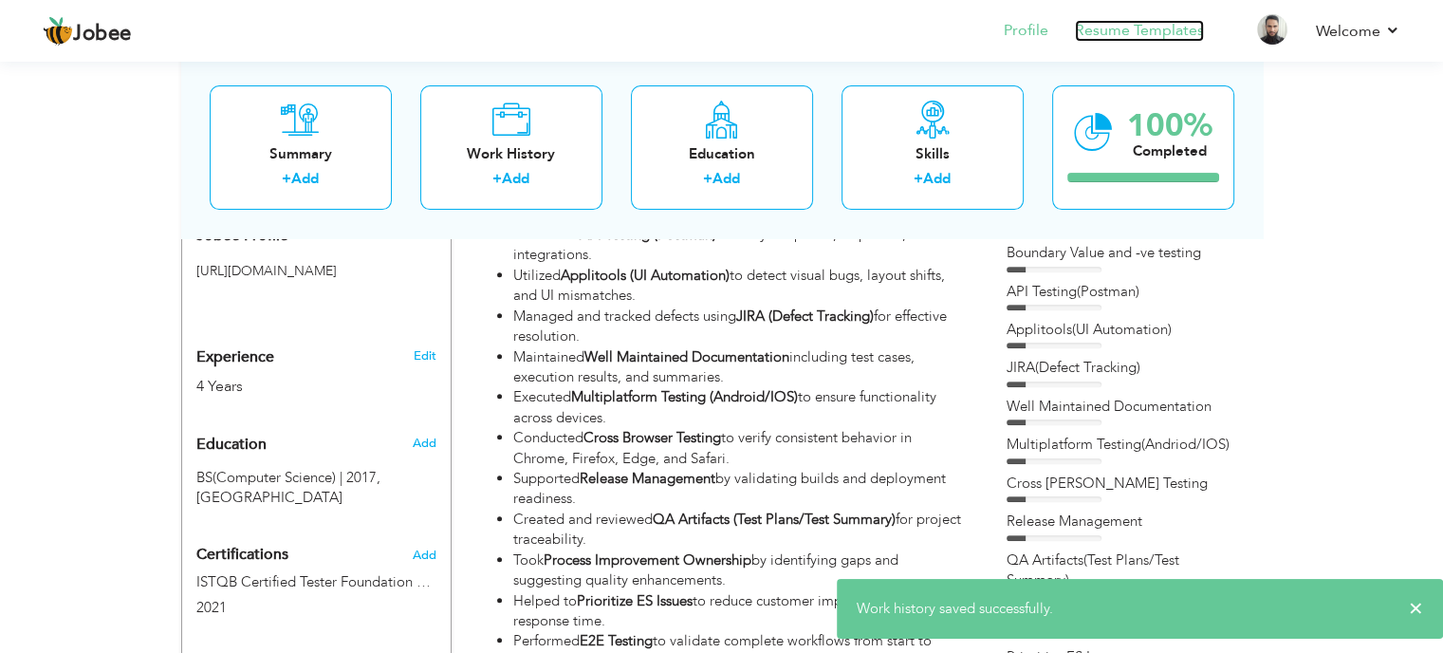
click at [1133, 20] on link "Resume Templates" at bounding box center [1139, 31] width 129 height 22
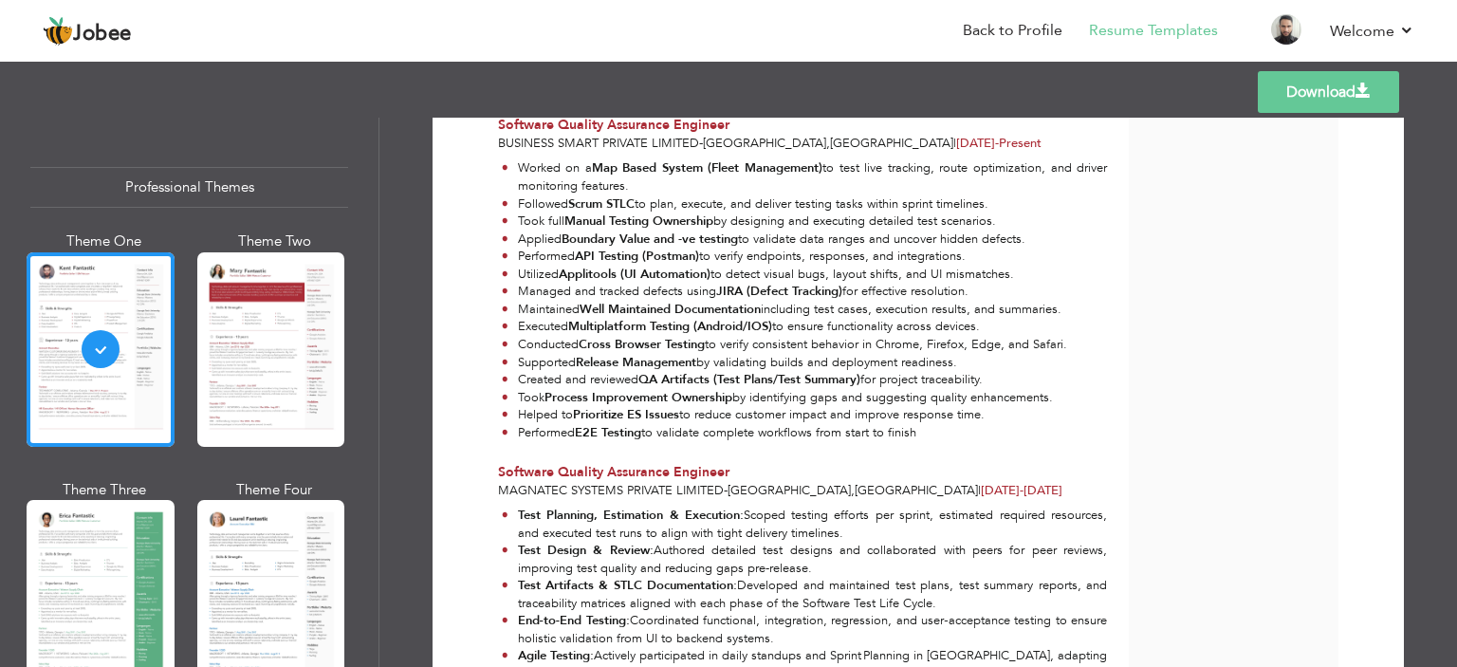
scroll to position [569, 0]
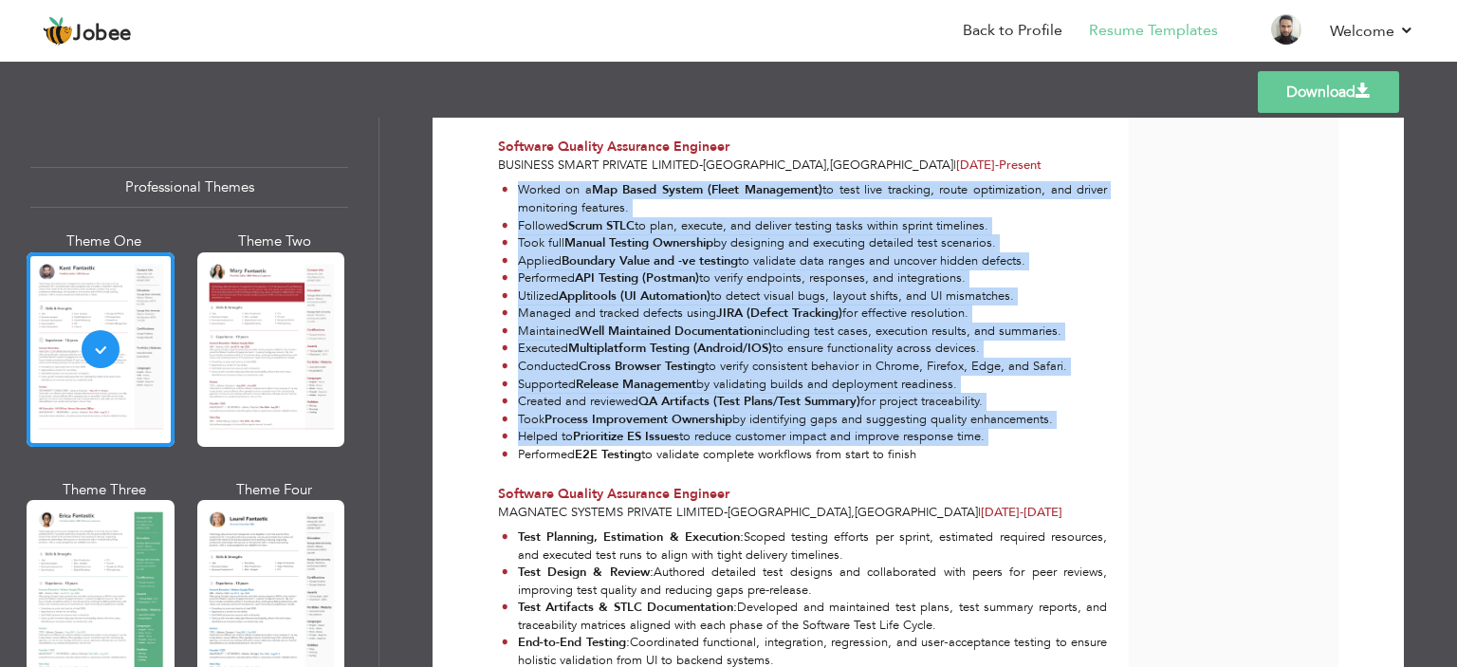
drag, startPoint x: 934, startPoint y: 455, endPoint x: 512, endPoint y: 196, distance: 495.3
click at [512, 196] on ul "Worked on a Map Based System (Fleet Management) to test live tracking, route op…" at bounding box center [802, 322] width 609 height 282
click at [512, 196] on li "Worked on a Map Based System (Fleet Management) to test live tracking, route op…" at bounding box center [804, 198] width 605 height 35
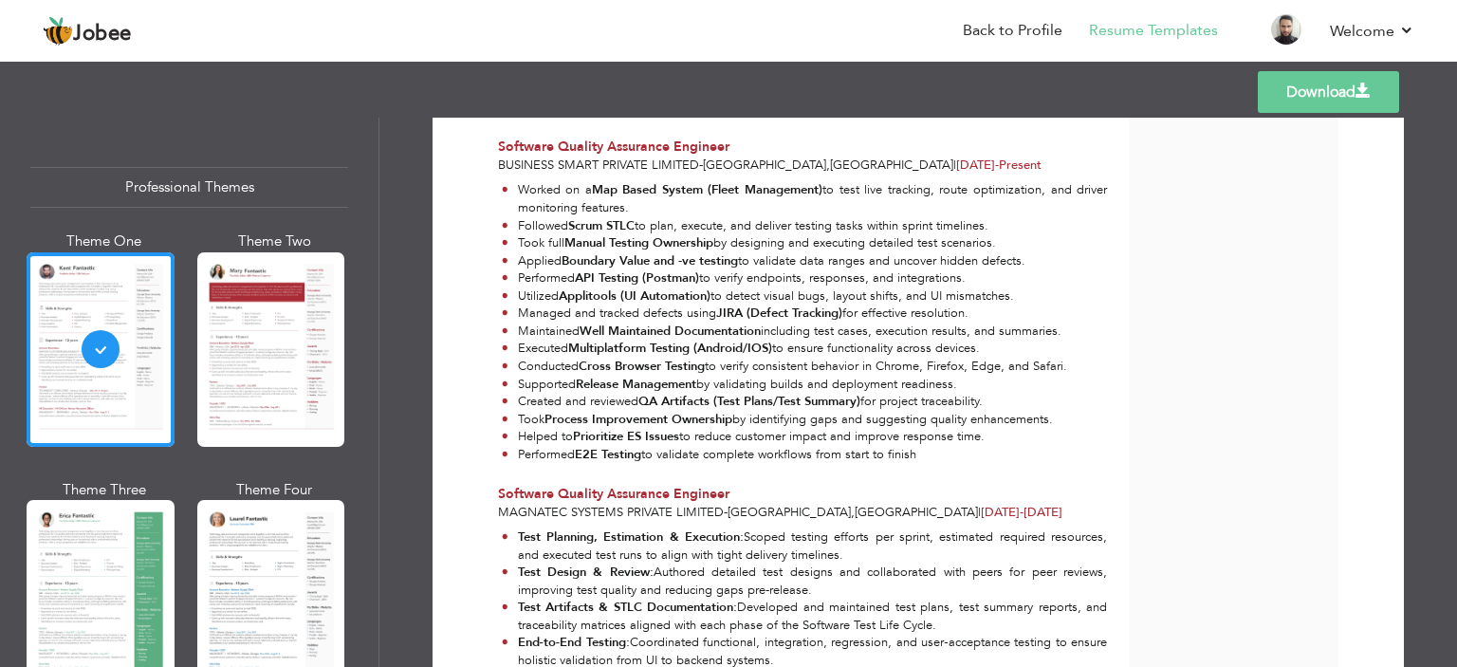
click at [969, 412] on li "Took Process Improvement Ownership by identifying gaps and suggesting quality e…" at bounding box center [804, 420] width 605 height 18
drag, startPoint x: 939, startPoint y: 462, endPoint x: 497, endPoint y: 194, distance: 516.8
click at [497, 194] on div "Worked on a Map Based System (Fleet Management) to test live tracking, route op…" at bounding box center [803, 323] width 631 height 296
copy ul "Worked on a Map Based System (Fleet Management) to test live tracking, route op…"
click at [990, 27] on link "Back to Profile" at bounding box center [1013, 31] width 100 height 22
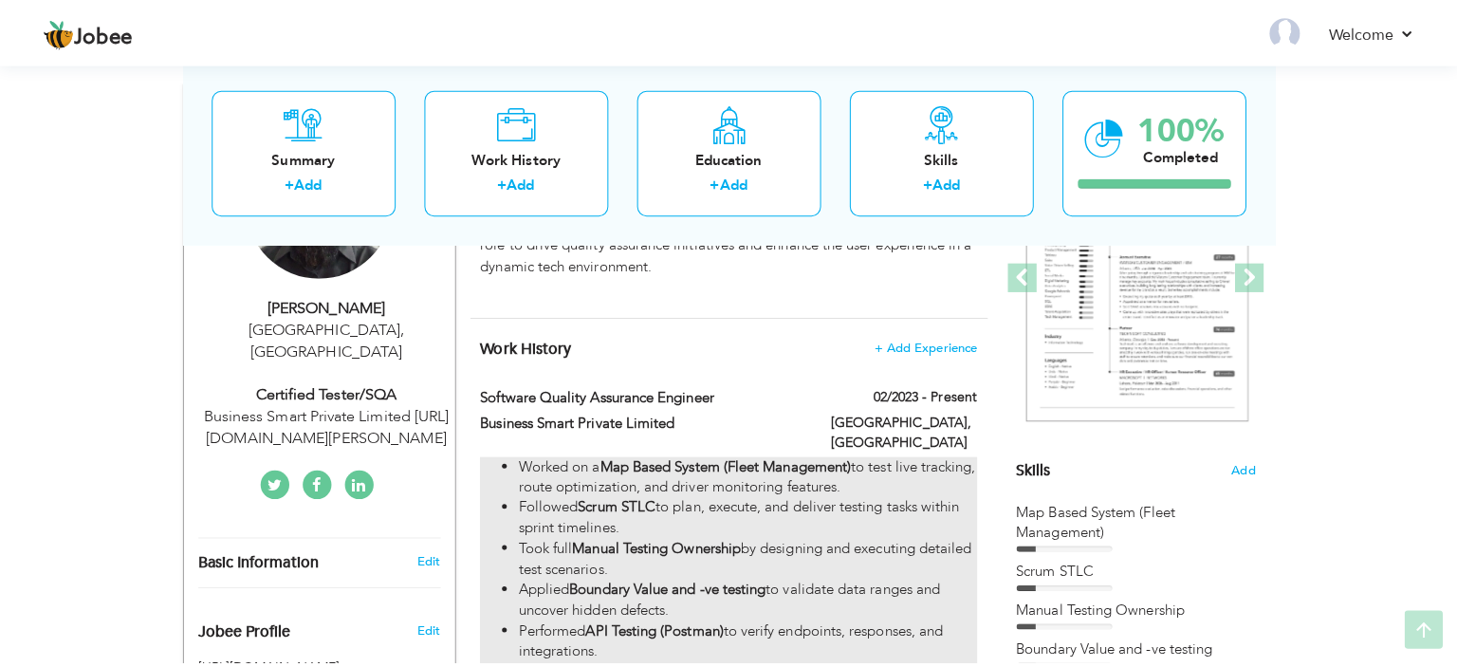
scroll to position [379, 0]
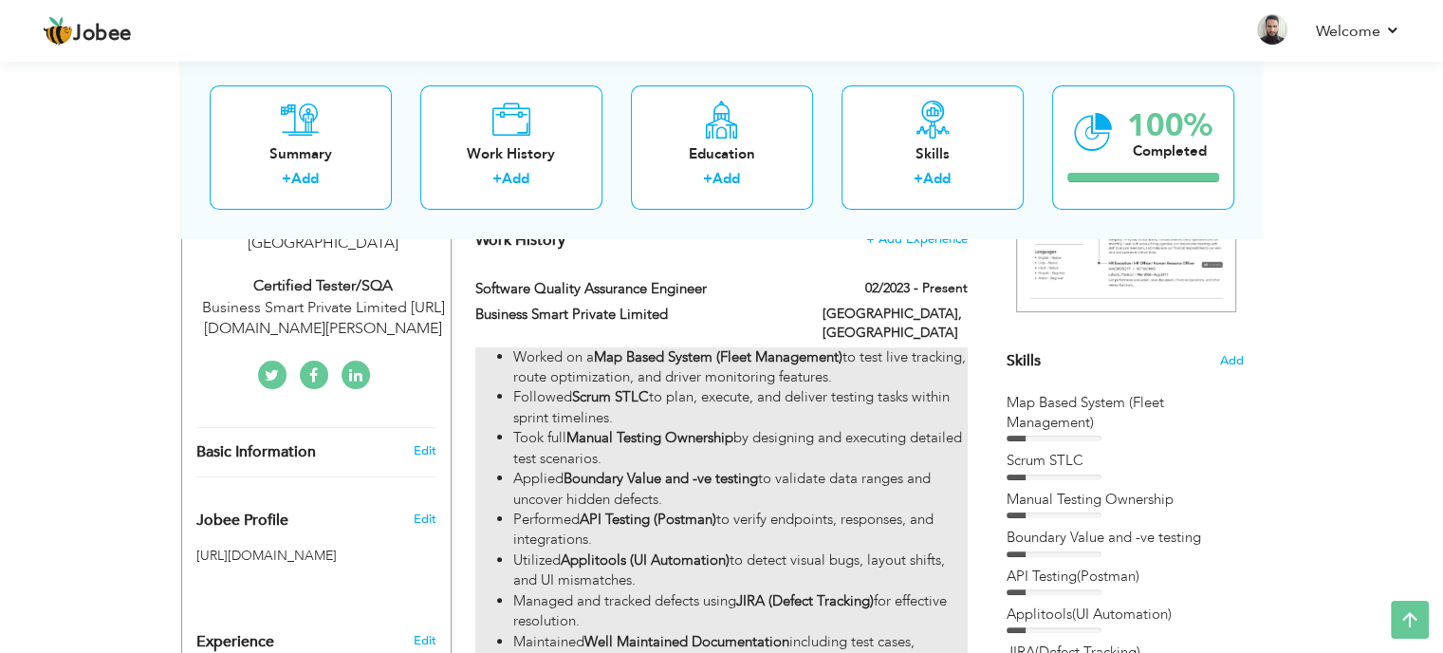
click at [823, 469] on li "Applied Boundary Value and -ve testing to validate data ranges and uncover hidd…" at bounding box center [739, 489] width 453 height 41
type input "Software Quality Assurance Engineer"
type input "Business Smart Private Limited"
type input "02/2023"
type input "[GEOGRAPHIC_DATA]"
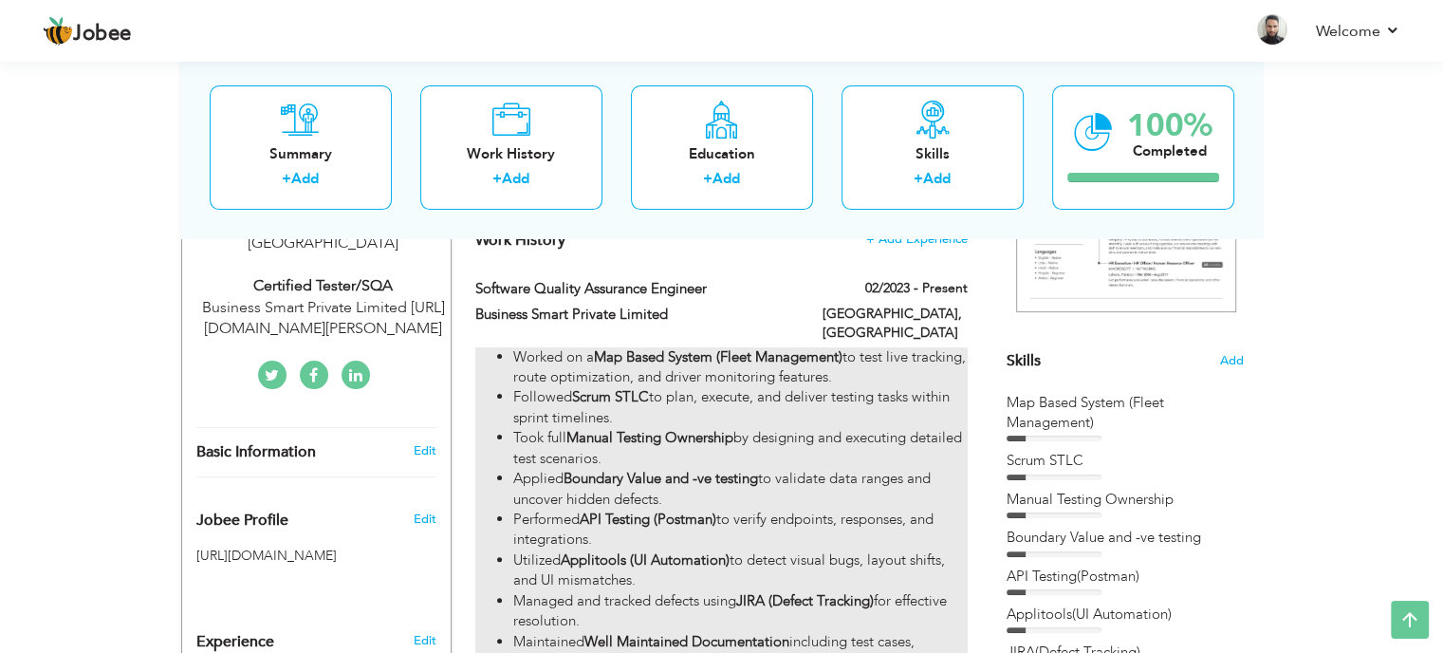
type input "[GEOGRAPHIC_DATA]"
checkbox input "true"
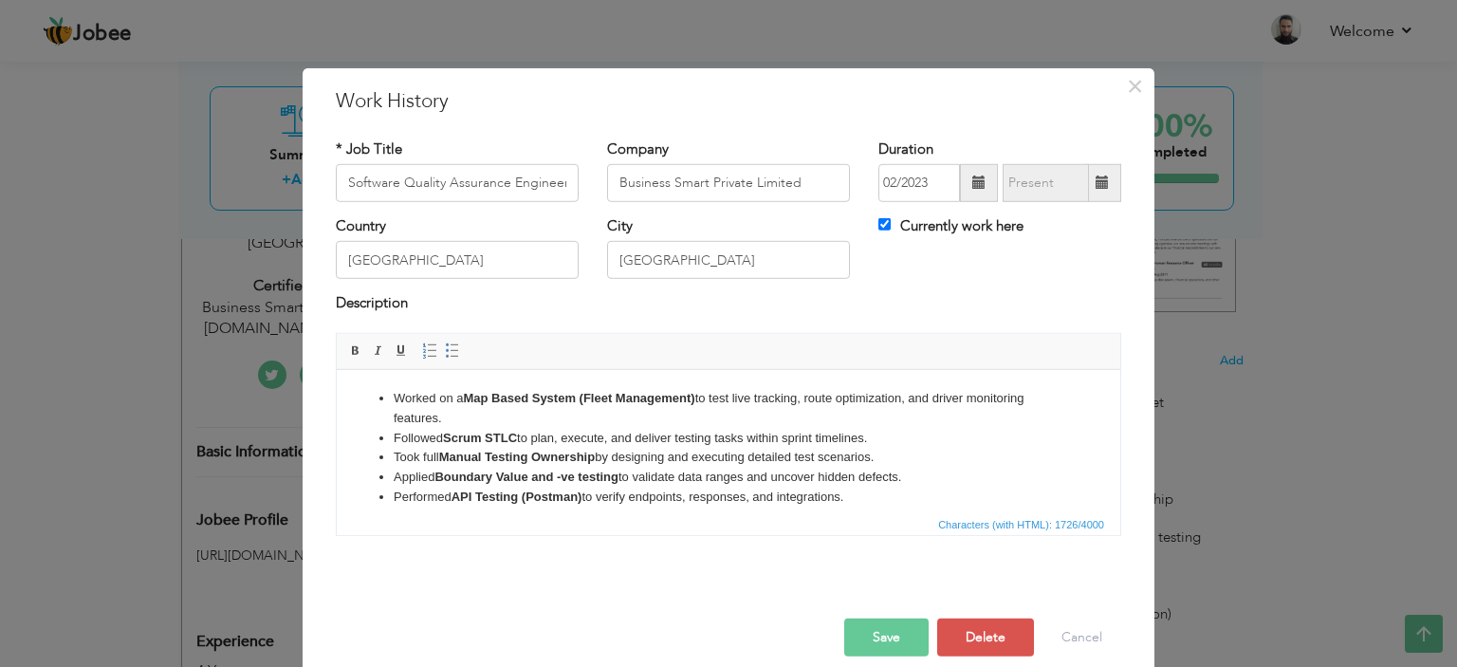
click at [741, 479] on li "Applied Boundary Value and -ve testing to validate data ranges and uncover hidd…" at bounding box center [729, 477] width 670 height 20
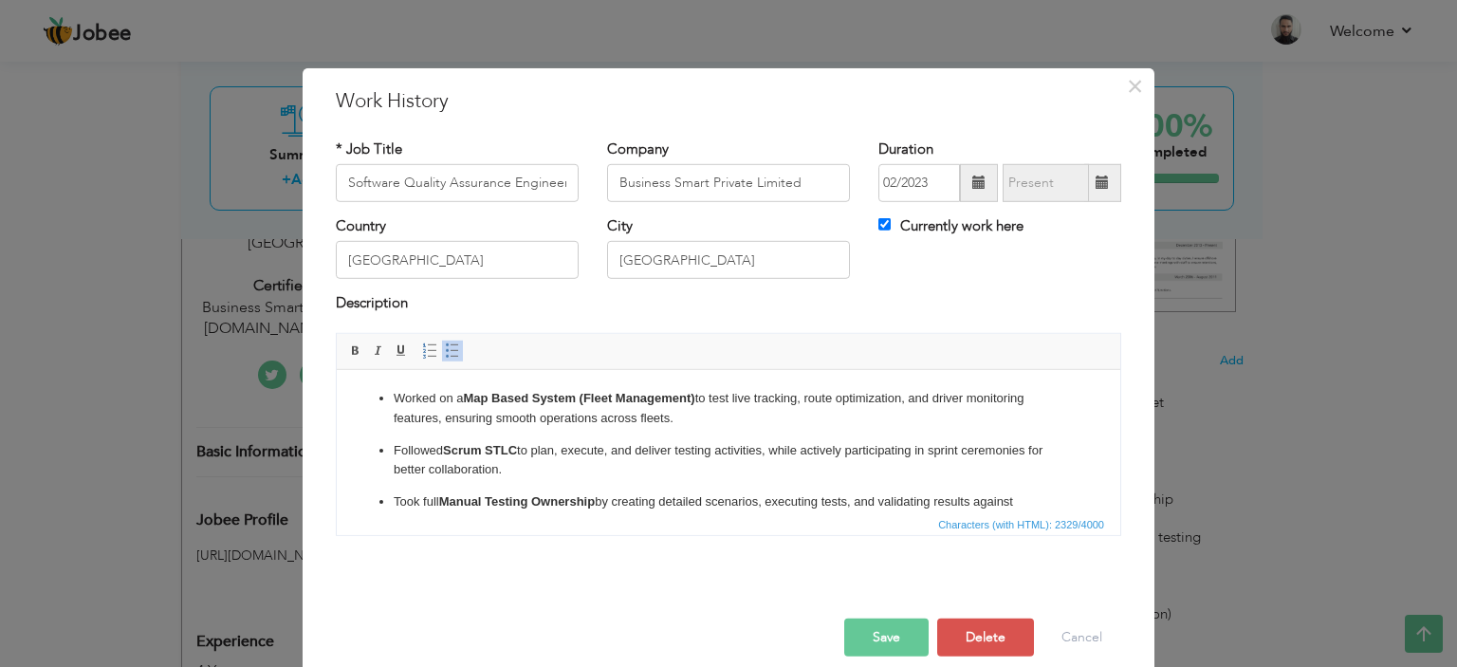
scroll to position [500, 0]
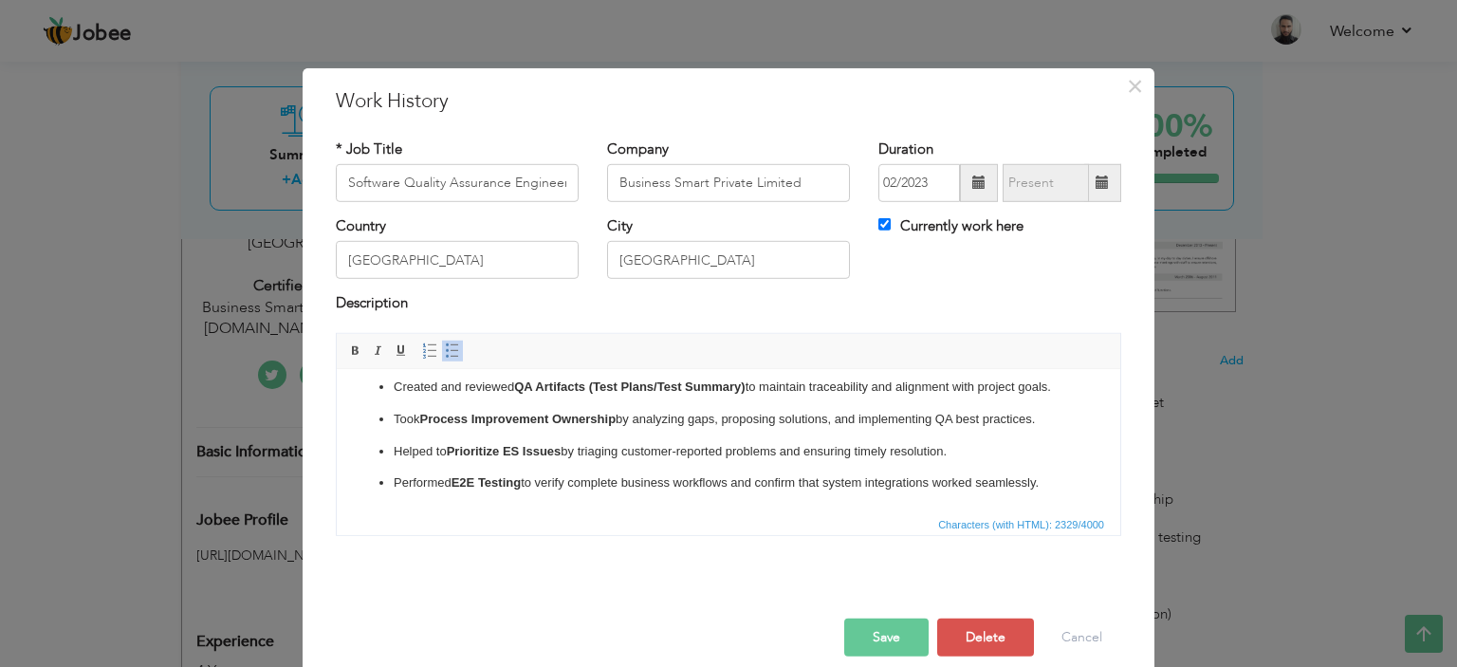
click ul "Worked on a Map Based System (Fleet Management) to test live tracking, route op…"
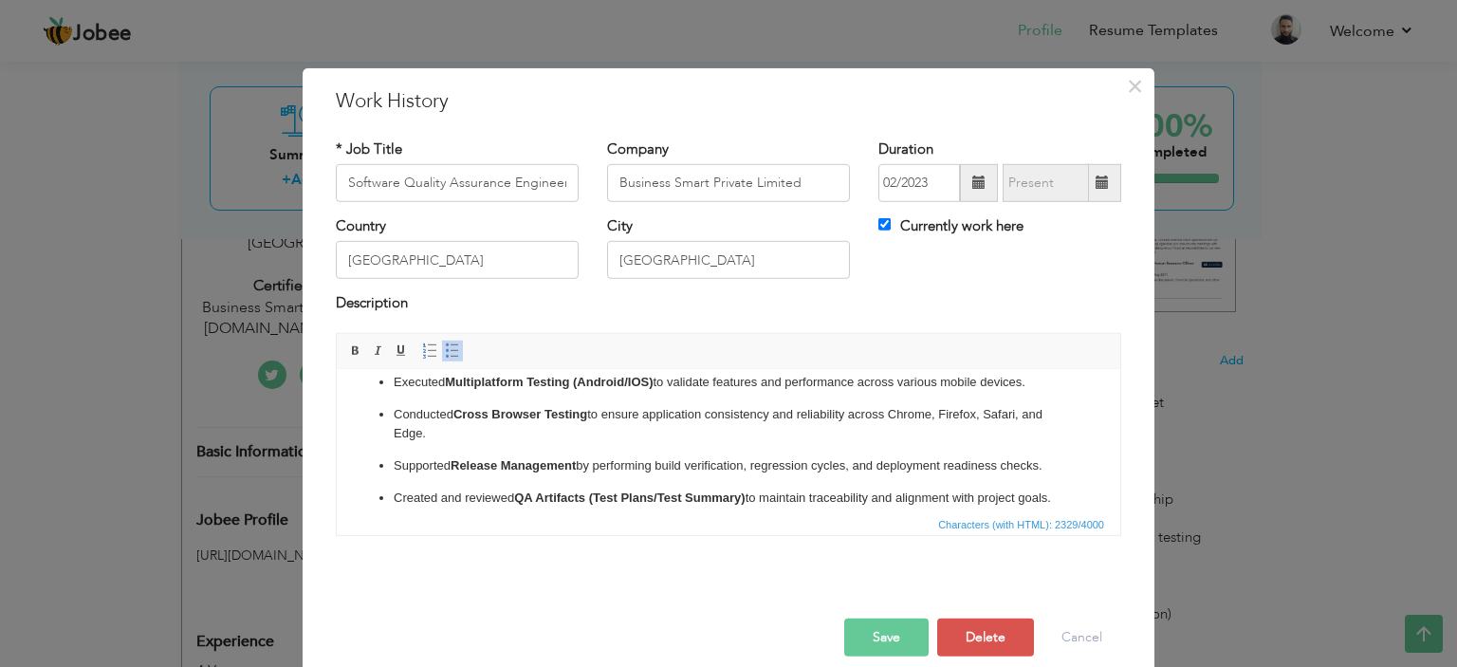
click at [801, 392] on p "Executed Multiplatform Testing (Android/IOS) to validate features and performan…" at bounding box center [729, 382] width 670 height 20
click at [445, 352] on span at bounding box center [452, 350] width 15 height 15
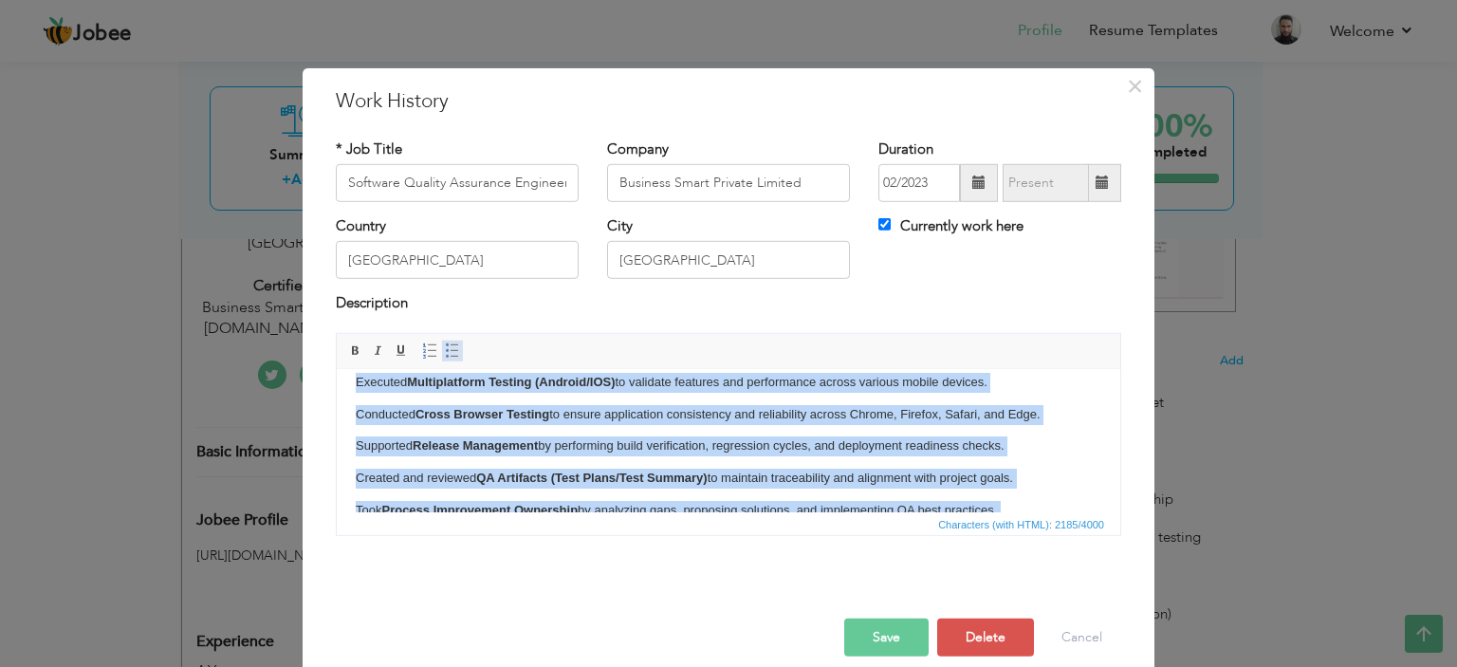
click at [445, 351] on span at bounding box center [452, 350] width 15 height 15
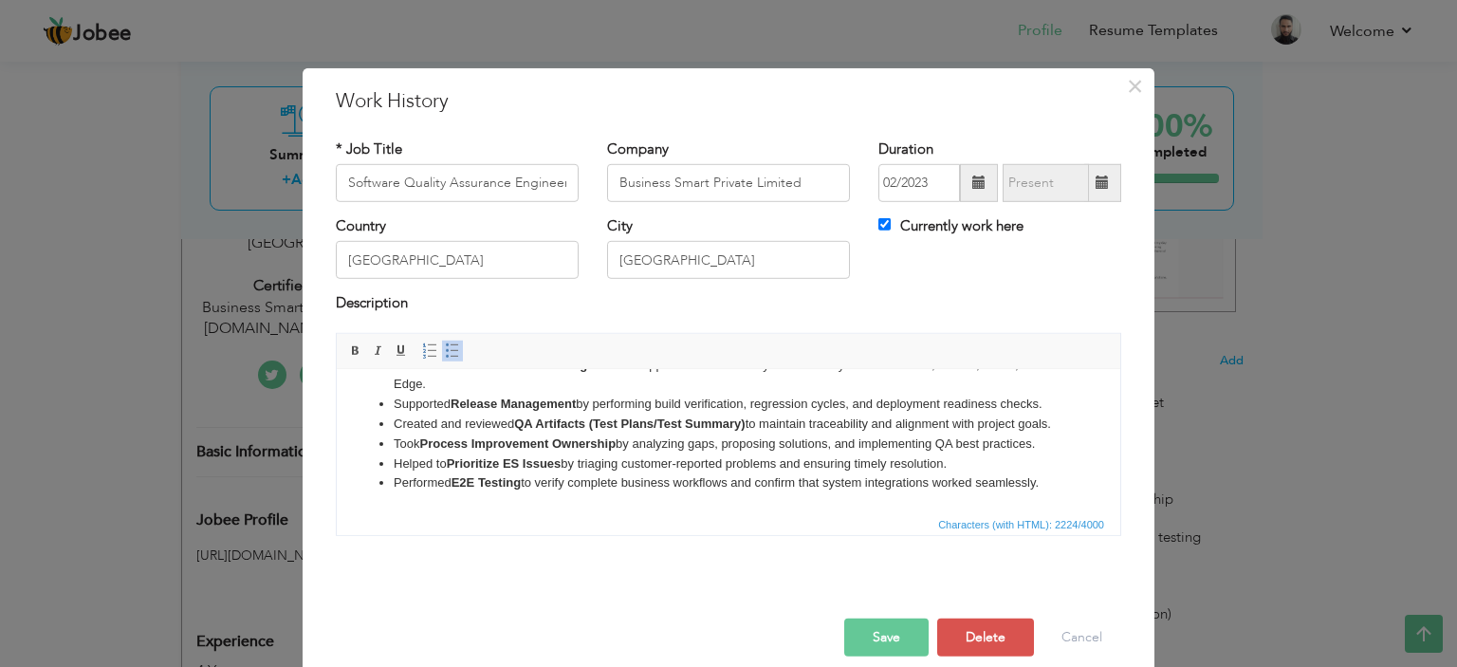
click at [880, 633] on button "Save" at bounding box center [886, 638] width 84 height 38
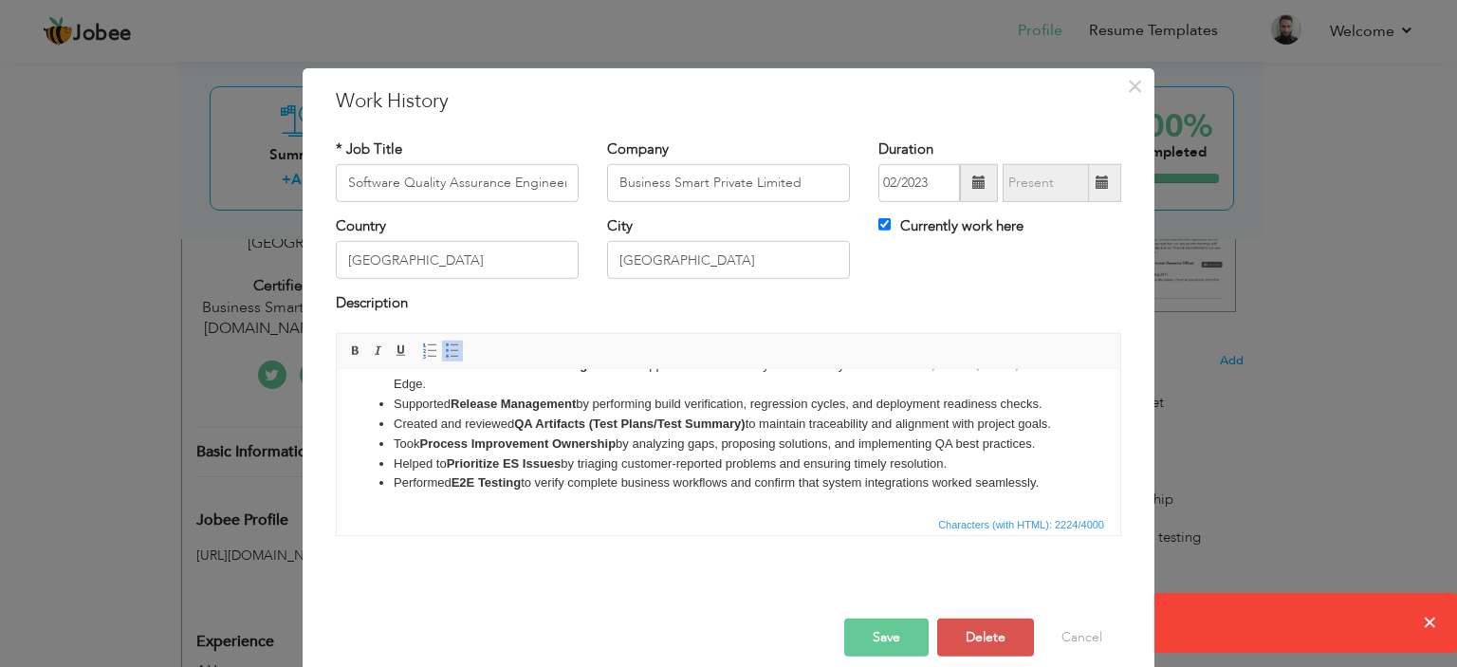
click at [942, 434] on li "Created and reviewed QA Artifacts (Test Plans/Test Summary) to maintain traceab…" at bounding box center [729, 424] width 670 height 20
click at [875, 640] on button "Save" at bounding box center [886, 638] width 84 height 38
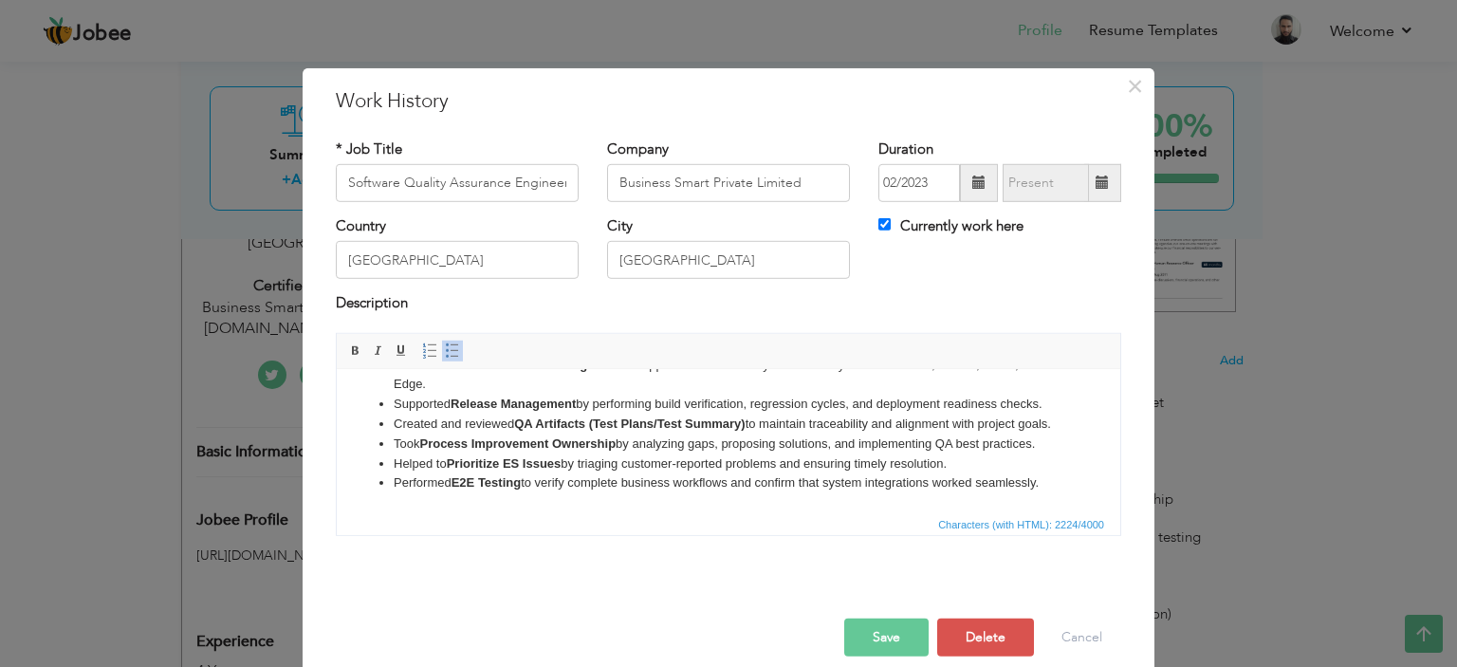
click at [884, 635] on button "Save" at bounding box center [886, 638] width 84 height 38
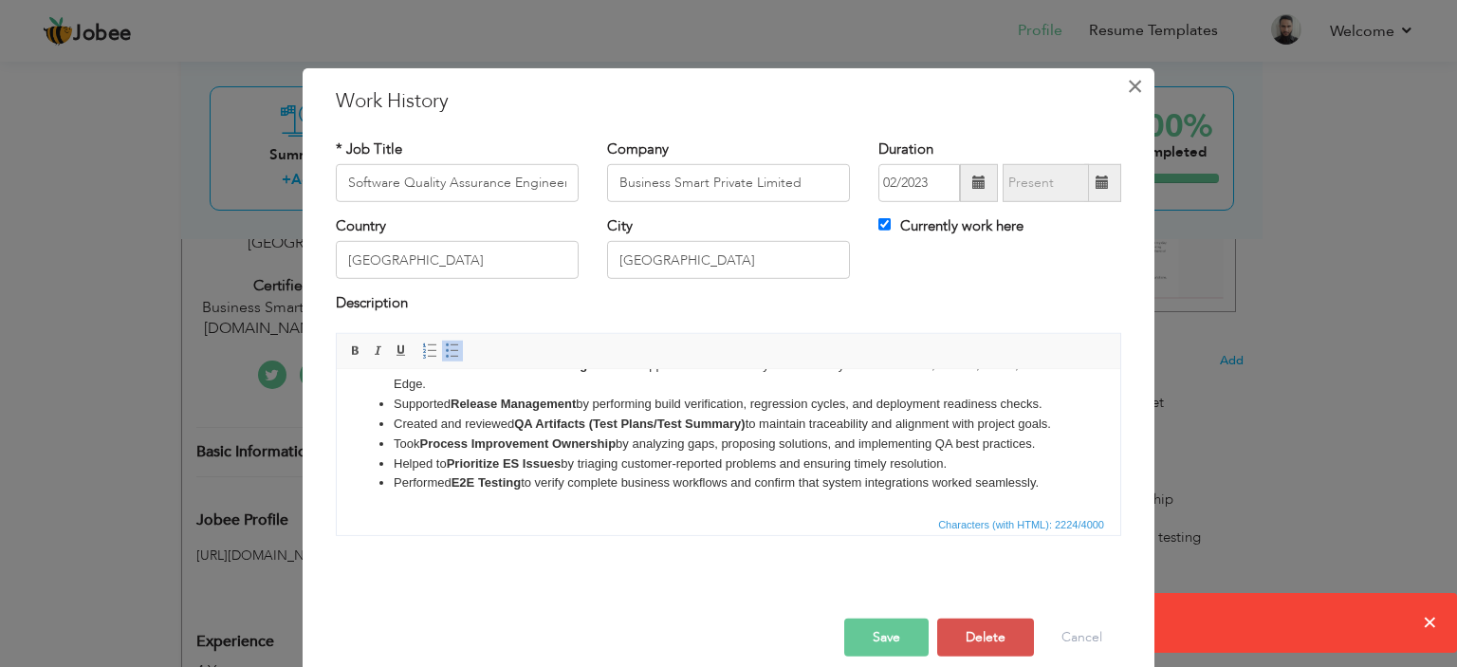
click at [1131, 90] on span "×" at bounding box center [1135, 85] width 16 height 34
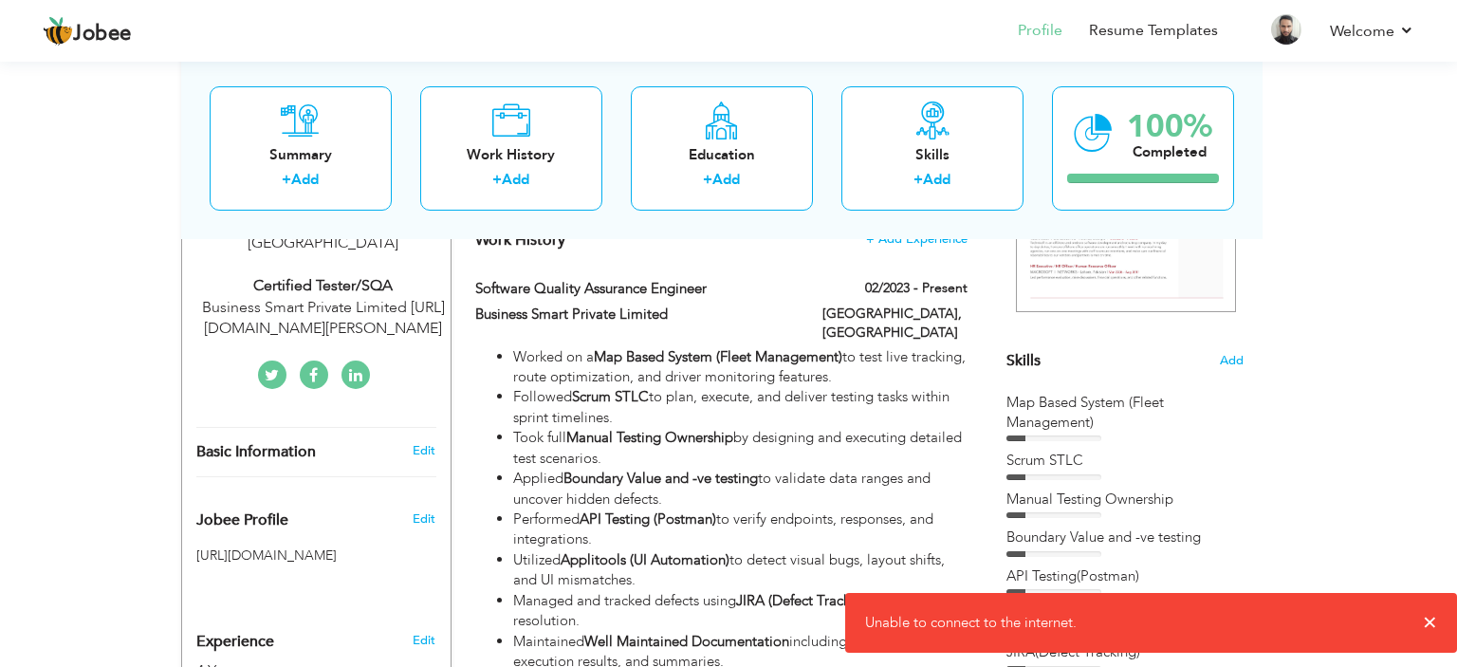
scroll to position [0, 0]
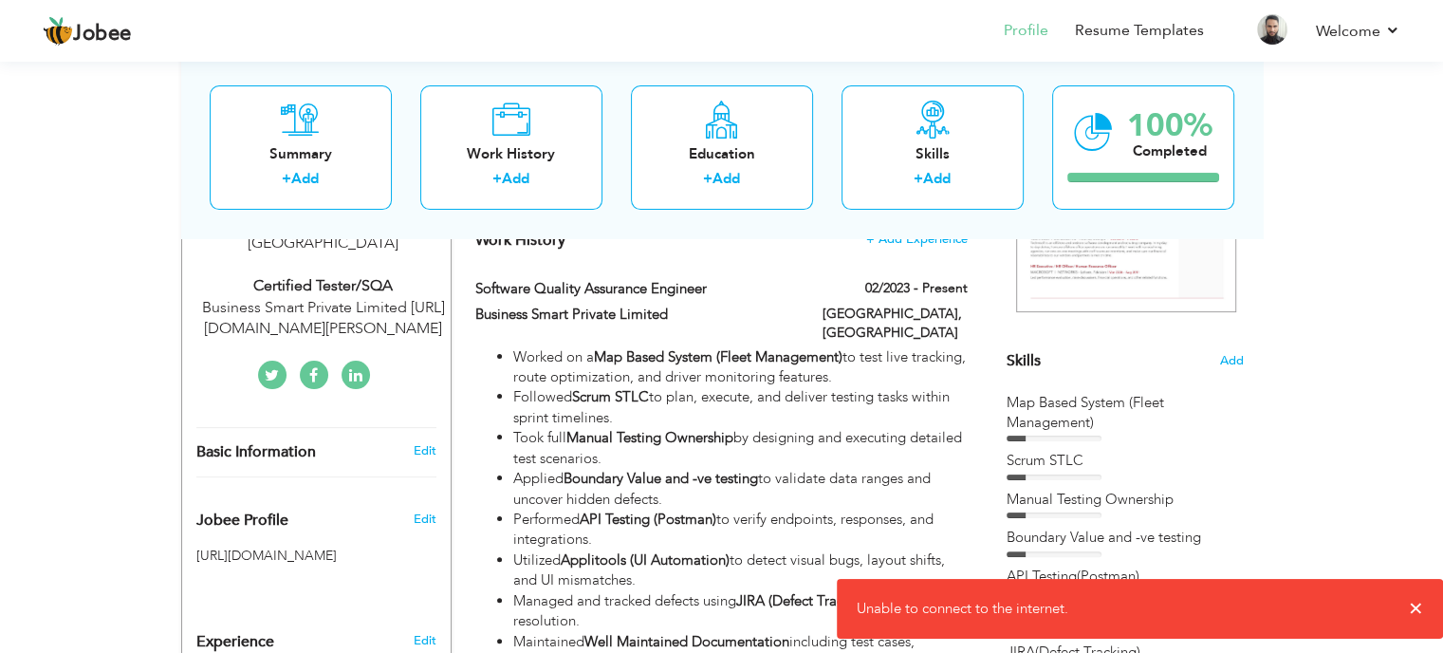
drag, startPoint x: 1417, startPoint y: 612, endPoint x: 1166, endPoint y: 524, distance: 266.4
click at [1417, 613] on span "×" at bounding box center [1416, 608] width 14 height 19
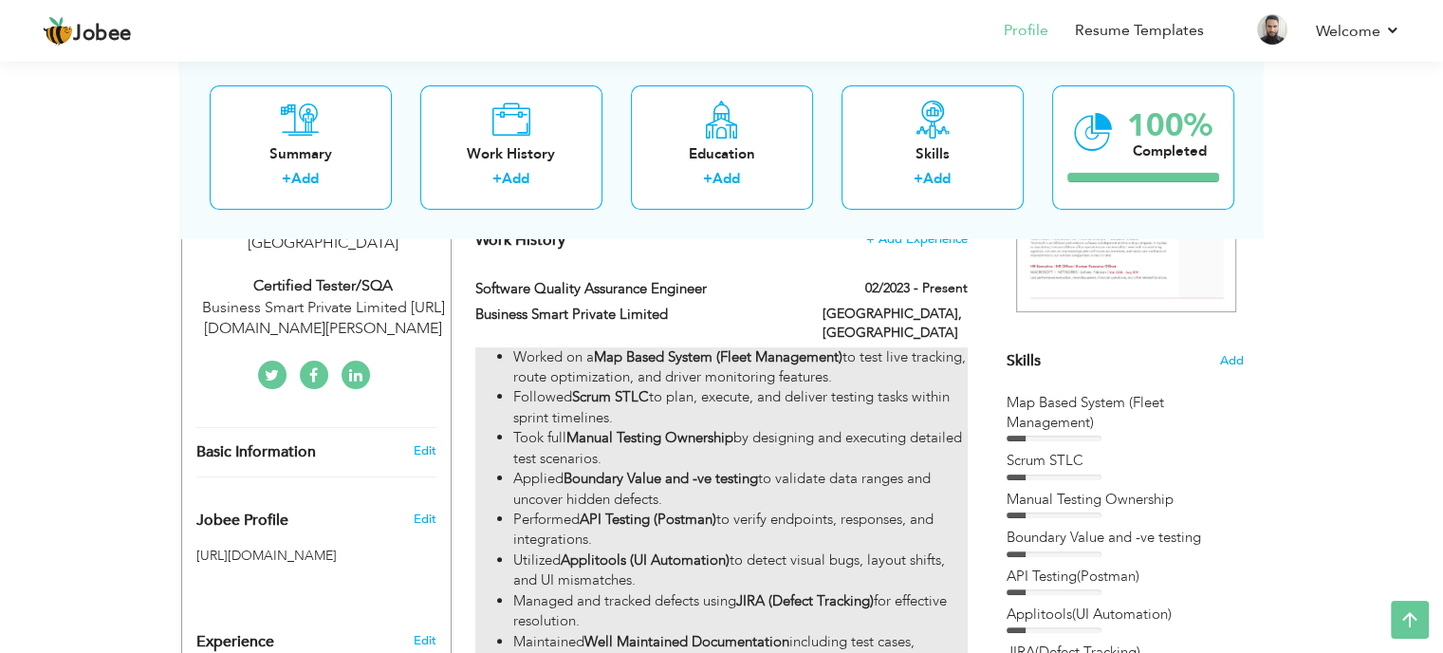
click at [792, 390] on li "Followed Scrum STLC to plan, execute, and deliver testing tasks within sprint t…" at bounding box center [739, 407] width 453 height 41
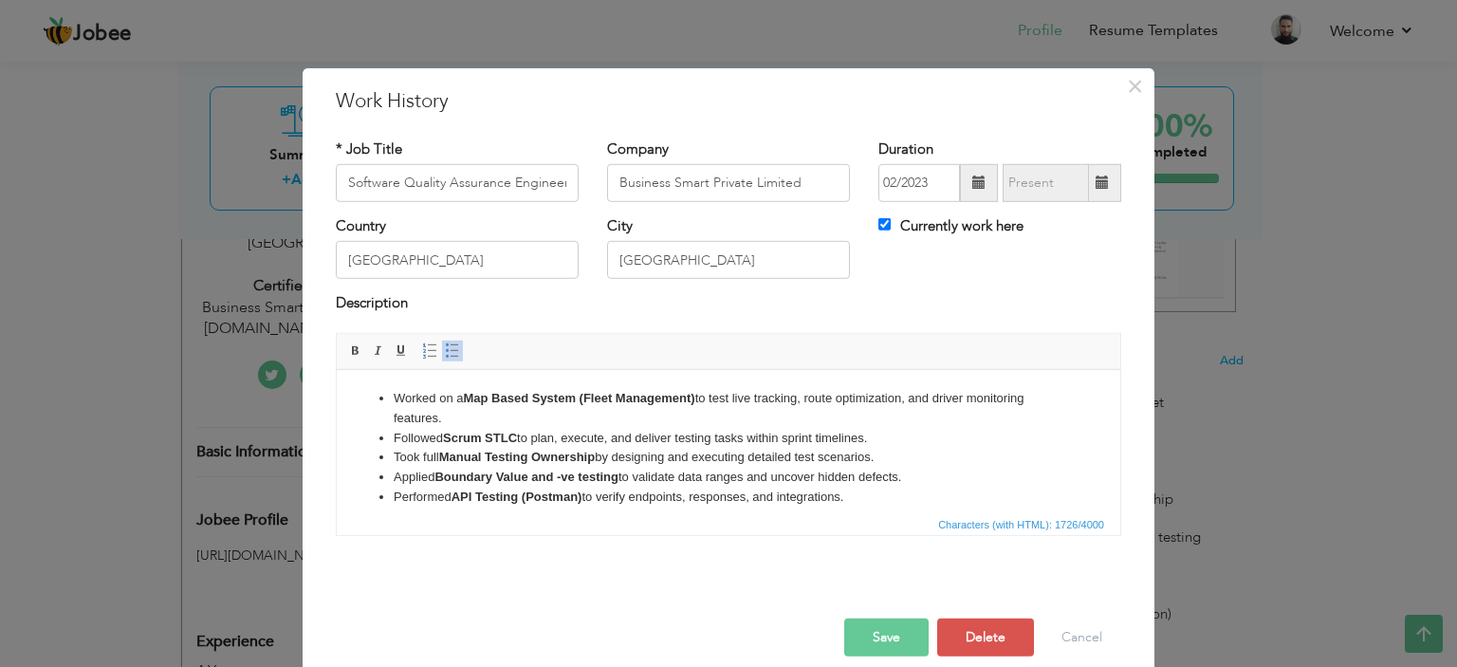
click at [888, 473] on li "Applied Boundary Value and -ve testing to validate data ranges and uncover hidd…" at bounding box center [729, 477] width 670 height 20
click at [732, 478] on li "Applied Boundary Value and -ve testing to validate data ranges and uncover hidd…" at bounding box center [729, 477] width 670 height 20
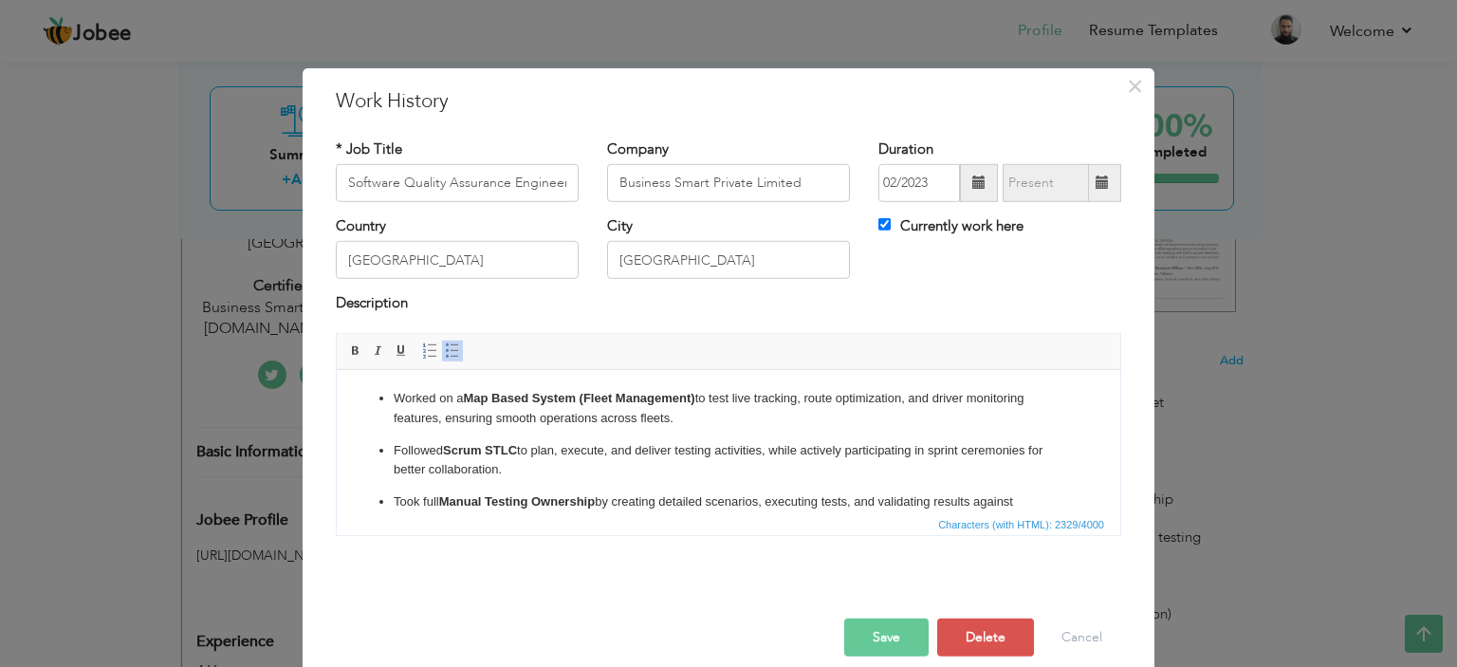
scroll to position [500, 0]
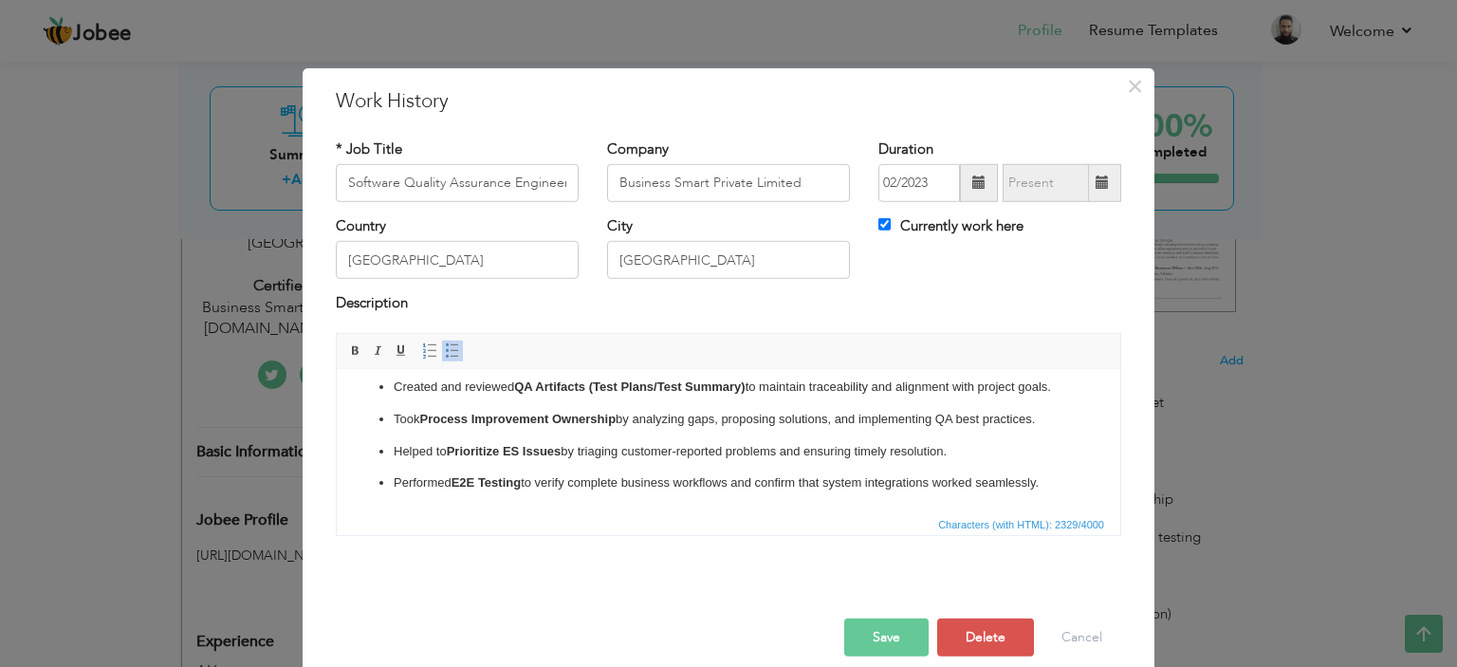
click at [469, 397] on p "Created and reviewed QA Artifacts (Test Plans/Test Summary) to maintain traceab…" at bounding box center [729, 387] width 670 height 20
click at [445, 352] on span at bounding box center [452, 350] width 15 height 15
click at [445, 351] on span at bounding box center [452, 350] width 15 height 15
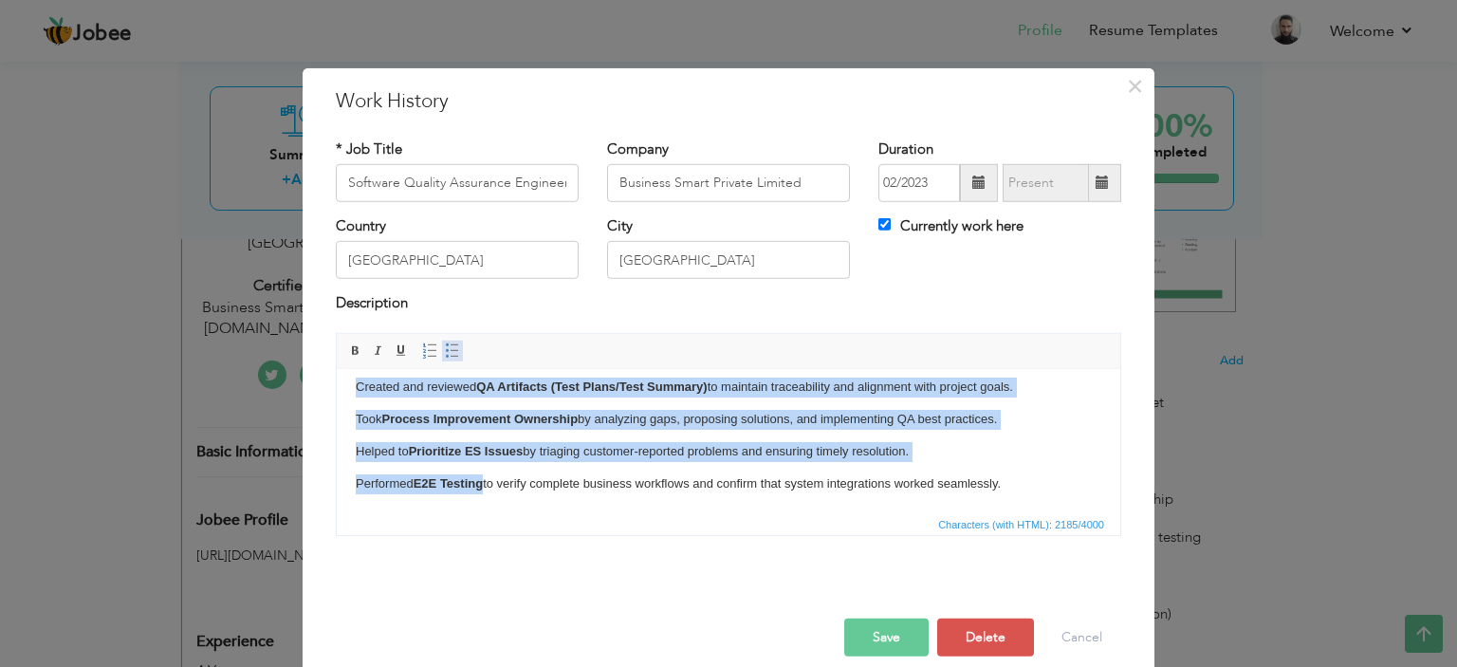
scroll to position [349, 0]
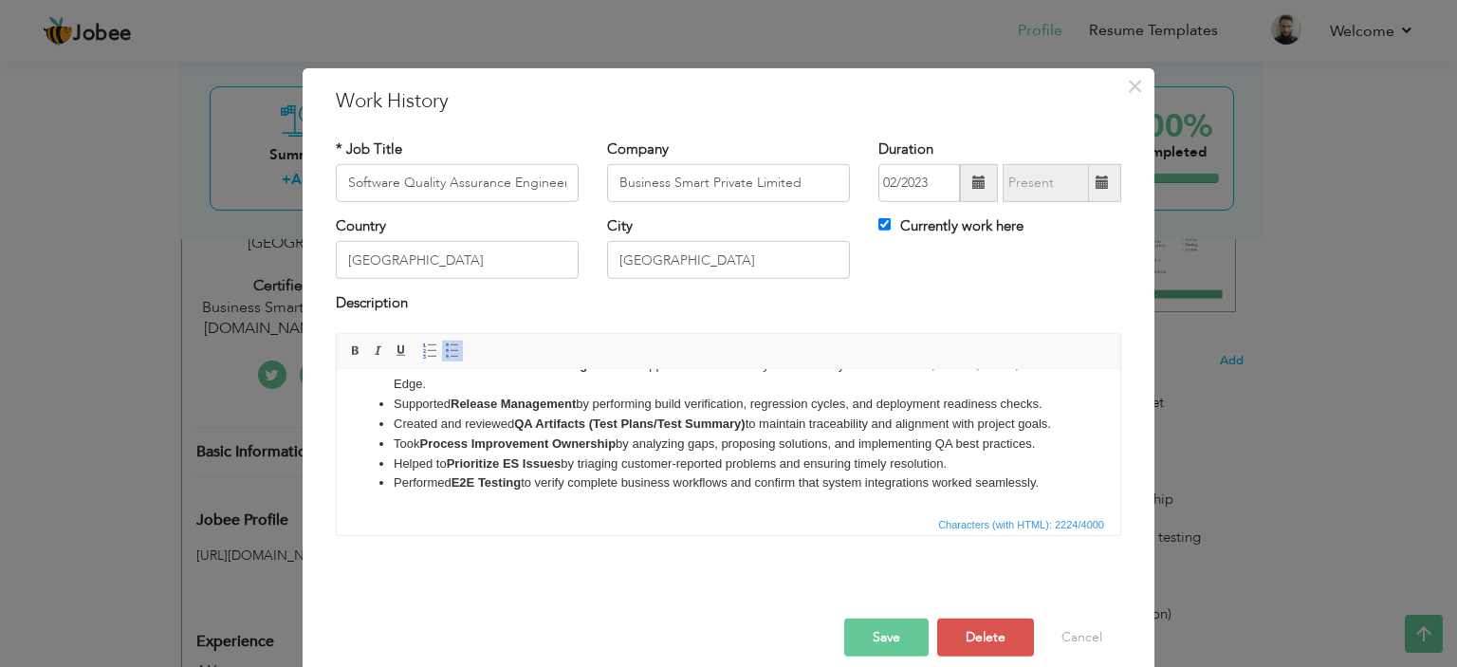
click at [875, 636] on button "Save" at bounding box center [886, 638] width 84 height 38
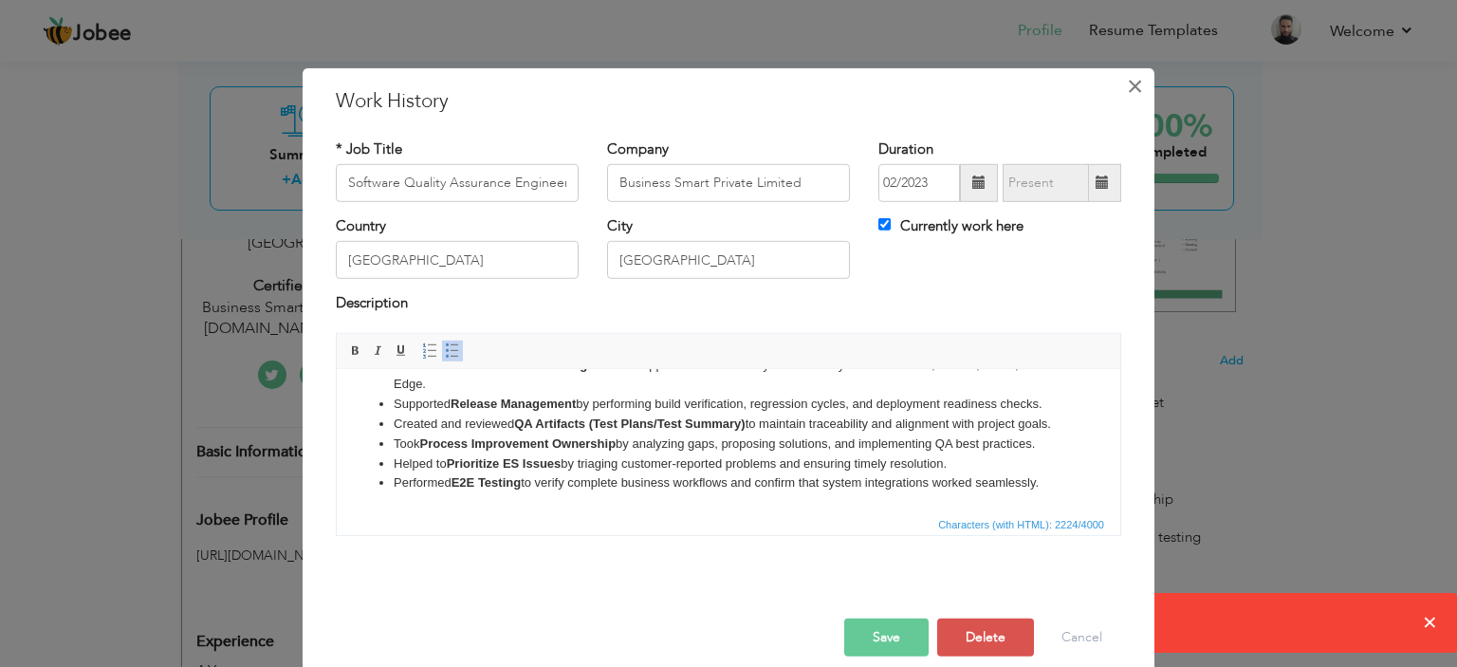
click at [1120, 95] on button "×" at bounding box center [1135, 85] width 30 height 30
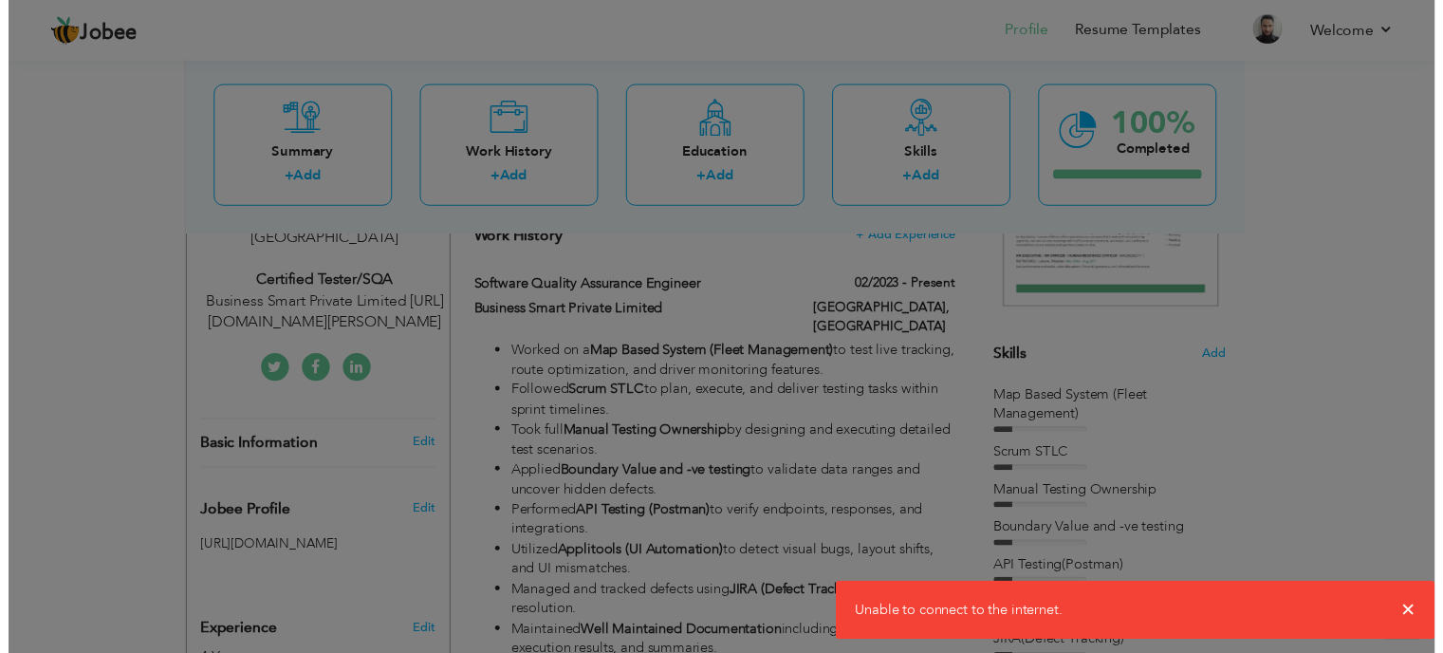
scroll to position [0, 0]
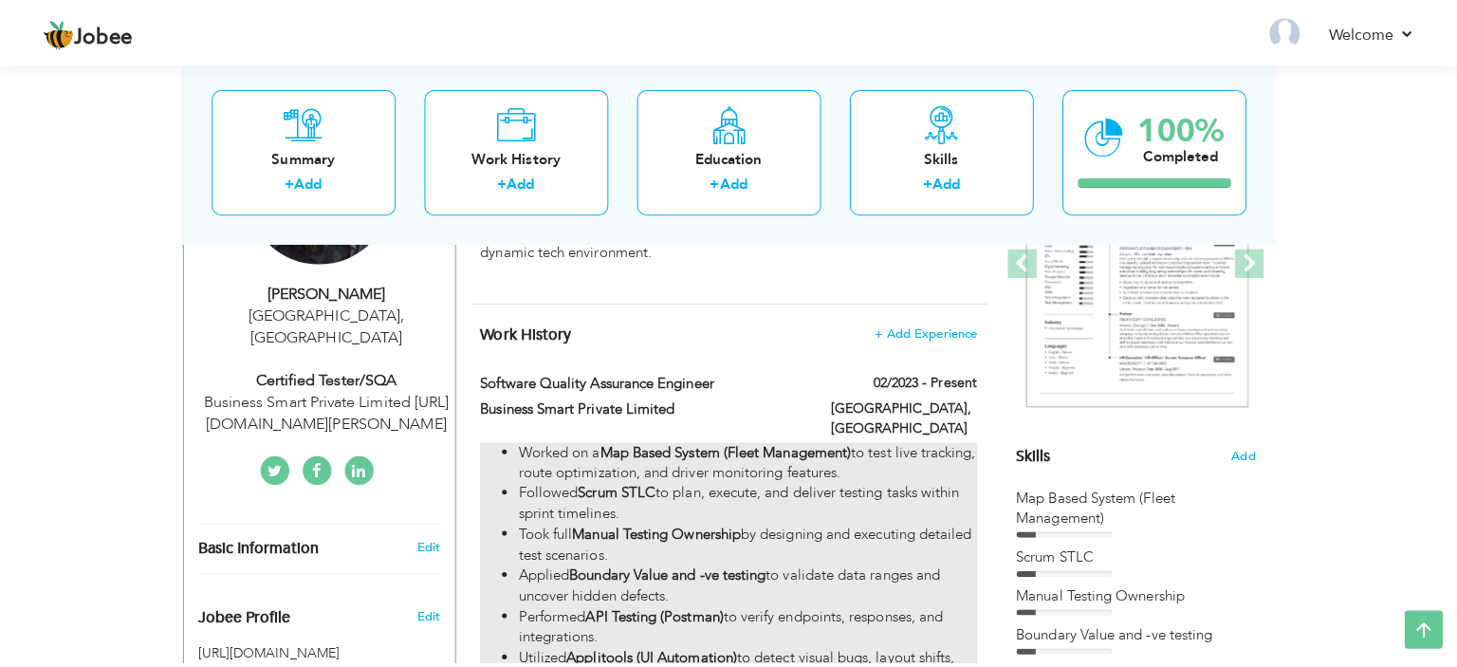
scroll to position [379, 0]
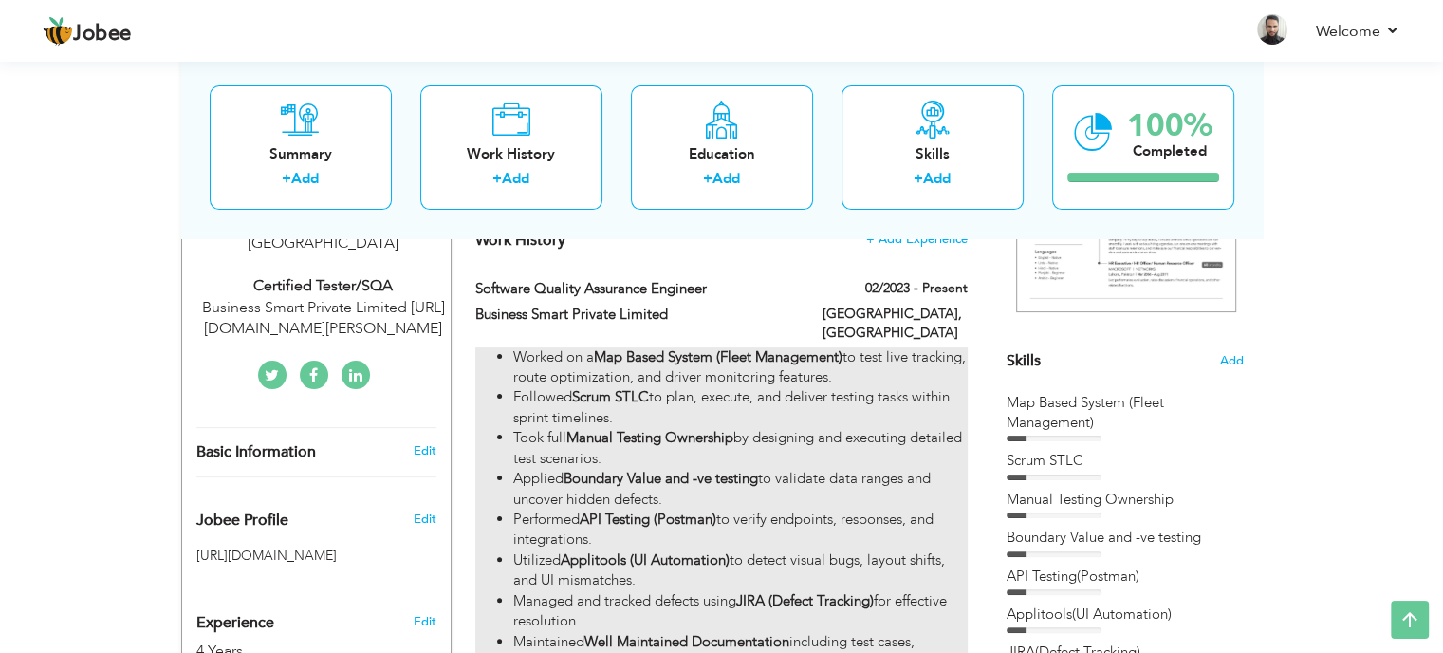
click at [666, 450] on li "Took full Manual Testing Ownership by designing and executing detailed test sce…" at bounding box center [739, 448] width 453 height 41
type input "Software Quality Assurance Engineer"
type input "Business Smart Private Limited"
type input "02/2023"
type input "[GEOGRAPHIC_DATA]"
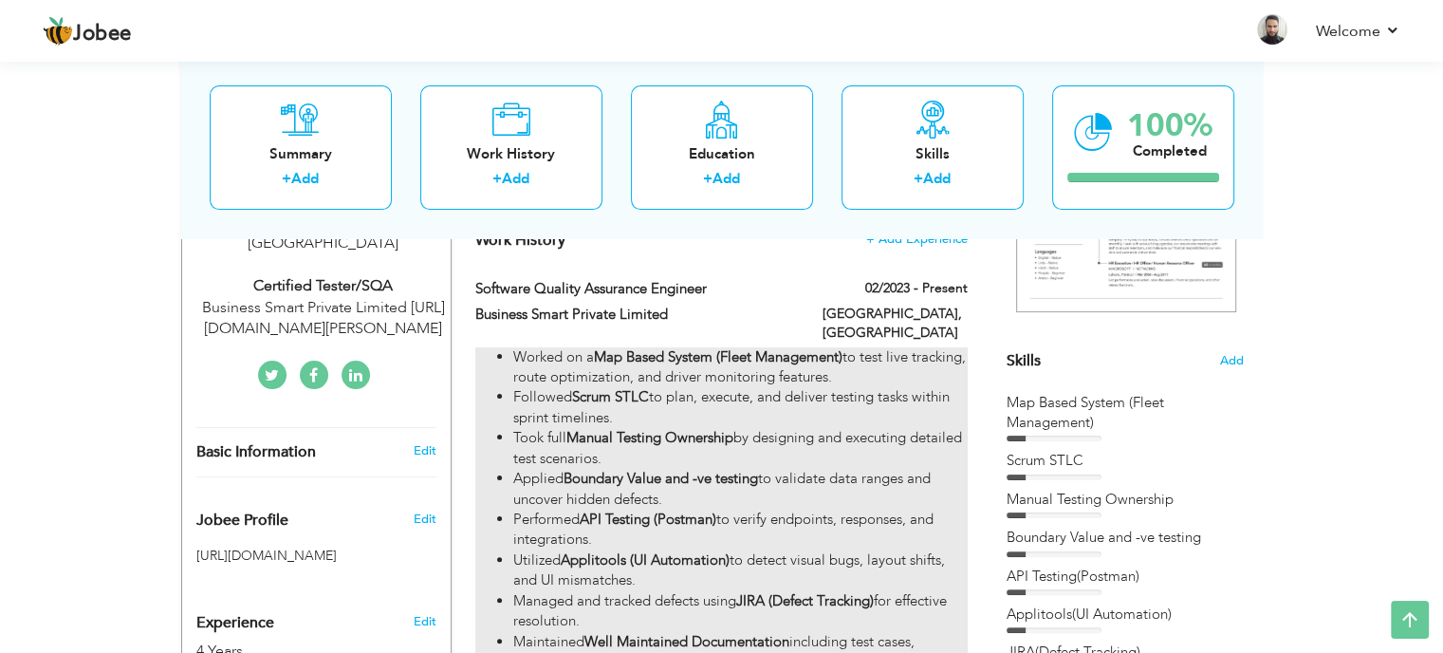
type input "[GEOGRAPHIC_DATA]"
checkbox input "true"
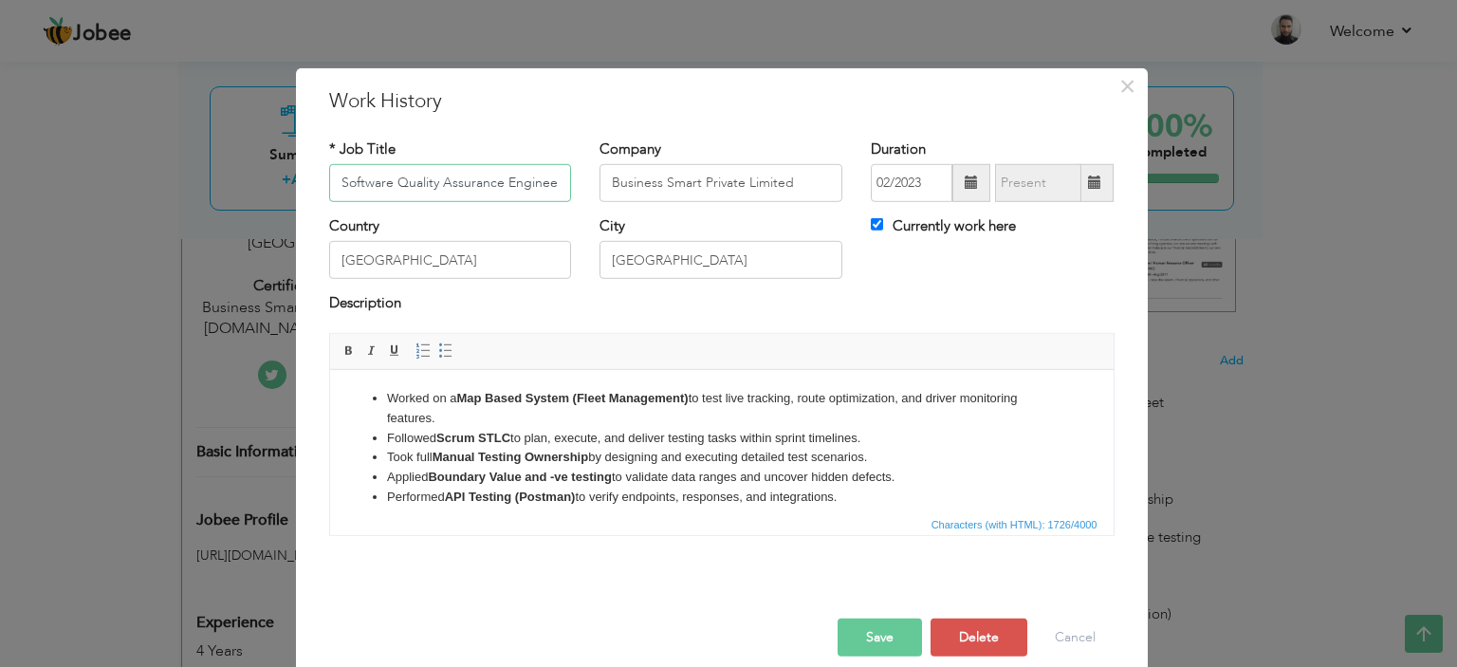
scroll to position [0, 0]
click at [711, 441] on li "Followed Scrum STLC to plan, execute, and deliver testing tasks within sprint t…" at bounding box center [721, 438] width 670 height 20
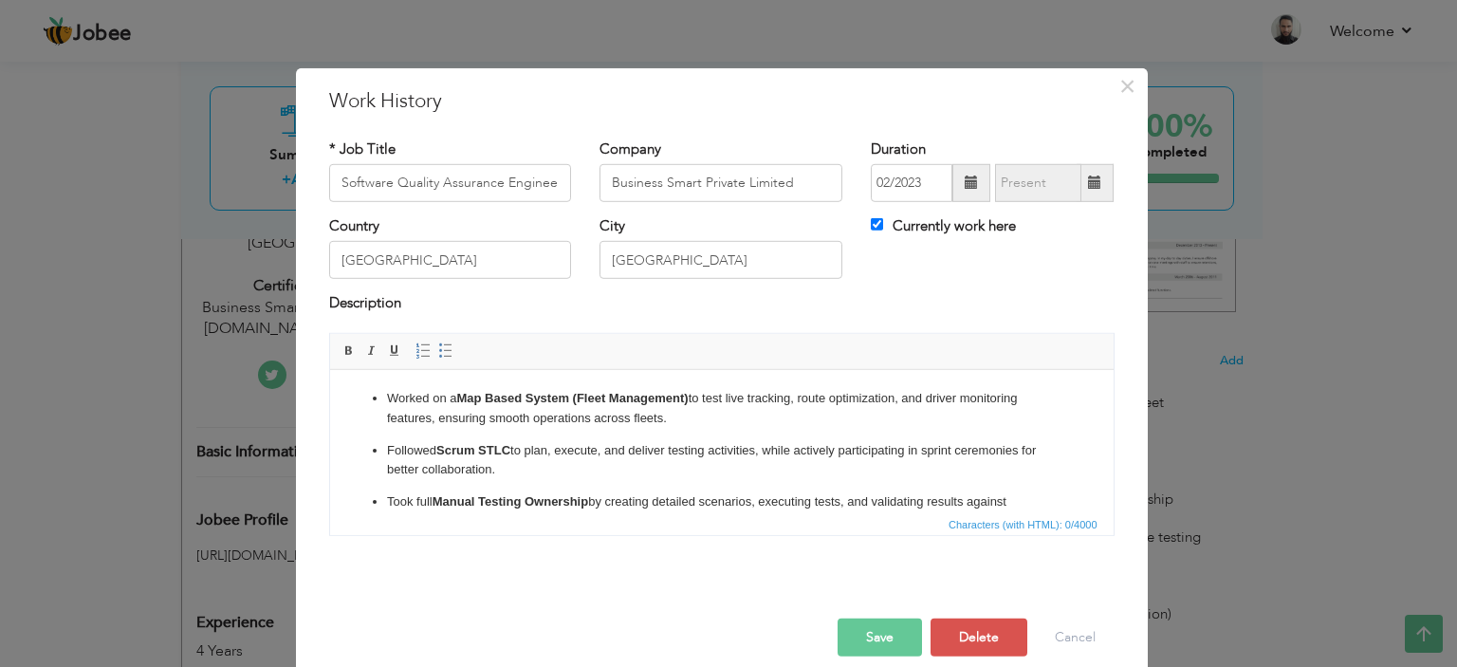
scroll to position [500, 0]
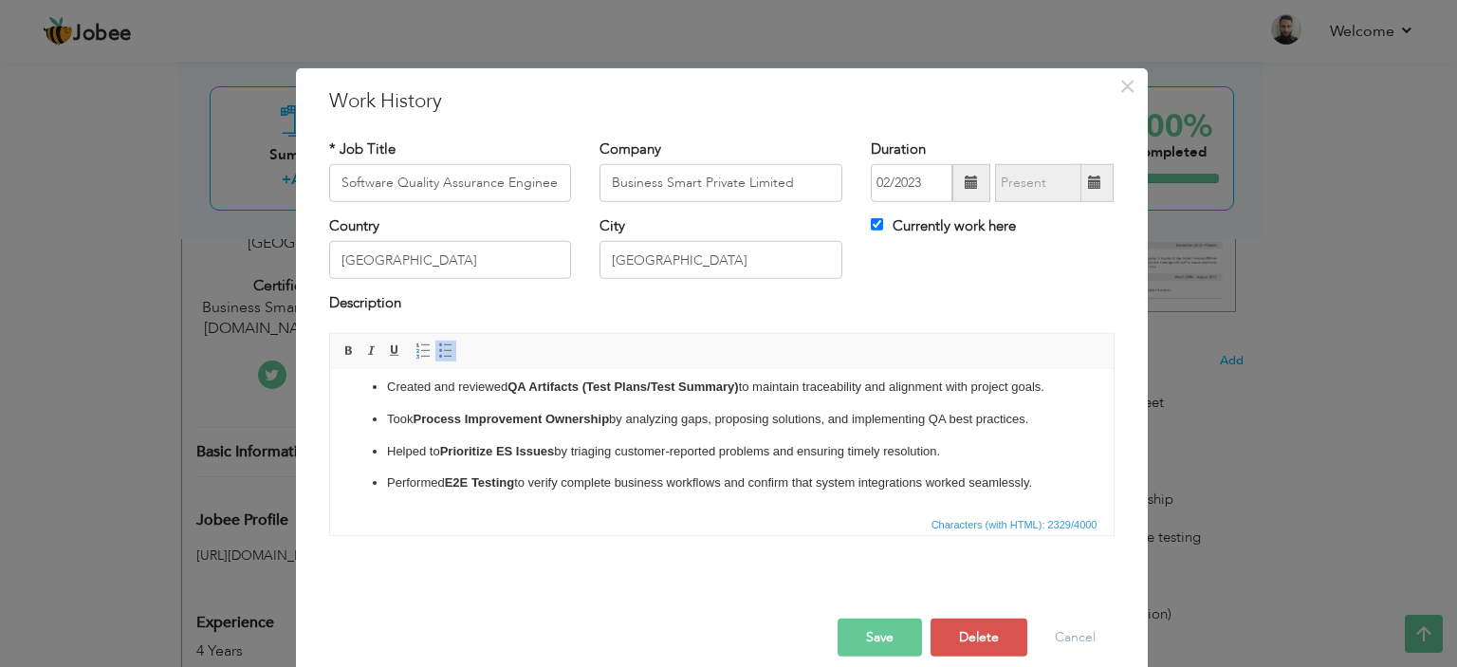
click at [695, 429] on p "Took Process Improvement Ownership by analyzing gaps, proposing solutions, and …" at bounding box center [721, 419] width 670 height 20
click at [438, 348] on span at bounding box center [445, 350] width 15 height 15
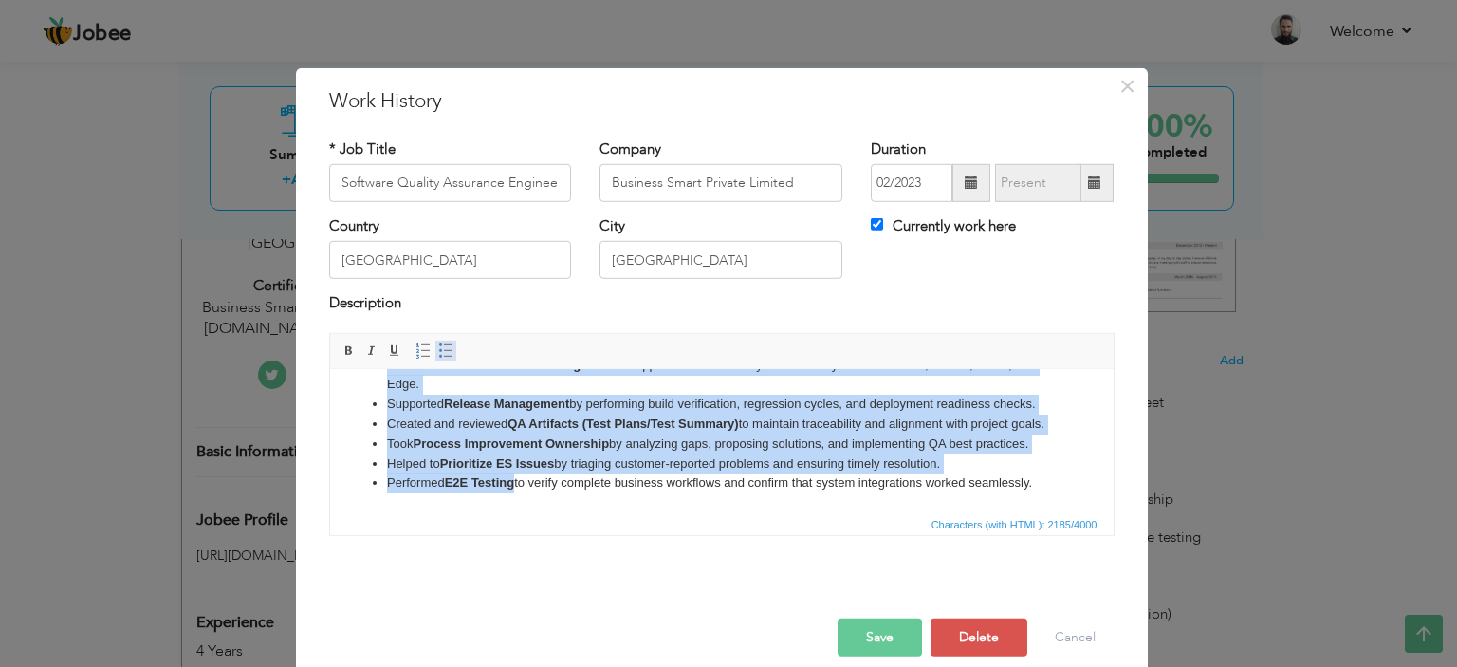
scroll to position [349, 0]
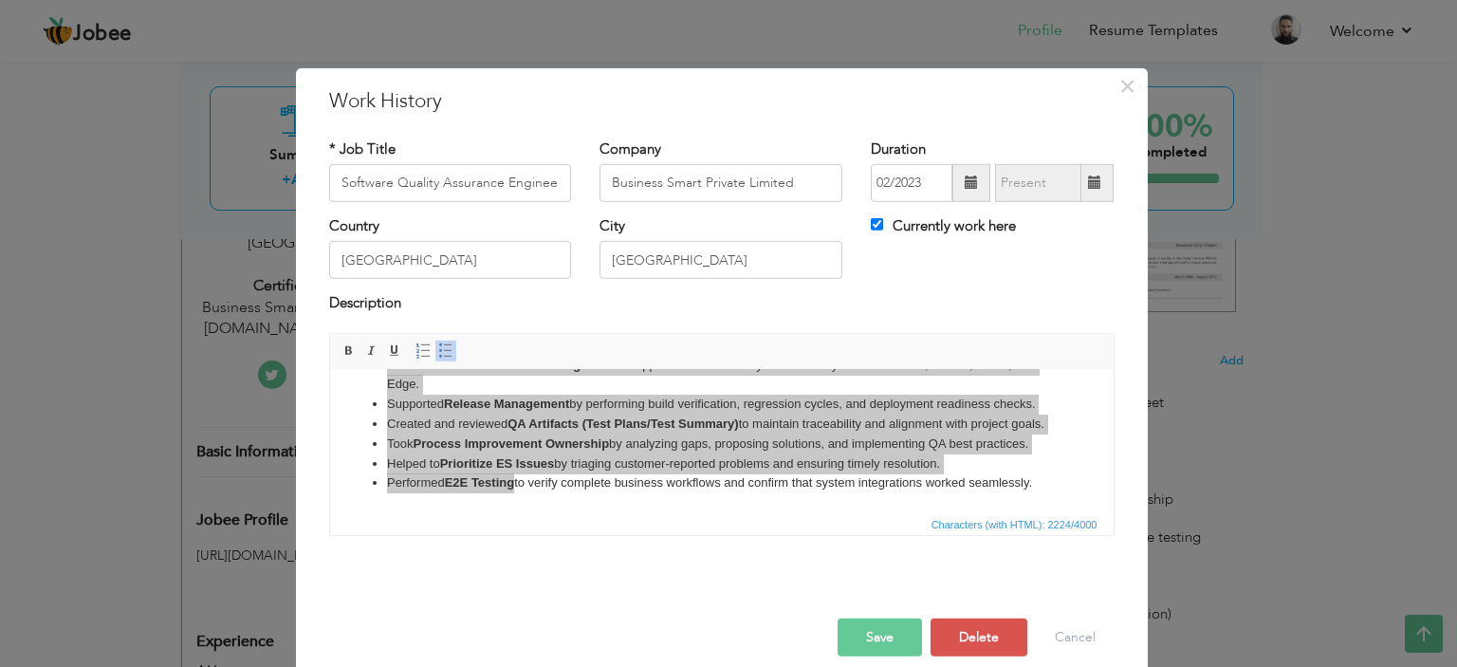
click at [877, 632] on button "Save" at bounding box center [880, 638] width 84 height 38
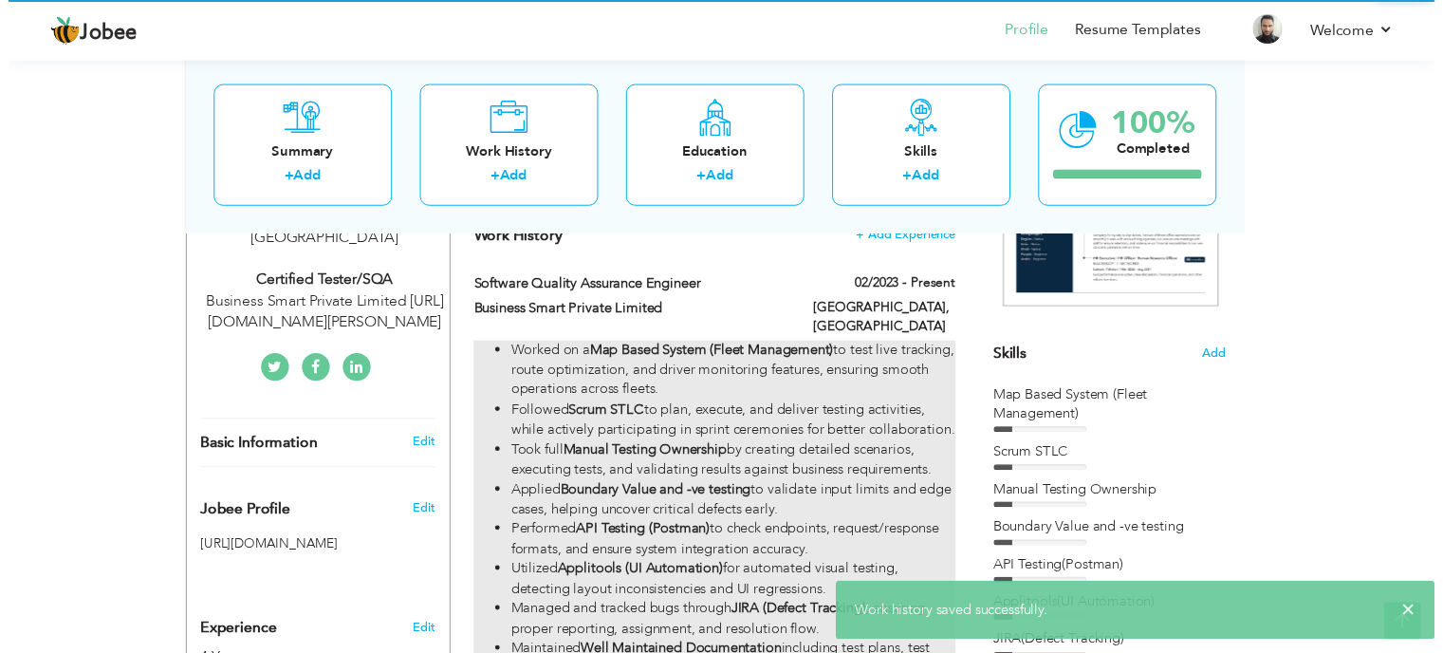
scroll to position [0, 0]
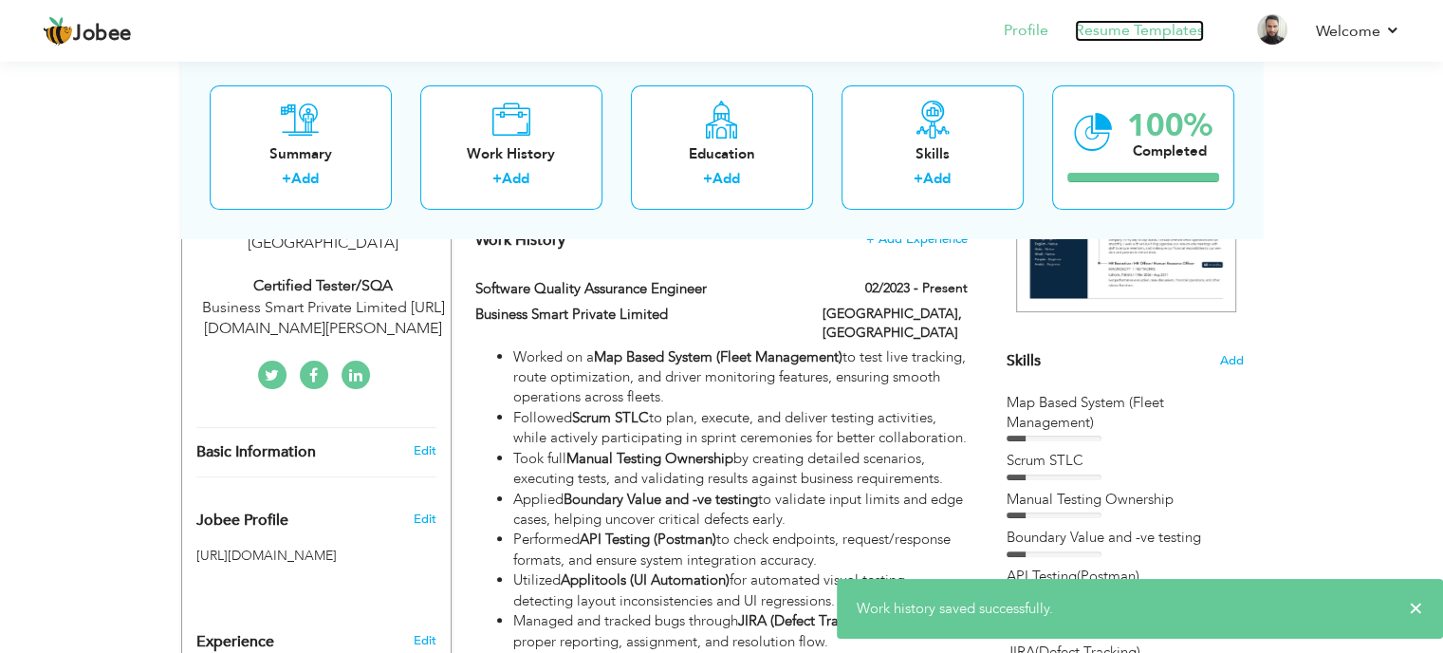
click at [1129, 36] on link "Resume Templates" at bounding box center [1139, 31] width 129 height 22
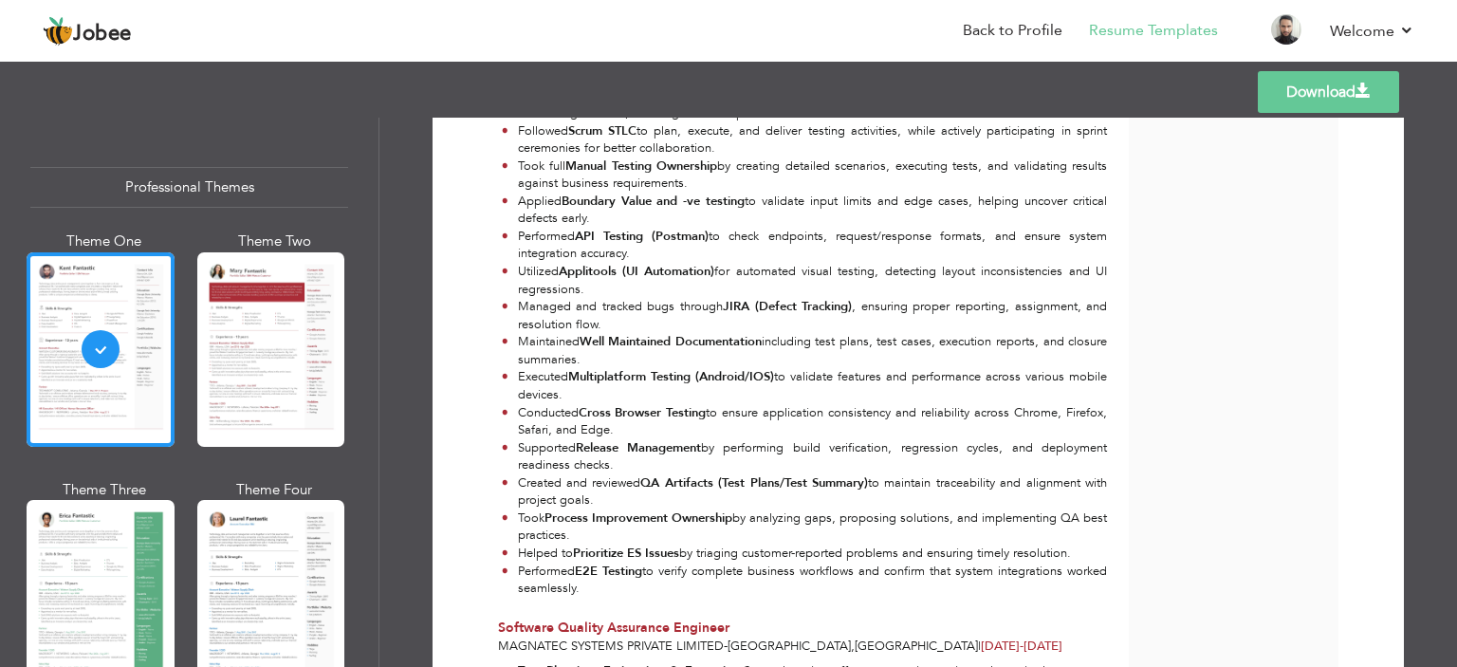
scroll to position [569, 0]
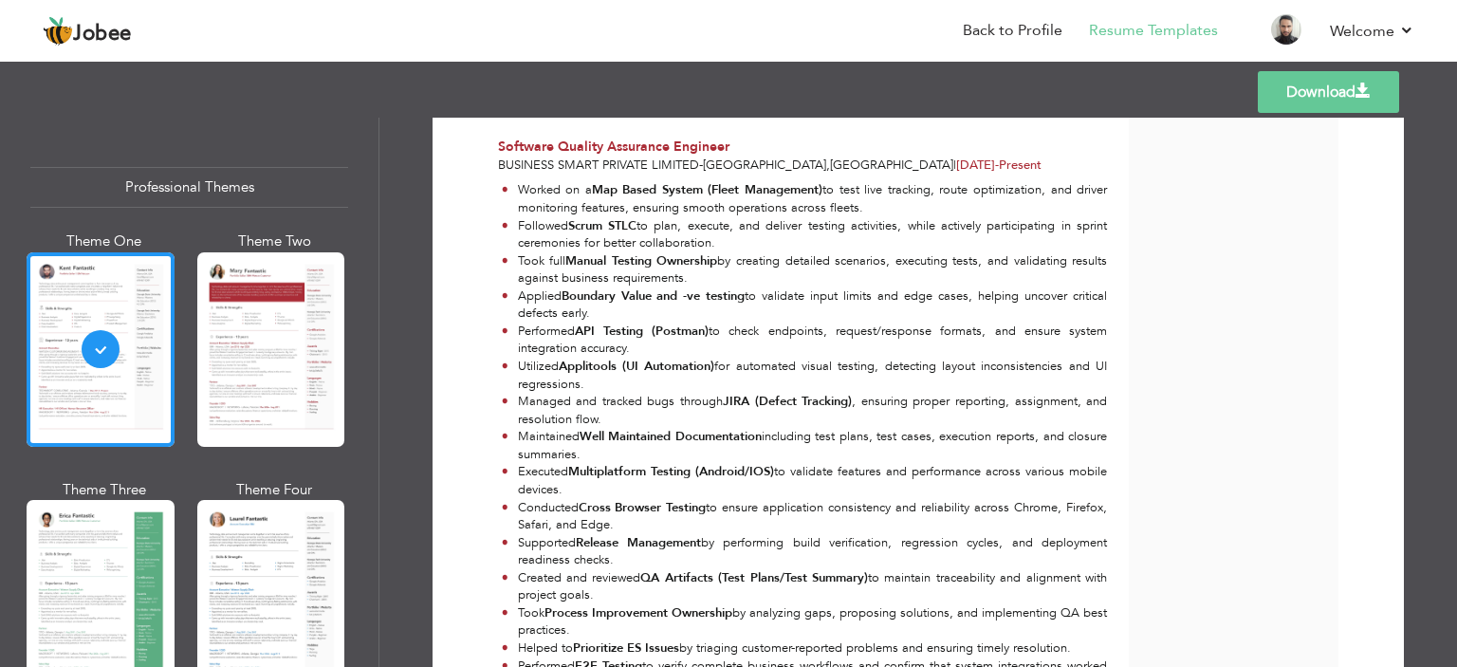
click at [1340, 84] on link "Download" at bounding box center [1328, 92] width 141 height 42
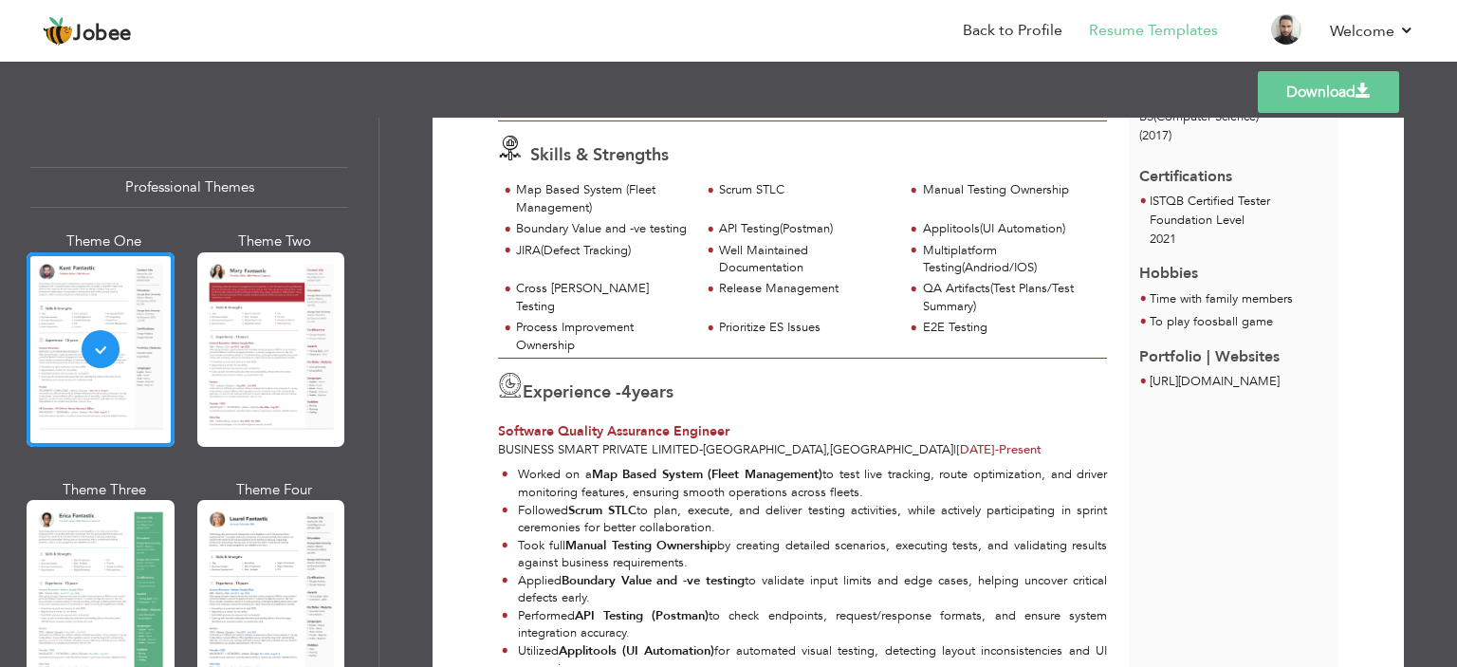
scroll to position [0, 0]
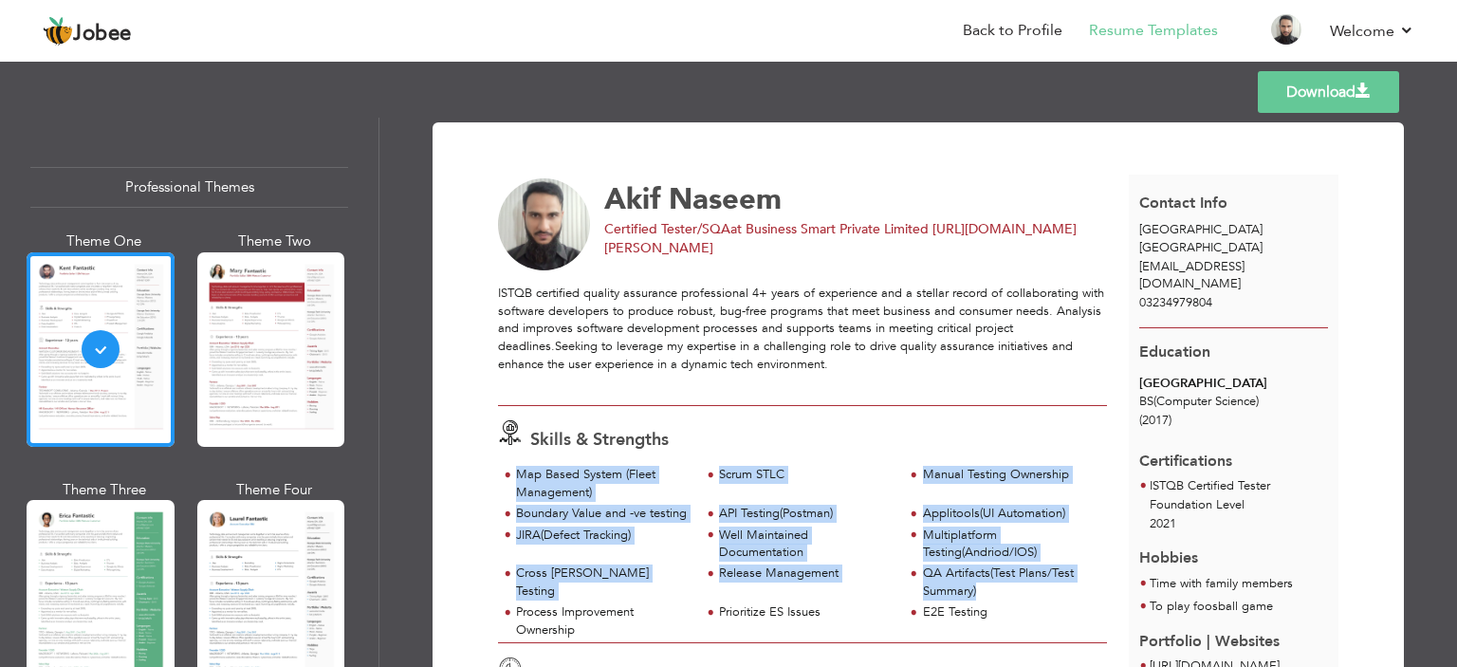
drag, startPoint x: 819, startPoint y: 603, endPoint x: 512, endPoint y: 482, distance: 329.6
click at [512, 482] on div "Map Based System (Fleet Management) Scrum STLC Manual Testing Ownership Release…" at bounding box center [802, 554] width 609 height 176
click at [781, 530] on div "Well Maintained Documentation" at bounding box center [806, 544] width 174 height 35
drag, startPoint x: 1021, startPoint y: 611, endPoint x: 516, endPoint y: 478, distance: 521.9
click at [516, 478] on div "Map Based System (Fleet Management) Scrum STLC Manual Testing Ownership Release…" at bounding box center [802, 554] width 609 height 176
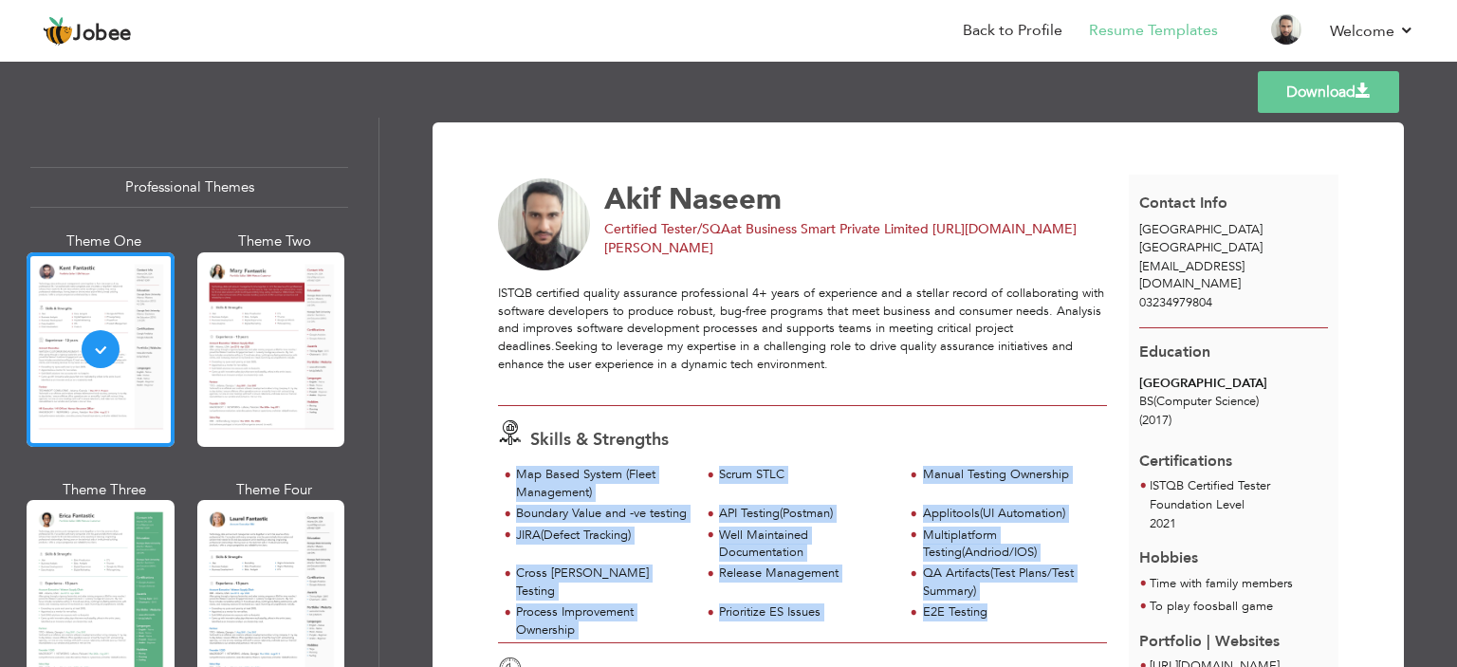
copy div "Map Based System (Fleet Management) Scrum STLC Manual Testing Ownership Boundar…"
